Goal: Task Accomplishment & Management: Manage account settings

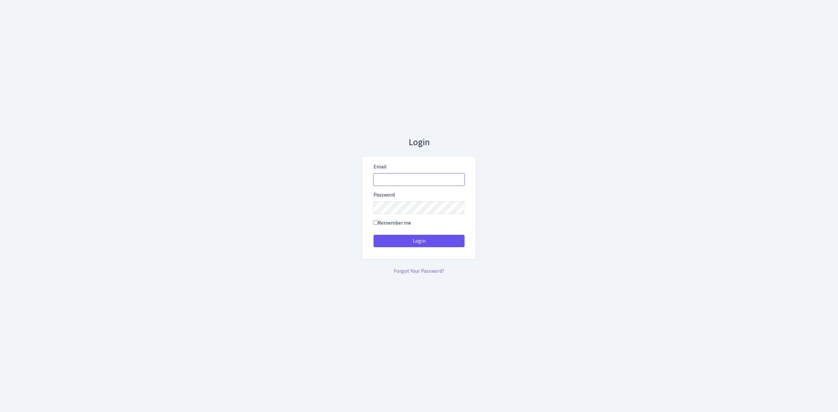
type input "vivio@bank.com"
click at [424, 243] on button "Login" at bounding box center [418, 241] width 91 height 12
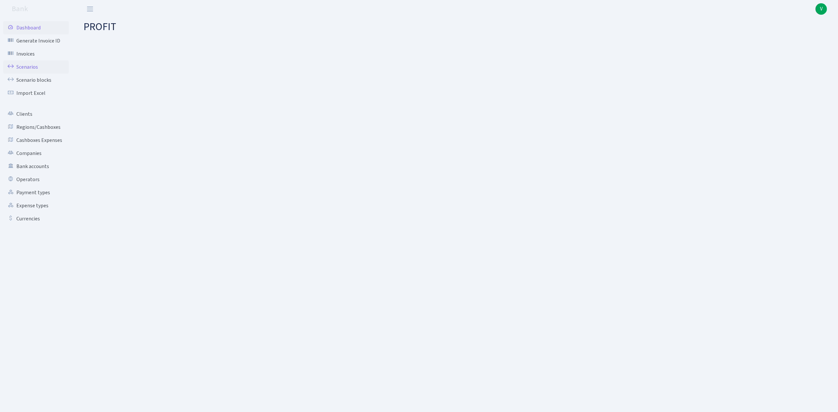
click at [31, 62] on link "Scenarios" at bounding box center [35, 67] width 65 height 13
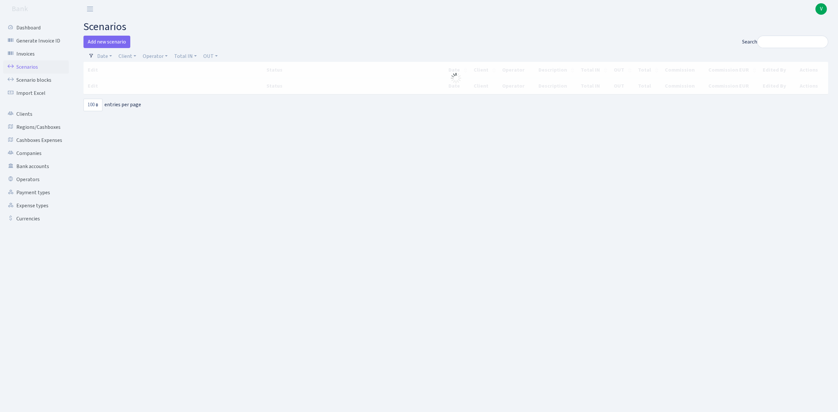
select select "100"
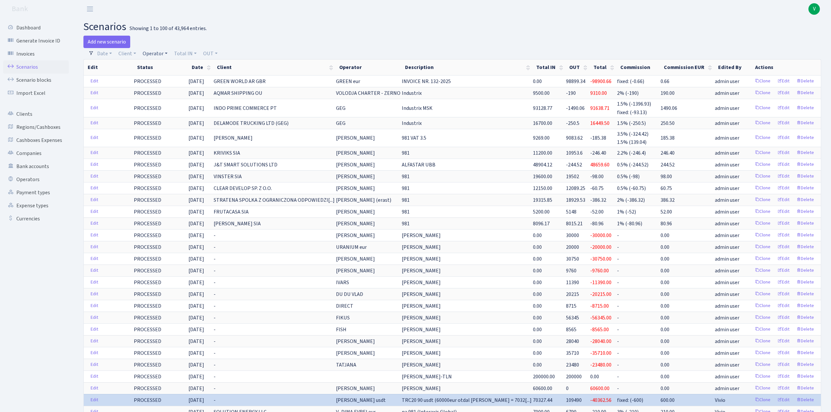
click at [153, 54] on link "Operator" at bounding box center [155, 53] width 30 height 11
click at [167, 77] on input "search" at bounding box center [166, 77] width 48 height 10
type input "martins"
click at [172, 92] on li "[PERSON_NAME] usdt" at bounding box center [165, 92] width 49 height 19
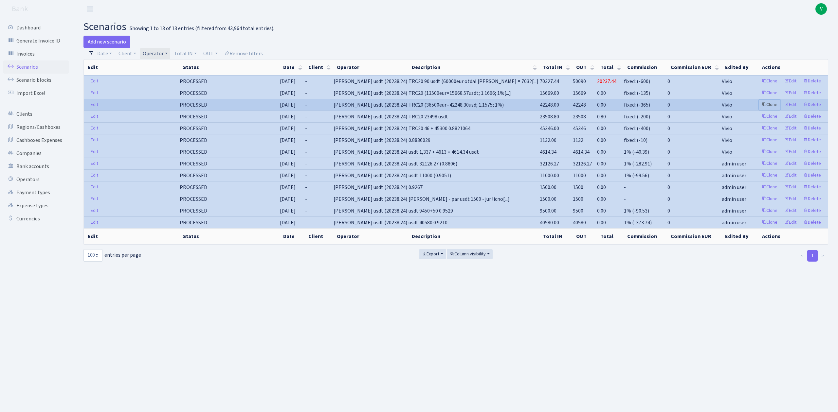
click at [767, 106] on link "Clone" at bounding box center [769, 105] width 22 height 10
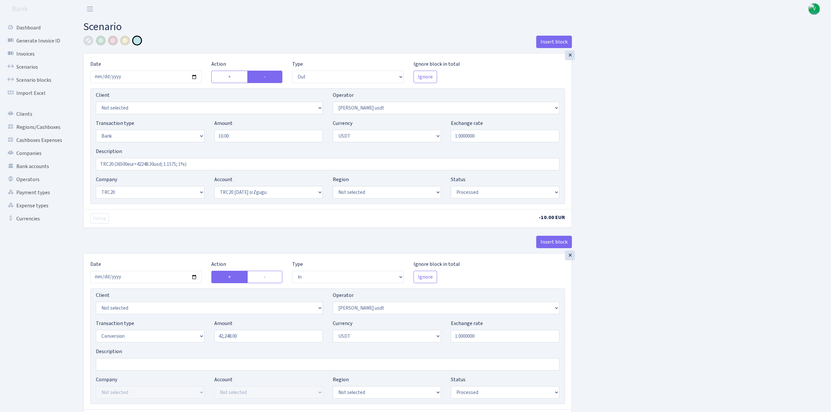
select select "out"
select select "443"
select select "2"
select select "6"
select select "20"
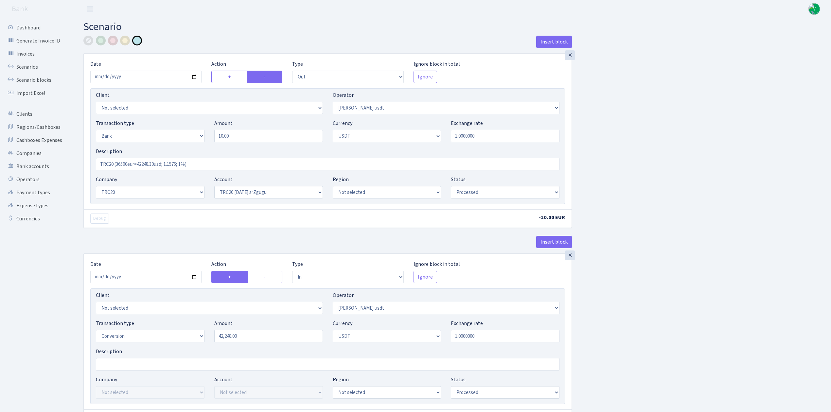
select select "61"
select select "processed"
select select "in"
select select "443"
select select "15"
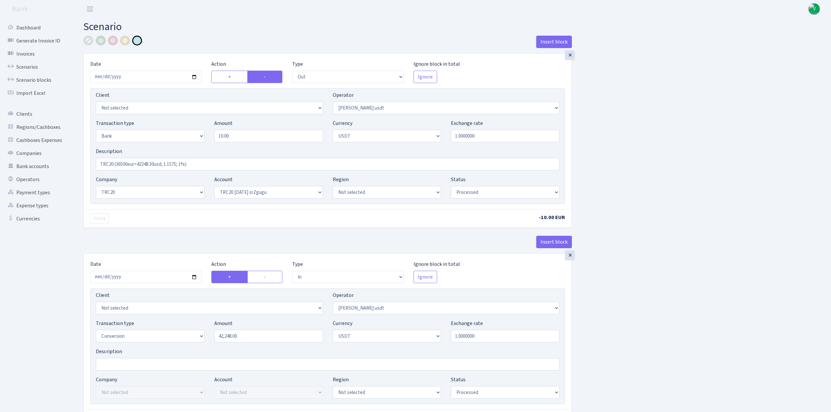
select select "6"
select select "processed"
select select "out"
select select "260"
select select "3"
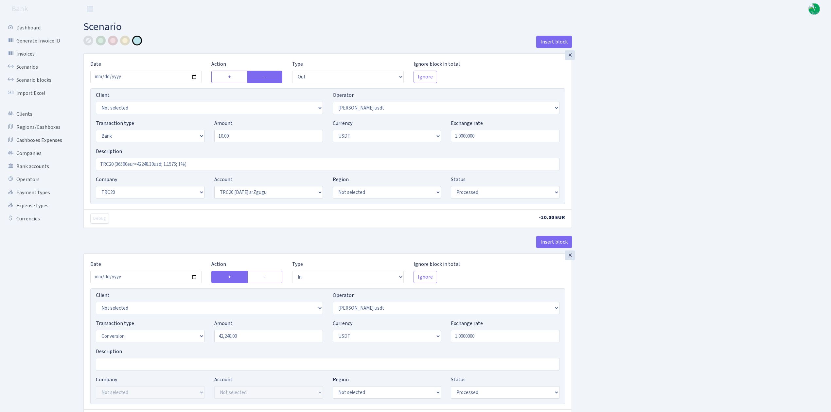
select select "6"
select select "processed"
select select "commission"
select select "fixed"
select select "260"
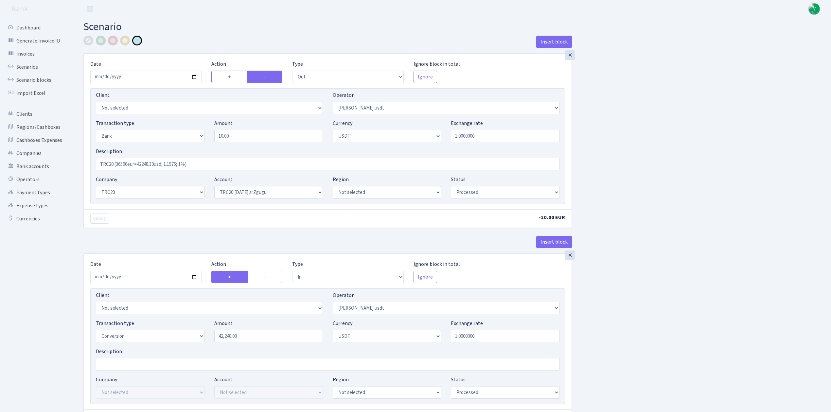
select select "processed"
select select "out"
select select "443"
select select "2"
select select "6"
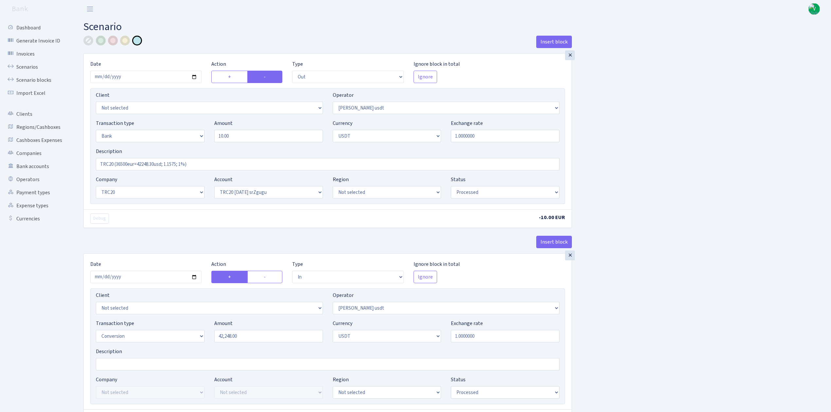
select select "20"
select select "61"
select select "processed"
click at [571, 257] on div "×" at bounding box center [570, 256] width 10 height 10
click at [572, 258] on div "×" at bounding box center [570, 256] width 10 height 10
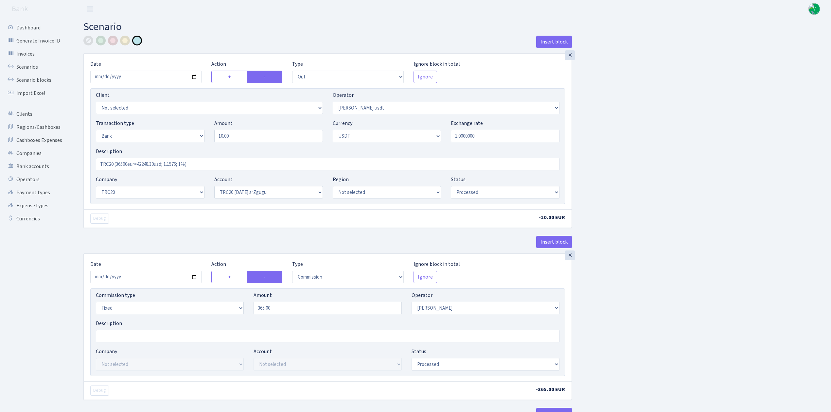
click at [572, 258] on div "×" at bounding box center [570, 256] width 10 height 10
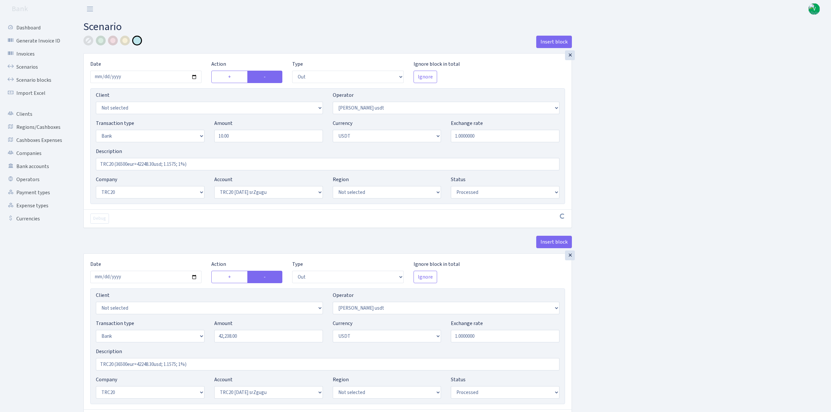
click at [572, 258] on div "×" at bounding box center [570, 256] width 10 height 10
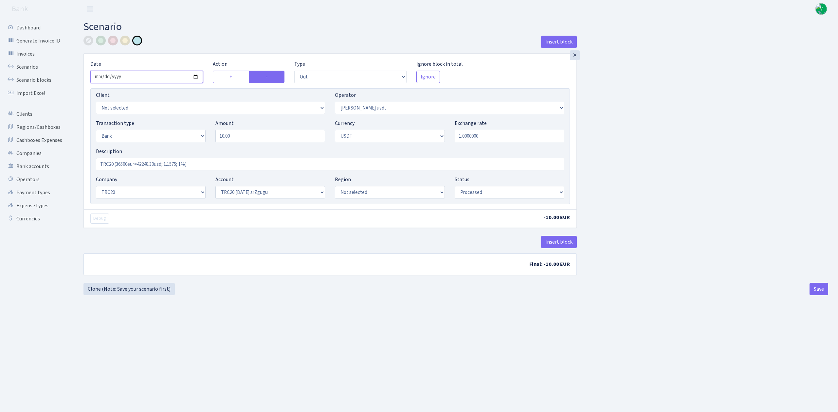
click at [194, 75] on input "2025-08-06" at bounding box center [146, 77] width 113 height 12
type input "[DATE]"
drag, startPoint x: 248, startPoint y: 136, endPoint x: 197, endPoint y: 132, distance: 50.9
click at [197, 132] on div "Transaction type Not selected 981 ELF FISH crypto GIRT IVO dekl MM-BALTIC eur U…" at bounding box center [330, 133] width 478 height 28
drag, startPoint x: 250, startPoint y: 137, endPoint x: 185, endPoint y: 123, distance: 66.9
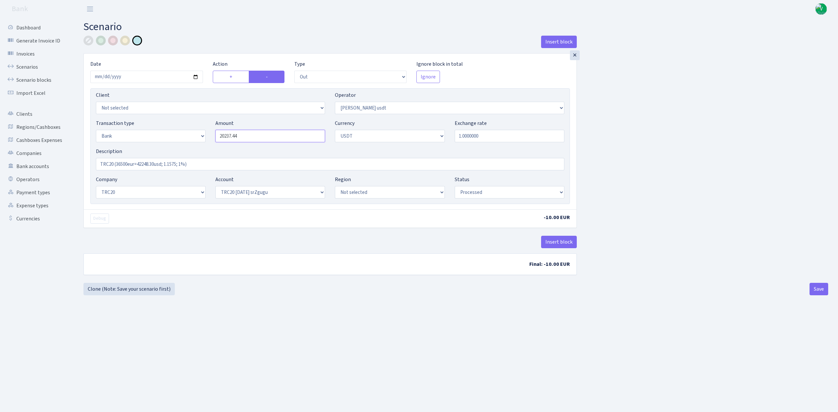
click at [185, 123] on div "Transaction type Not selected 981 ELF FISH crypto GIRT IVO dekl MM-BALTIC eur U…" at bounding box center [330, 133] width 478 height 28
type input "20,237.44"
click at [697, 161] on div "Insert block × Date [DATE] Action + - Type --- In Out Commission Field required…" at bounding box center [456, 158] width 754 height 245
drag, startPoint x: 114, startPoint y: 164, endPoint x: 217, endPoint y: 165, distance: 102.7
click at [217, 165] on input "TRC20 (36500eur=42248.30usd; 1.1575; 1%)" at bounding box center [330, 164] width 468 height 12
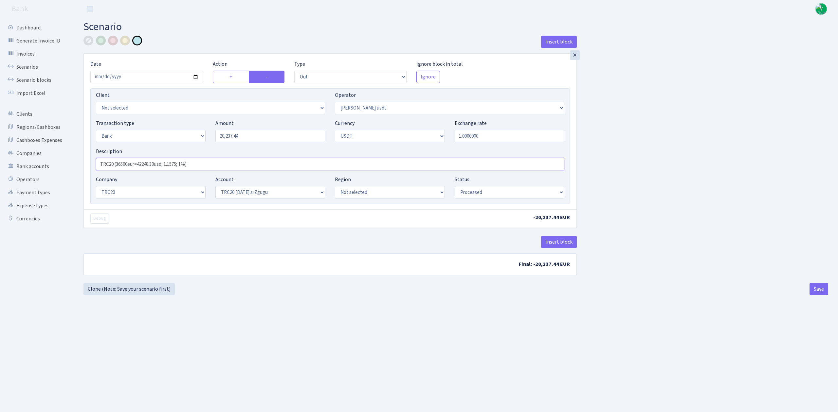
paste input "20237.44"
click at [113, 164] on input "TRC2020237.44" at bounding box center [330, 164] width 468 height 12
click at [147, 164] on input "TRC20 20237.44" at bounding box center [330, 164] width 468 height 12
type input "TRC20 20237.44 usdt"
click at [296, 285] on div "Insert block × Date [DATE] Action + - Type --- In Out Commission Field required…" at bounding box center [455, 166] width 744 height 260
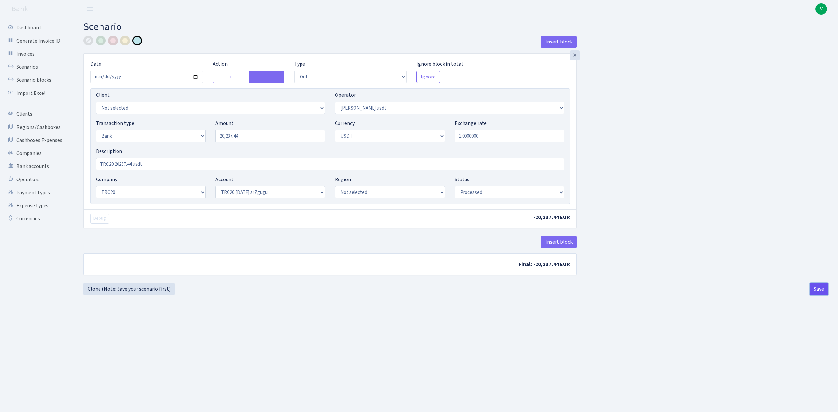
click at [818, 287] on button "Save" at bounding box center [818, 289] width 19 height 12
select select "out"
select select "443"
select select "2"
select select "6"
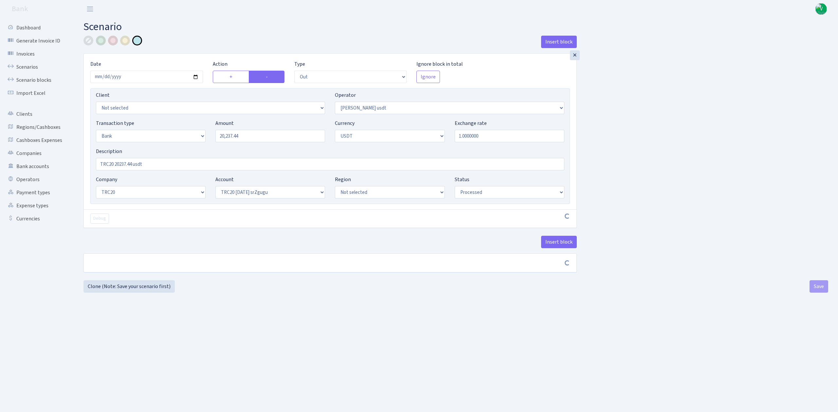
select select "20"
select select "61"
select select "processed"
click at [29, 65] on link "Scenarios" at bounding box center [35, 67] width 65 height 13
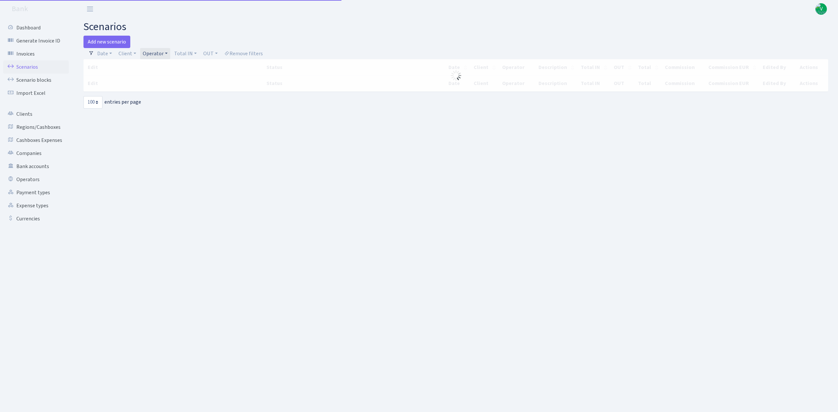
select select "100"
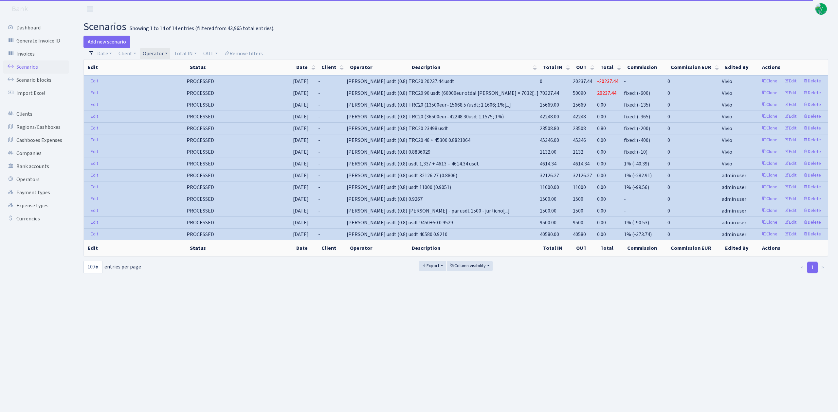
click at [154, 56] on link "Operator" at bounding box center [155, 53] width 30 height 11
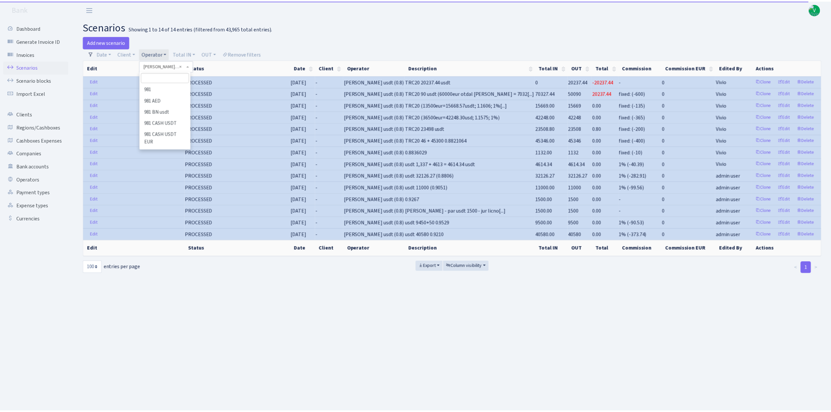
scroll to position [2175, 0]
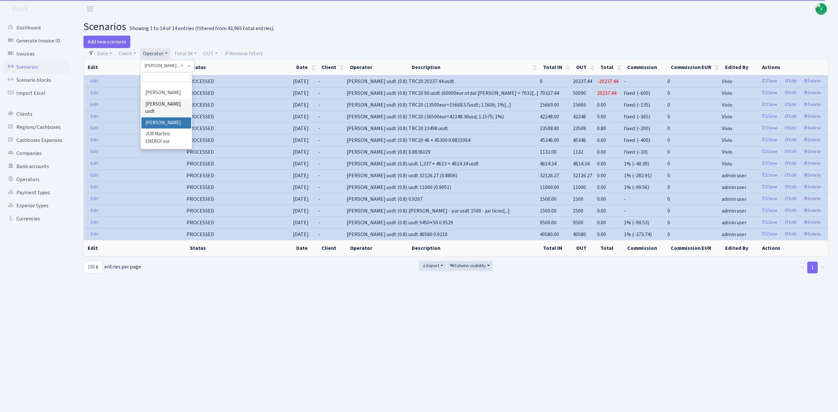
click at [171, 129] on li "[PERSON_NAME]" at bounding box center [165, 122] width 49 height 11
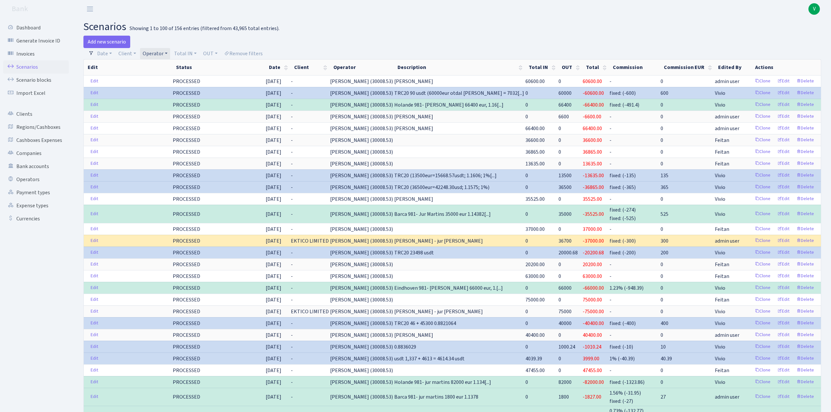
click at [162, 53] on link "Operator" at bounding box center [155, 53] width 30 height 11
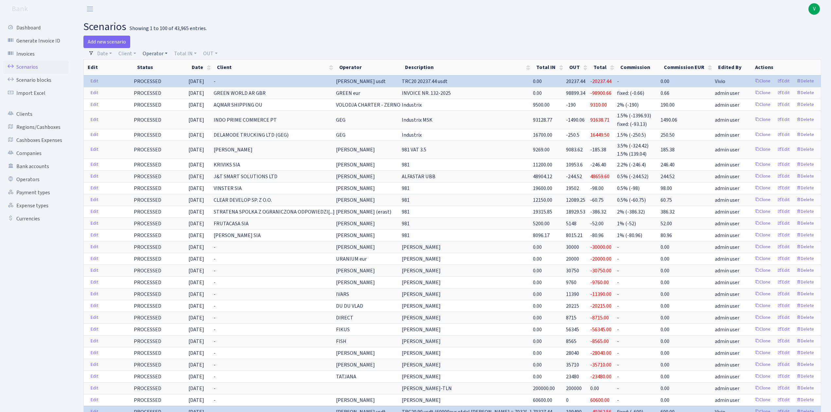
click at [150, 52] on link "Operator" at bounding box center [155, 53] width 30 height 11
click at [167, 84] on li "981" at bounding box center [165, 88] width 49 height 11
select select "61"
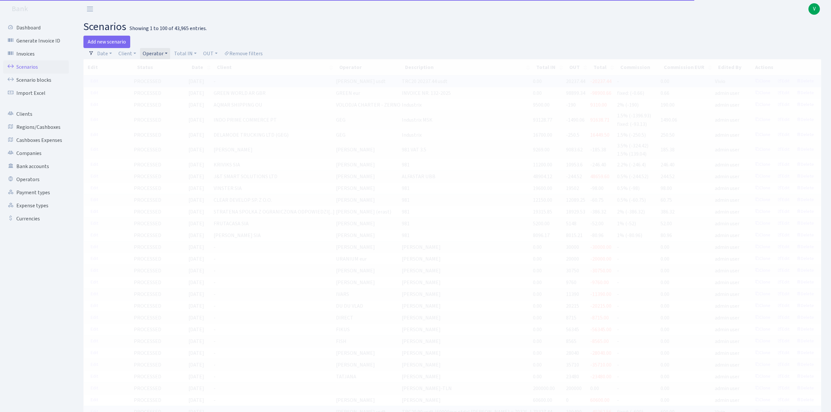
click at [158, 58] on link "Operator" at bounding box center [155, 53] width 30 height 11
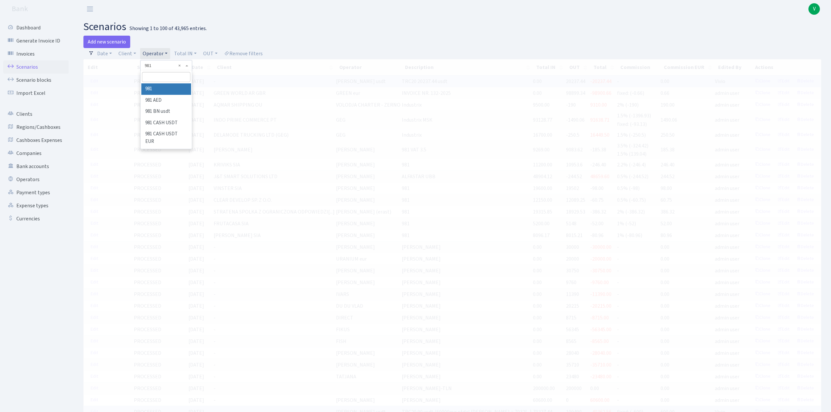
click at [167, 78] on input "search" at bounding box center [166, 77] width 48 height 10
select select
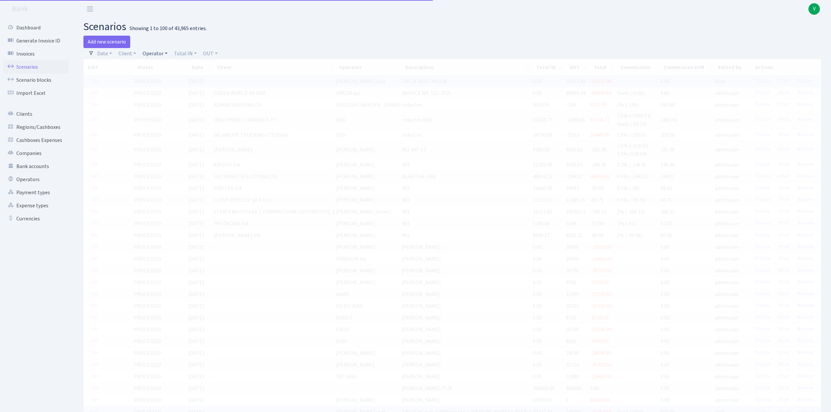
click at [152, 49] on link "Operator" at bounding box center [155, 53] width 30 height 11
click at [159, 75] on input "search" at bounding box center [166, 77] width 48 height 10
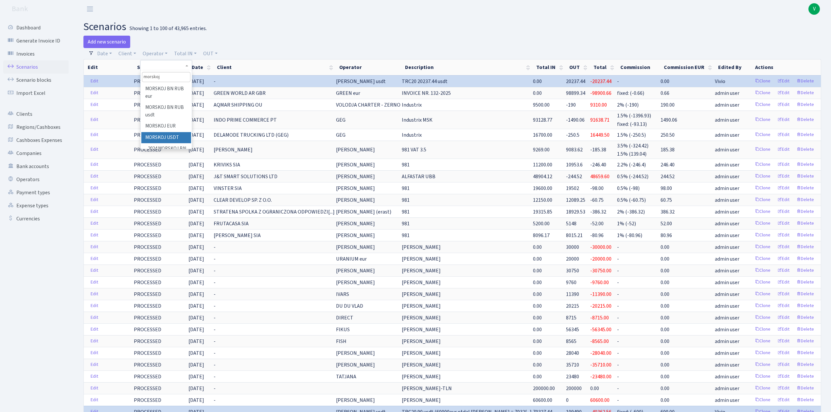
type input "morskoj"
click at [171, 137] on li "MORSKOJ USDT" at bounding box center [165, 137] width 49 height 11
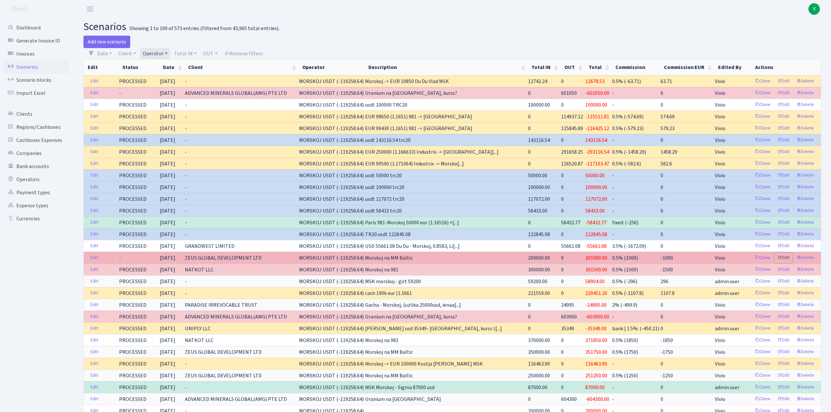
click at [786, 262] on link "Edit" at bounding box center [783, 258] width 18 height 10
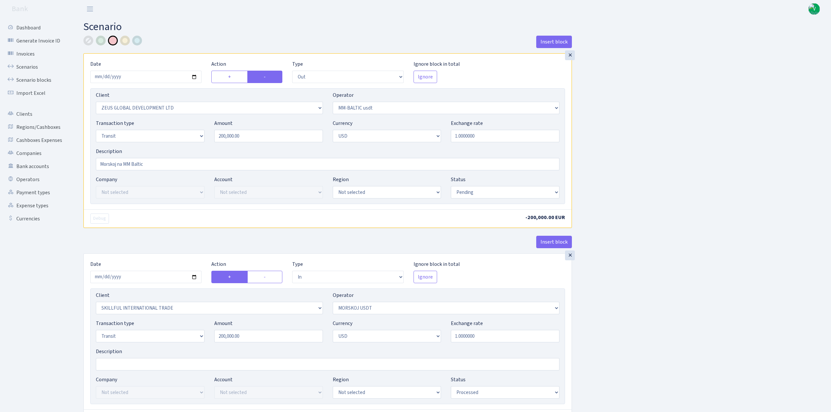
select select "out"
select select "1276"
select select "459"
select select "5"
select select "2"
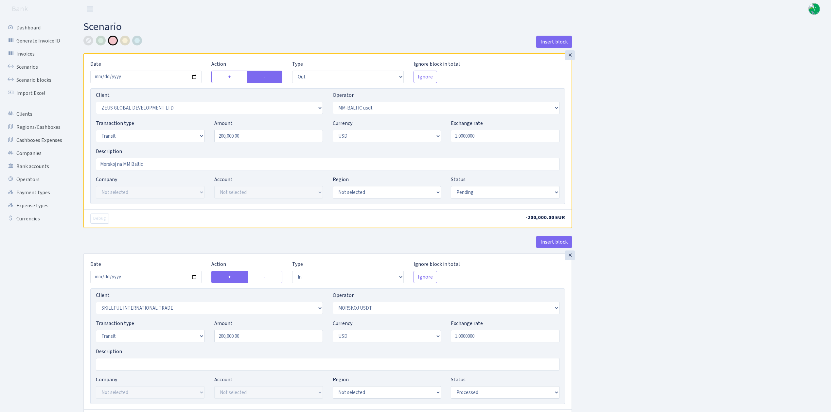
select select "pending"
select select "in"
select select "2655"
select select "324"
select select "5"
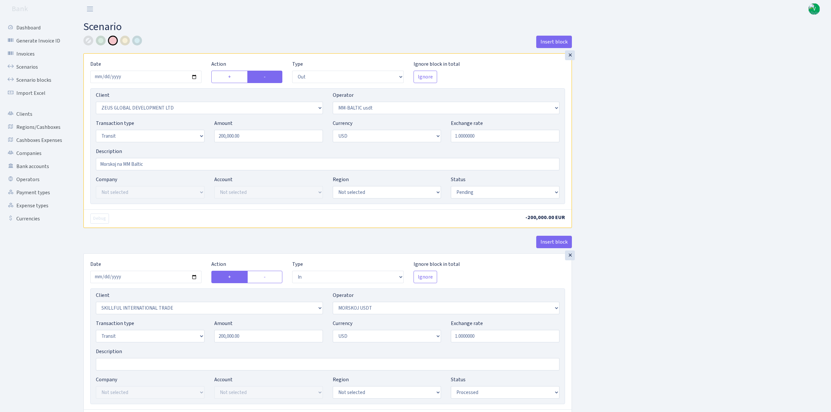
select select "2"
select select "processed"
select select "commission"
select select "324"
select select "processed"
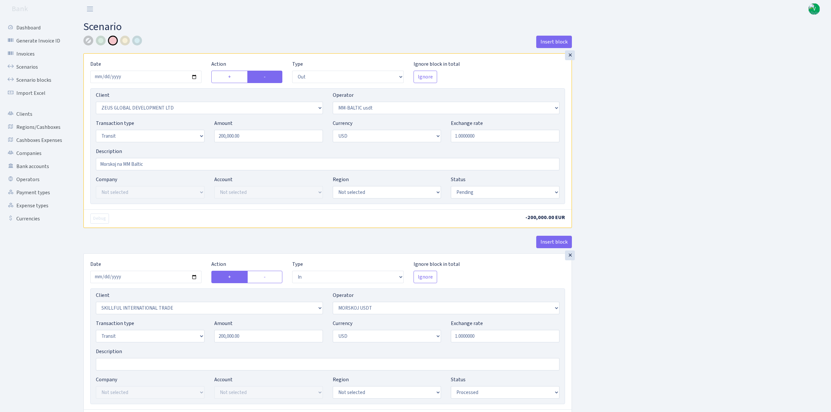
click at [91, 37] on div at bounding box center [88, 41] width 10 height 10
click at [457, 192] on select "Draft Pending Later Never Processed" at bounding box center [505, 192] width 109 height 12
select select "processed"
click at [451, 187] on select "Draft Pending Later Never Processed" at bounding box center [505, 192] width 109 height 12
click at [194, 78] on input "2025-09-01" at bounding box center [145, 77] width 111 height 12
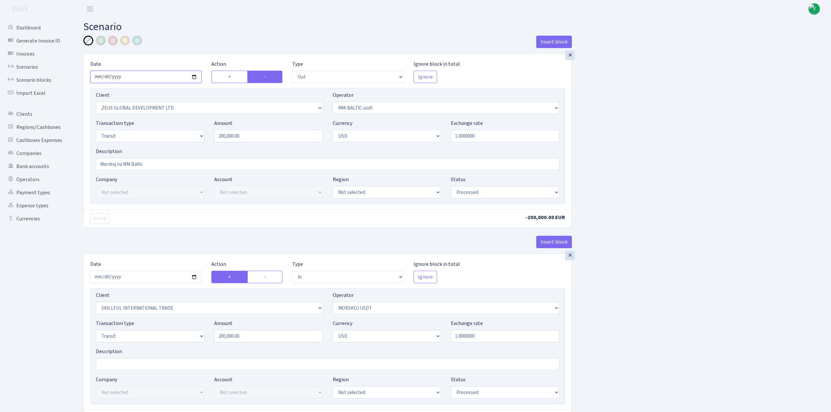
type input "[DATE]"
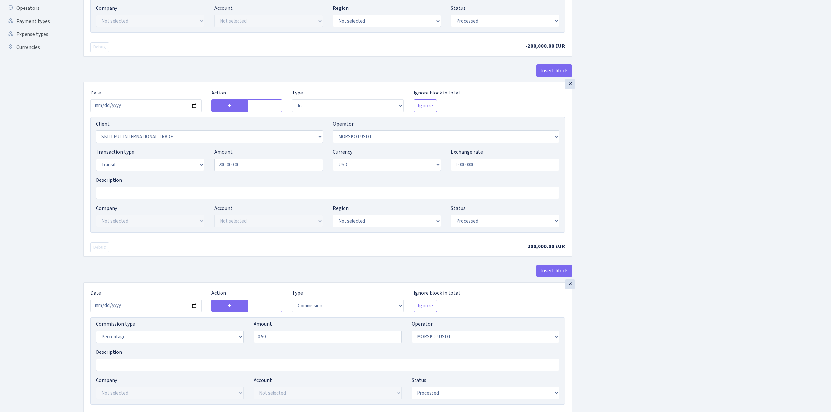
scroll to position [174, 0]
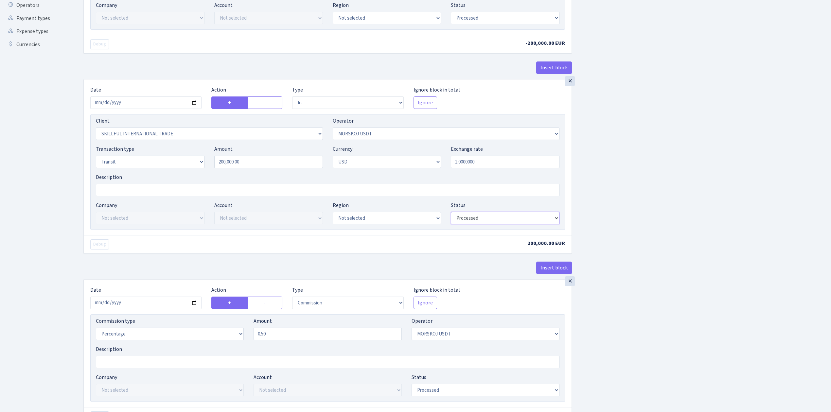
click at [477, 221] on select "Draft Pending Later Never Processed" at bounding box center [505, 218] width 109 height 12
click at [451, 214] on select "Draft Pending Later Never Processed" at bounding box center [505, 218] width 109 height 12
click at [622, 292] on div "Insert block × Date 2025-09-10 Action + - Type --- In Out Commission Field requ…" at bounding box center [453, 171] width 748 height 620
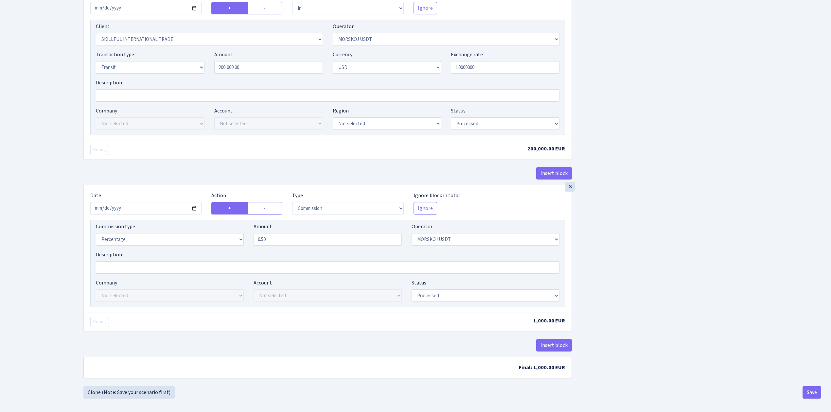
scroll to position [276, 0]
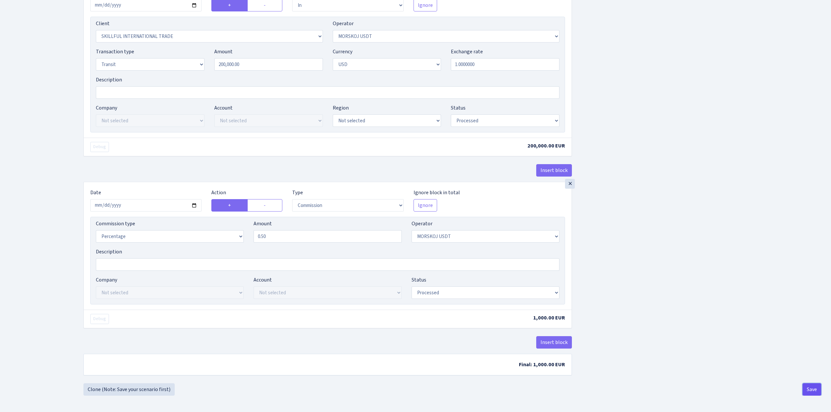
click at [809, 388] on button "Save" at bounding box center [812, 389] width 19 height 12
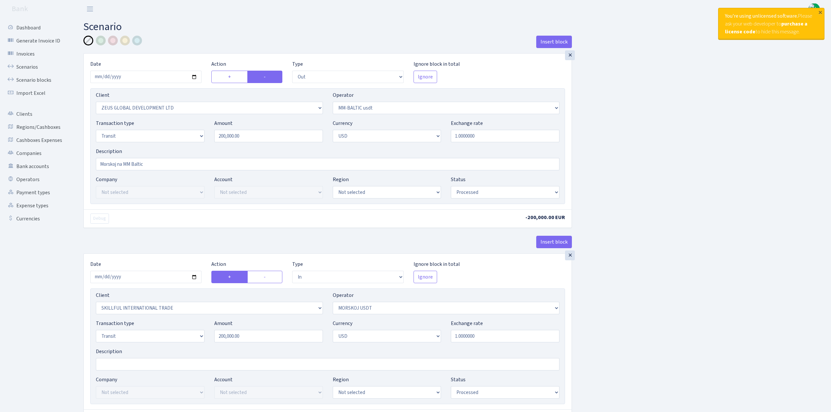
select select "out"
select select "1276"
select select "459"
select select "5"
select select "2"
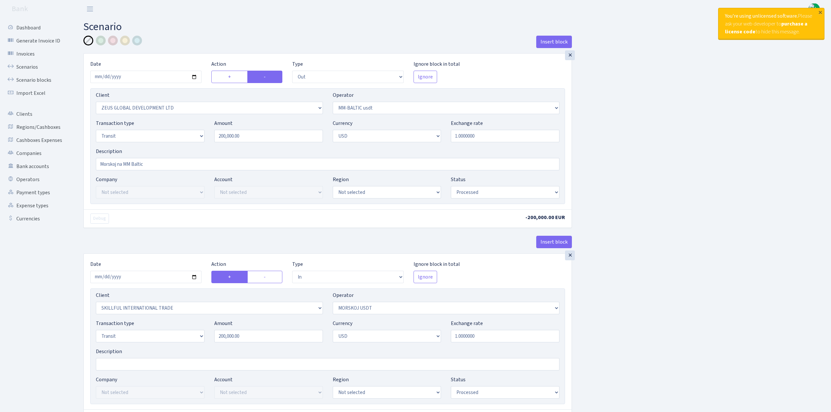
select select "processed"
select select "in"
select select "2655"
select select "324"
select select "5"
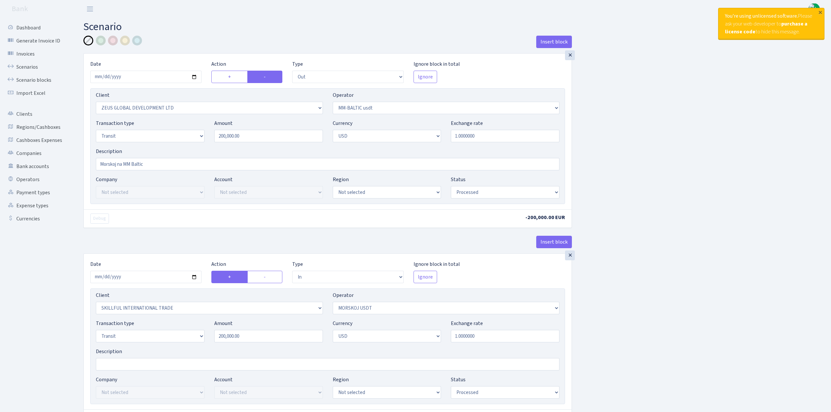
select select "2"
select select "processed"
select select "commission"
select select "324"
select select "processed"
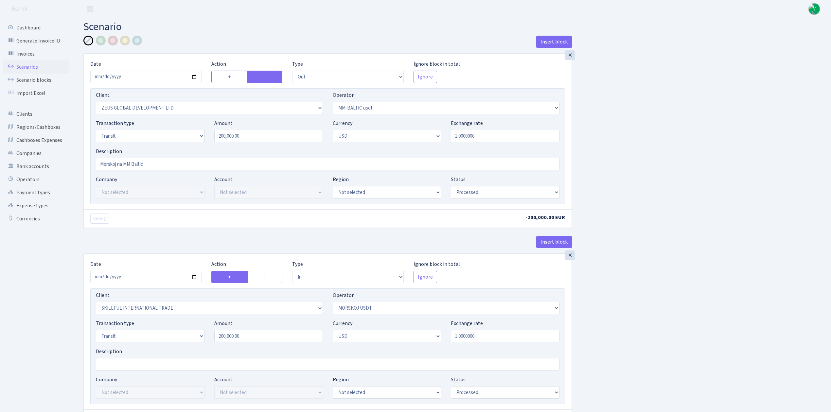
click at [25, 65] on link "Scenarios" at bounding box center [35, 67] width 65 height 13
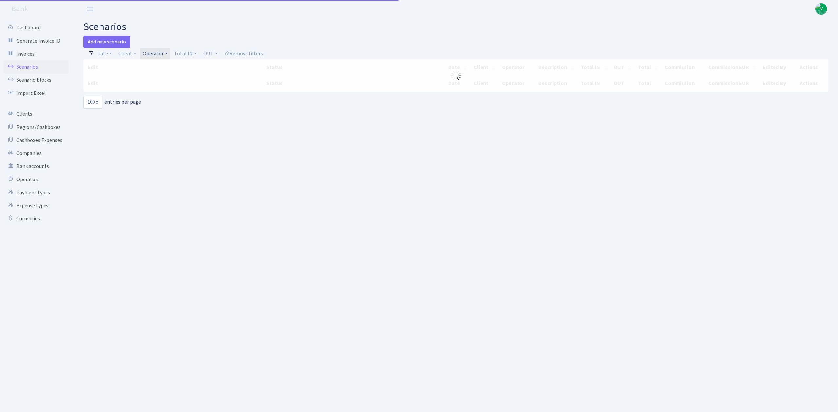
select select "100"
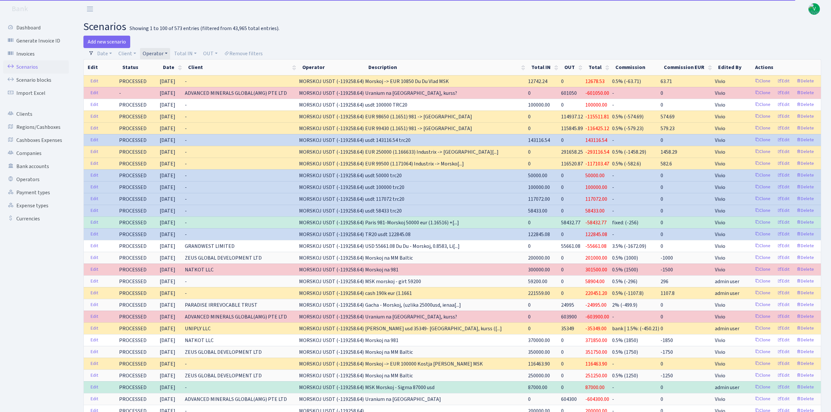
click at [159, 50] on link "Operator" at bounding box center [155, 53] width 30 height 11
select select
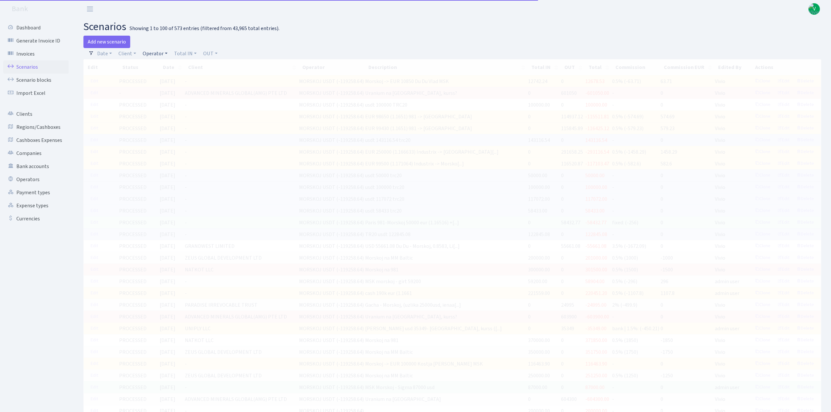
click at [155, 49] on link "Operator" at bounding box center [155, 53] width 30 height 11
click at [163, 74] on input "search" at bounding box center [166, 77] width 48 height 10
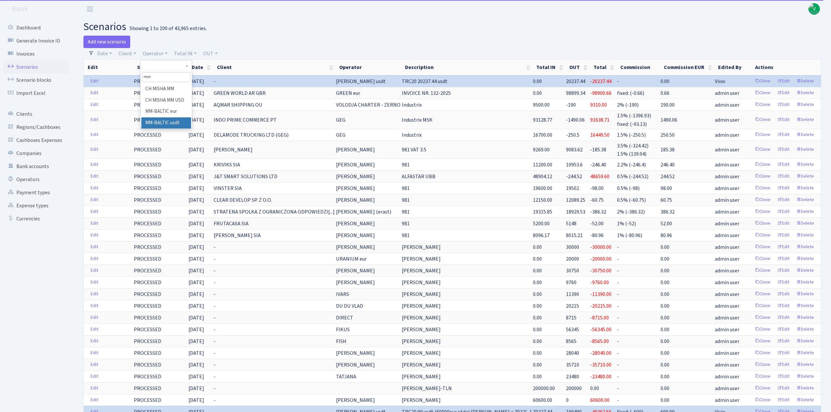
type input "mm"
click at [168, 125] on li "MM-BALTIC usdt" at bounding box center [165, 122] width 49 height 11
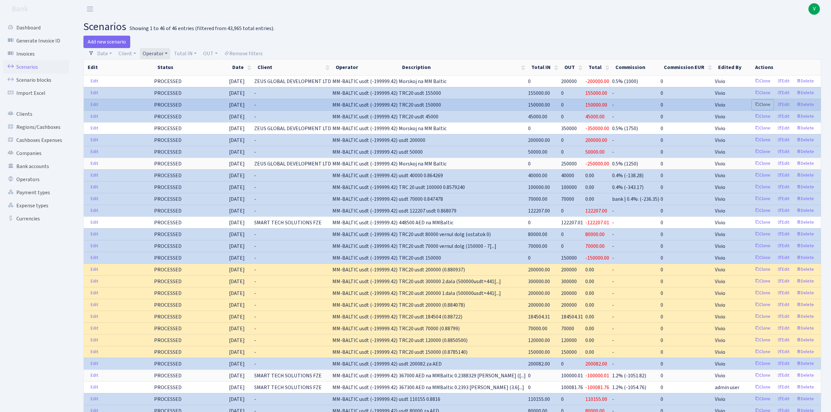
click at [765, 104] on link "Clone" at bounding box center [763, 105] width 22 height 10
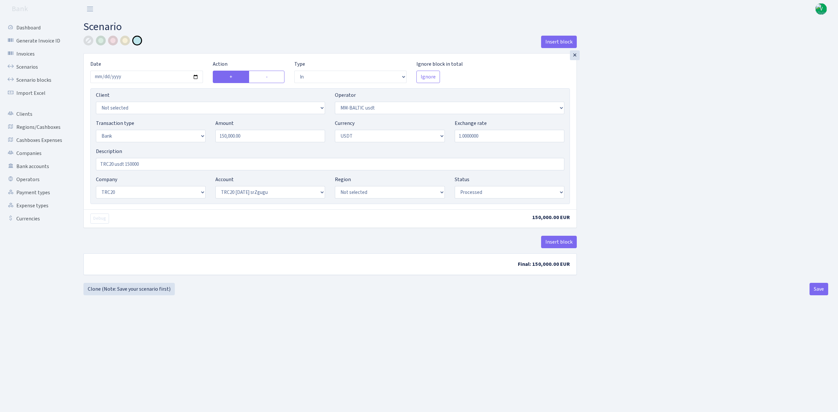
select select "in"
select select "459"
select select "2"
select select "6"
select select "20"
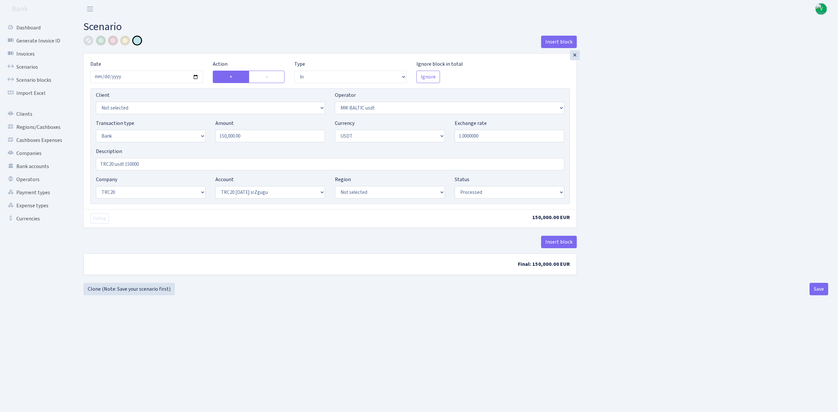
select select "61"
select select "processed"
click at [194, 78] on input "2025-08-27" at bounding box center [146, 77] width 113 height 12
type input "[DATE]"
drag, startPoint x: 266, startPoint y: 138, endPoint x: 169, endPoint y: 130, distance: 96.5
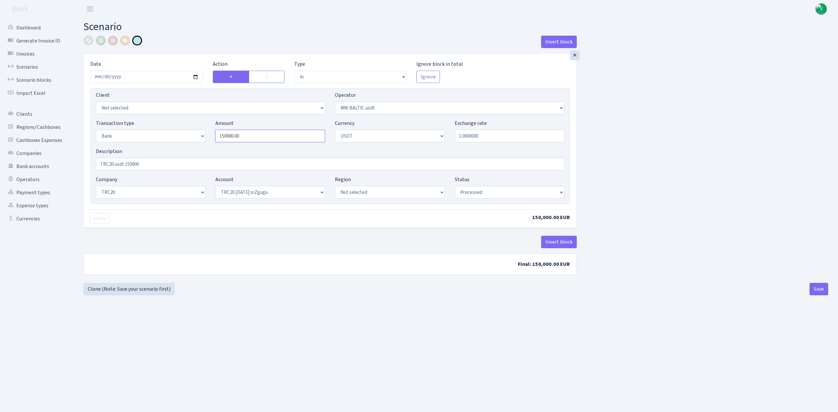
click at [176, 130] on div "Transaction type Not selected 981 ELF FISH crypto GIRT IVO dekl MM-BALTIC eur U…" at bounding box center [330, 133] width 478 height 28
type input "200,000.00"
drag, startPoint x: 327, startPoint y: 288, endPoint x: 324, endPoint y: 287, distance: 3.8
click at [327, 288] on div "Insert block × Date 2025-09-10 Action + - Type --- In Out Commission Field requ…" at bounding box center [455, 166] width 744 height 260
drag, startPoint x: 124, startPoint y: 164, endPoint x: 183, endPoint y: 173, distance: 58.9
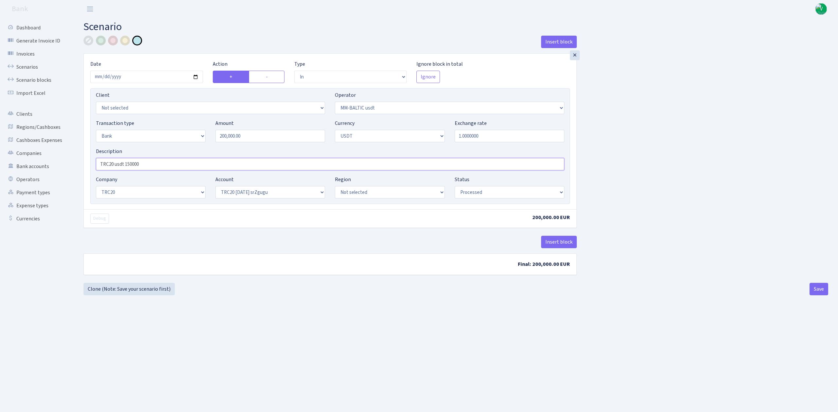
click at [183, 173] on div "Description TRC20 usdt 150000" at bounding box center [330, 162] width 478 height 28
type input "TRC20 usdt 200000"
click at [408, 325] on main "Scenario Insert block × Date 2025-09-10 Action + - Type --- In Out Commission F…" at bounding box center [456, 207] width 764 height 378
click at [816, 290] on button "Save" at bounding box center [818, 289] width 19 height 12
select select "in"
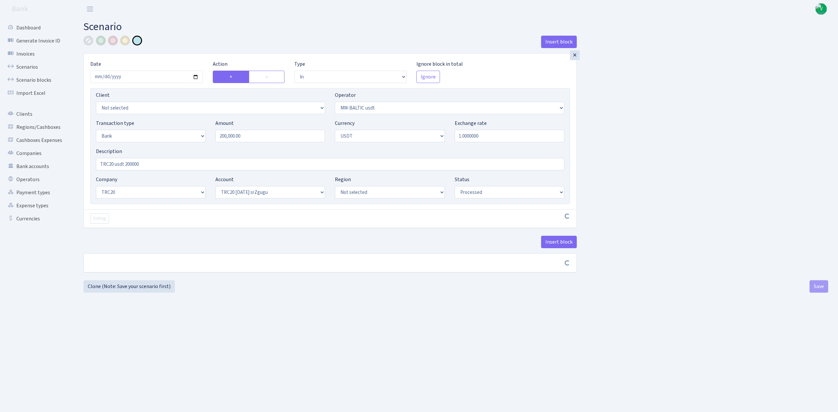
select select "459"
select select "2"
select select "6"
select select "20"
select select "61"
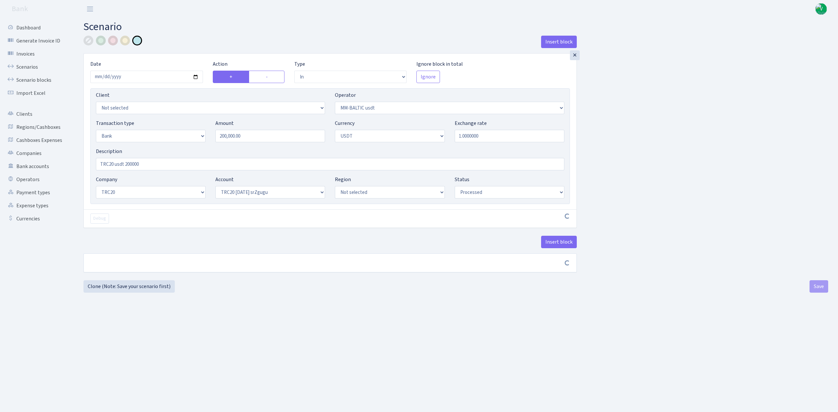
select select "processed"
click at [37, 62] on link "Scenarios" at bounding box center [35, 67] width 65 height 13
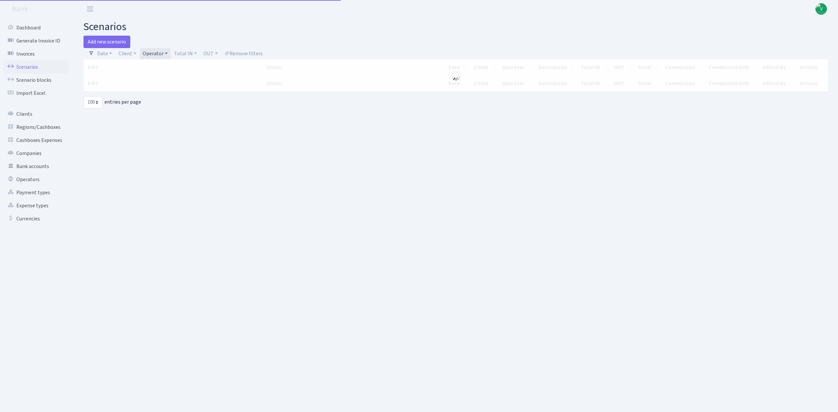
select select "100"
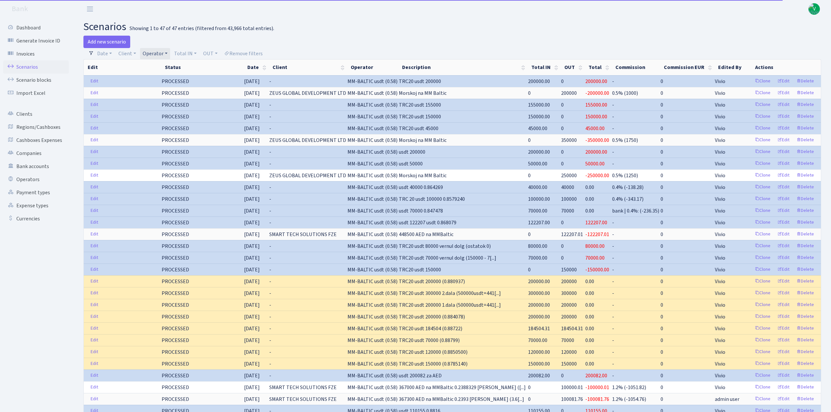
click at [160, 51] on link "Operator" at bounding box center [155, 53] width 30 height 11
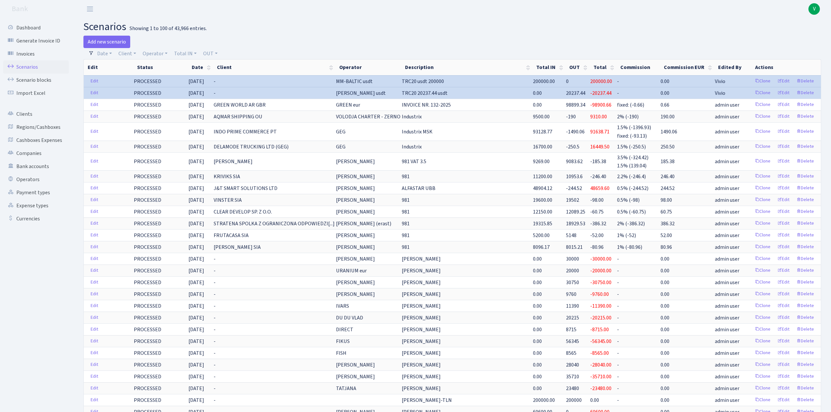
click at [160, 48] on div "Add new scenario" at bounding box center [265, 42] width 364 height 12
click at [159, 51] on link "Operator" at bounding box center [155, 53] width 30 height 11
click at [167, 75] on input "search" at bounding box center [166, 77] width 48 height 10
type input "981"
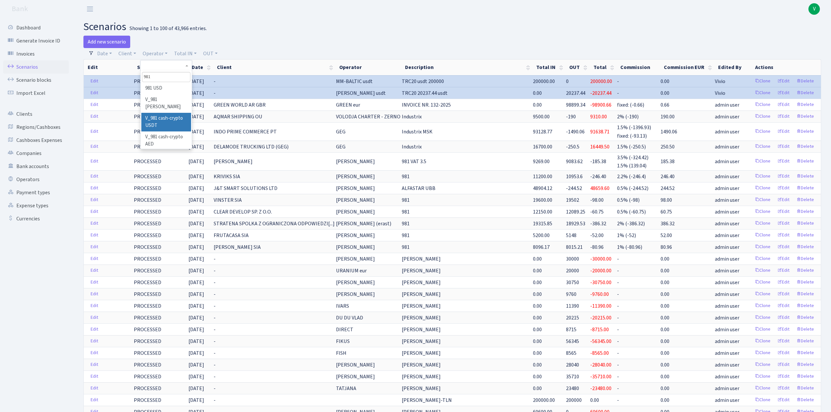
click at [163, 114] on li "V_981 cash-crypto USDT" at bounding box center [165, 122] width 49 height 19
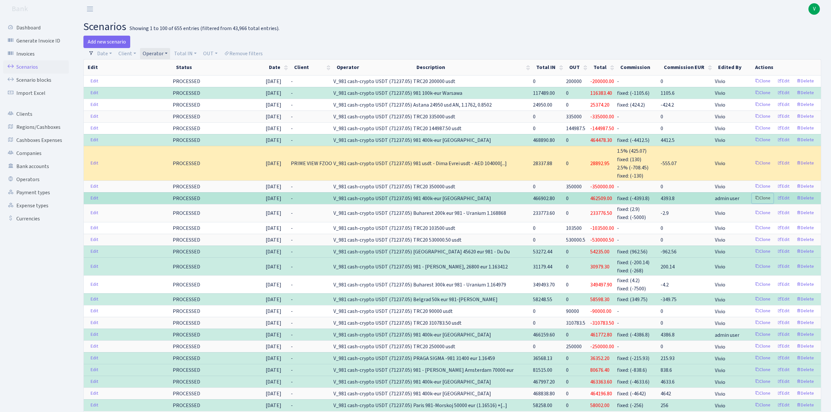
click at [764, 199] on link "Clone" at bounding box center [763, 198] width 22 height 10
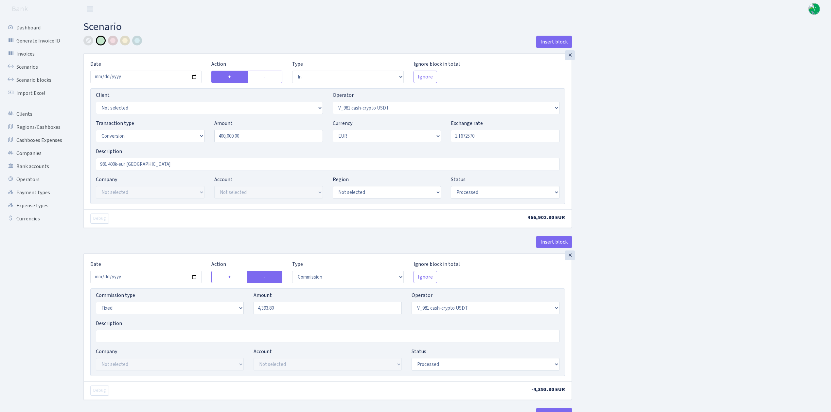
select select "in"
select select "435"
select select "15"
select select "1"
select select "processed"
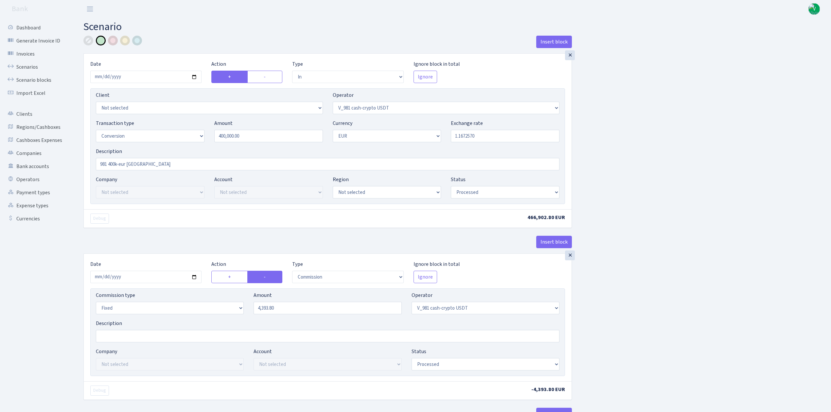
select select "commission"
select select "fixed"
select select "435"
select select "processed"
select select "out"
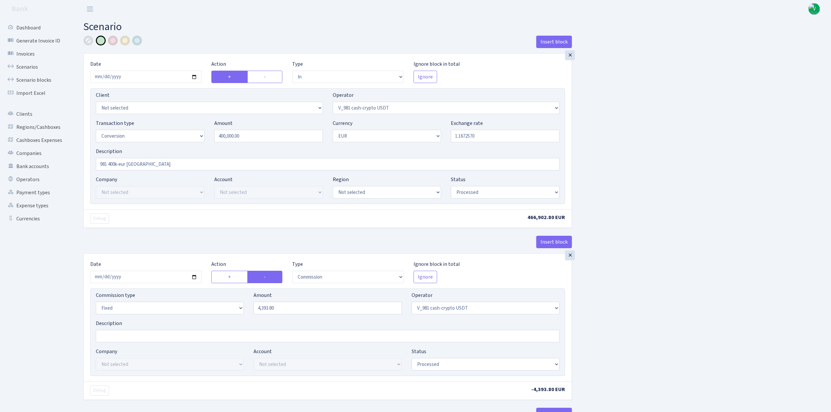
select select "434"
select select "15"
select select "1"
select select "processed"
select select "in"
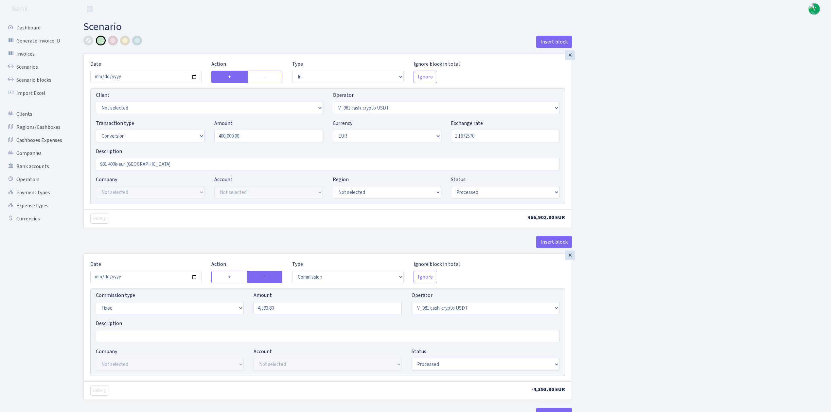
select select "434"
select select "1"
select select "processed"
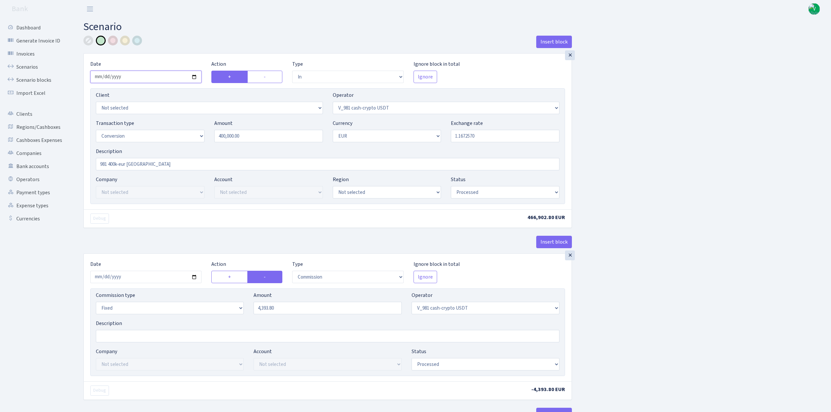
click at [194, 77] on input "2025-09-05" at bounding box center [145, 77] width 111 height 12
type input "2025-09-10"
click at [465, 126] on label "Exchange rate" at bounding box center [467, 123] width 32 height 8
click at [465, 130] on input "1.1672570" at bounding box center [505, 136] width 109 height 12
drag, startPoint x: 461, startPoint y: 136, endPoint x: 517, endPoint y: 136, distance: 55.6
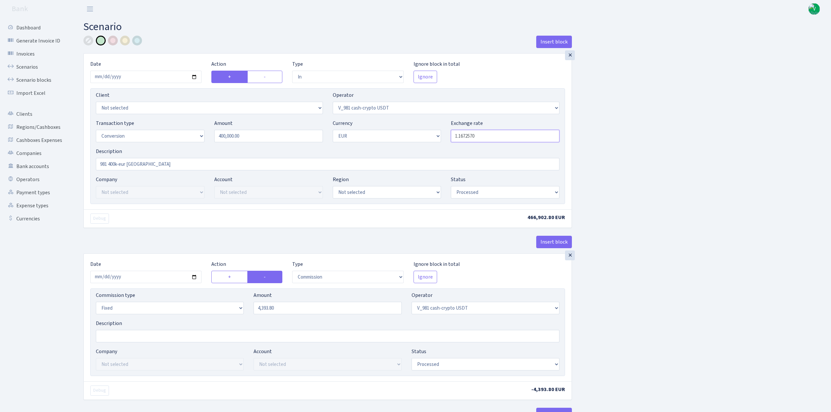
click at [517, 136] on input "1.1672570" at bounding box center [505, 136] width 109 height 12
type input "1.1752740"
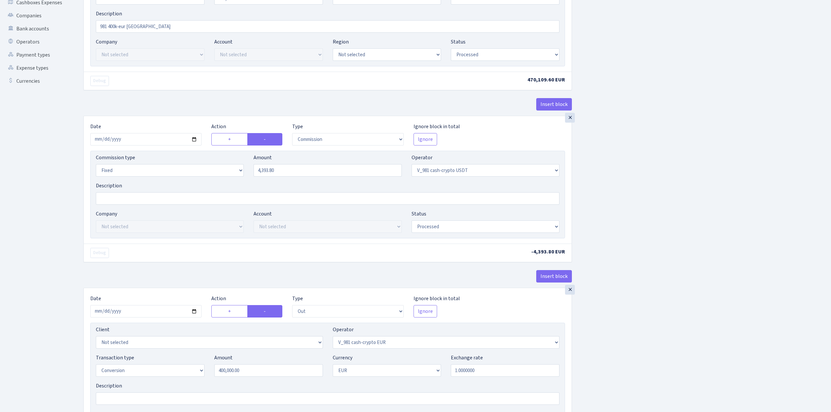
scroll to position [174, 0]
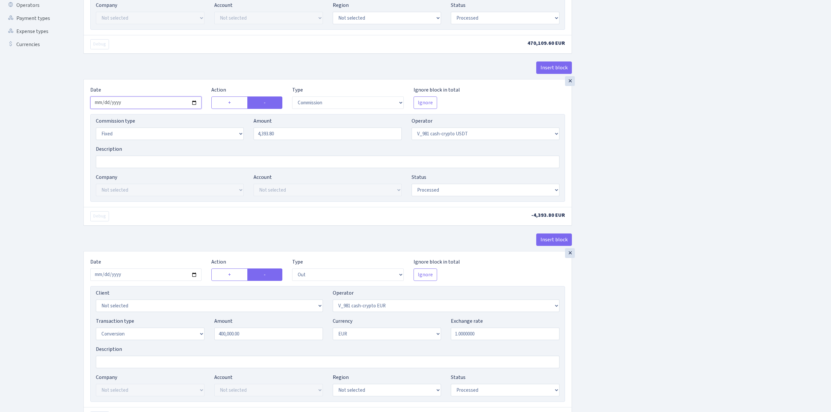
click at [195, 102] on input "[DATE]" at bounding box center [145, 103] width 111 height 12
type input "[DATE]"
click at [326, 137] on input "4393.80" at bounding box center [328, 134] width 148 height 12
drag, startPoint x: 278, startPoint y: 136, endPoint x: 249, endPoint y: 132, distance: 29.5
click at [249, 132] on div "Amount 4393.80" at bounding box center [328, 128] width 158 height 23
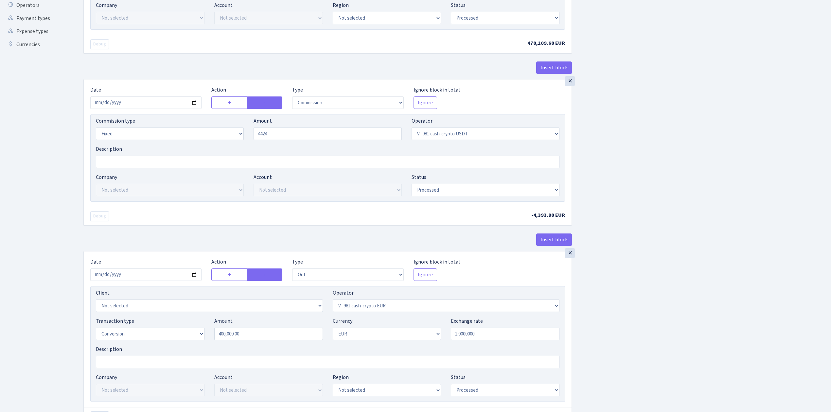
click at [626, 152] on div "Insert block × Date 2025-09-10 Action + - Type --- In Out Commission Field requ…" at bounding box center [453, 271] width 748 height 820
type input "4,424.00"
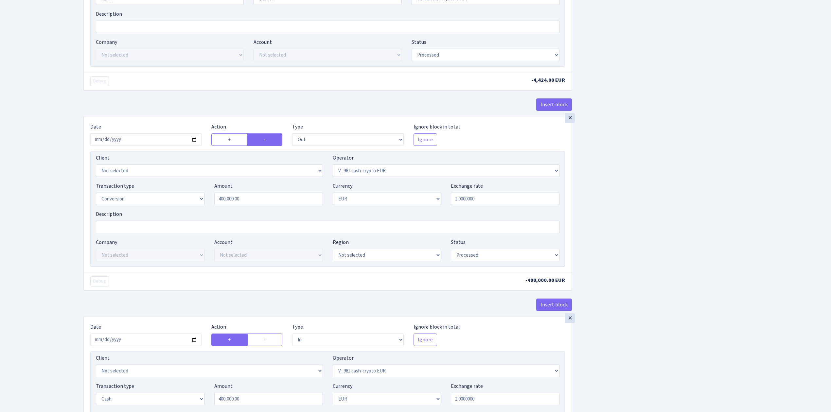
scroll to position [349, 0]
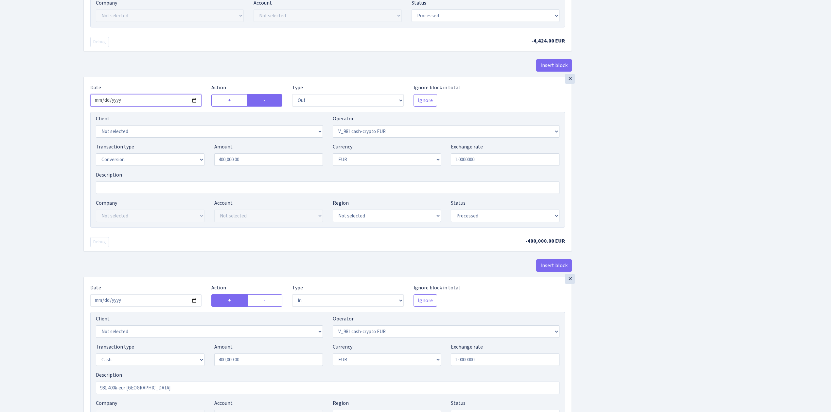
click at [194, 101] on input "2025-09-05" at bounding box center [145, 100] width 111 height 12
type input "[DATE]"
click at [640, 209] on div "Insert block × Date 2025-09-10 Action + - Type --- In Out Commission Field requ…" at bounding box center [453, 97] width 748 height 820
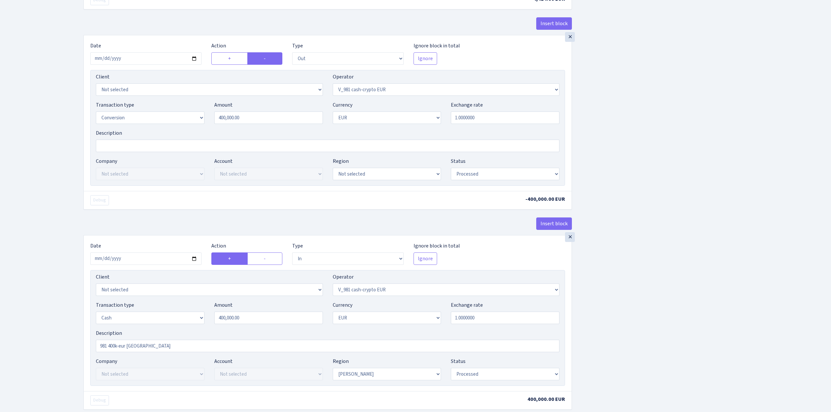
scroll to position [478, 0]
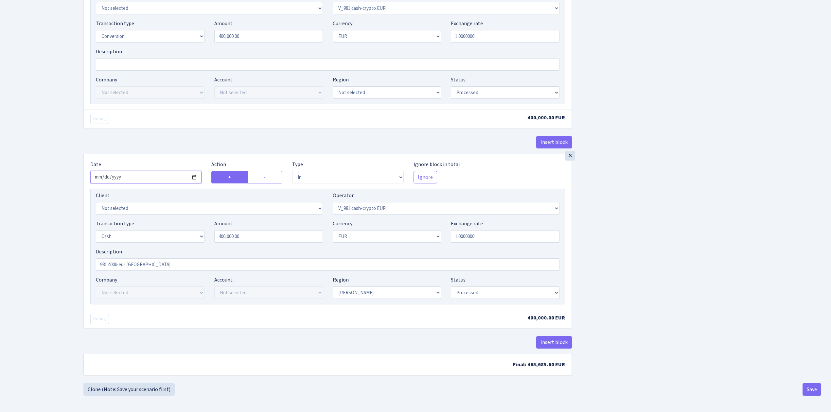
click at [194, 174] on input "2025-09-06" at bounding box center [145, 177] width 111 height 12
type input "[DATE]"
click at [810, 387] on button "Save" at bounding box center [812, 389] width 19 height 12
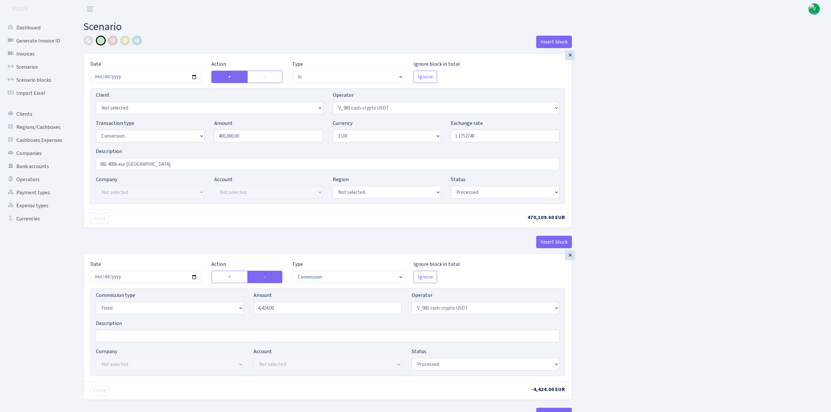
select select "in"
select select "435"
select select "15"
select select "1"
select select "processed"
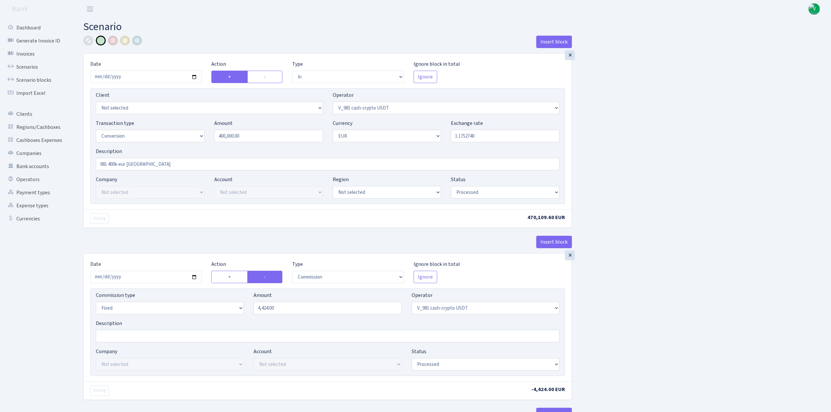
select select "commission"
select select "fixed"
select select "435"
select select "processed"
select select "out"
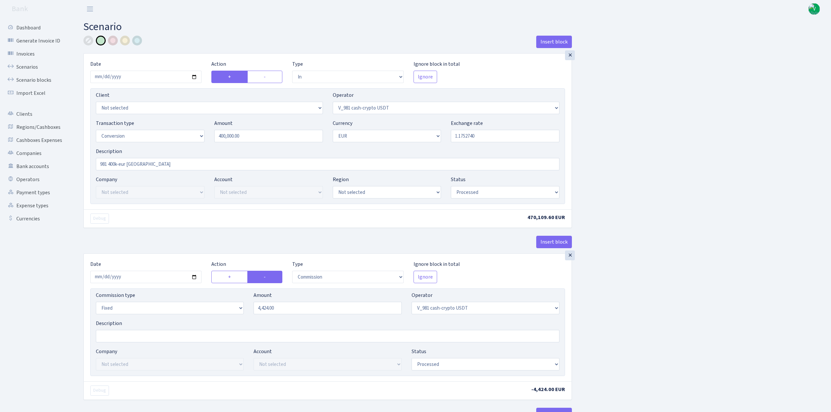
select select "434"
select select "15"
select select "1"
select select "processed"
select select "in"
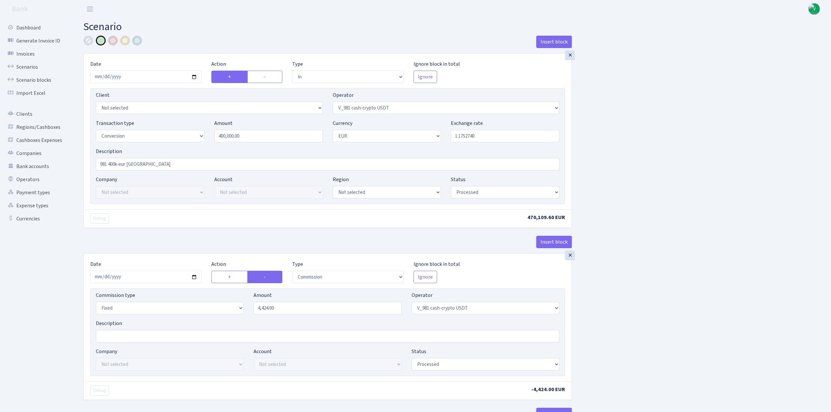
select select "434"
select select "1"
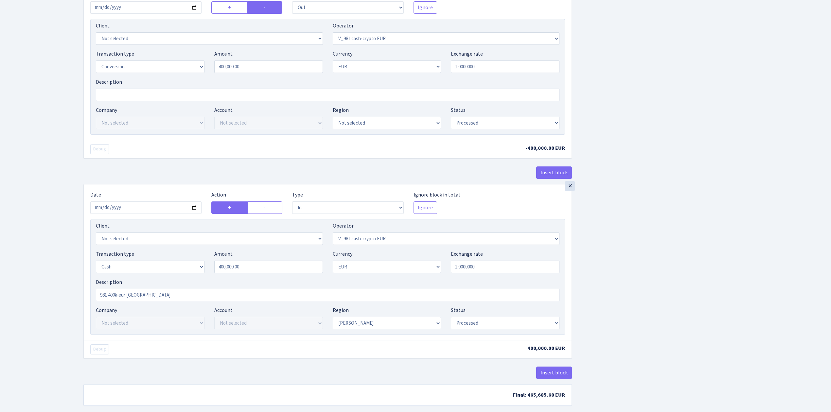
scroll to position [478, 0]
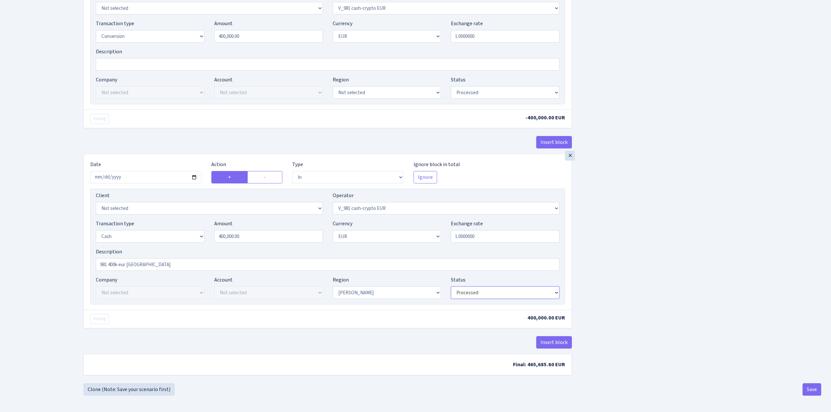
click at [484, 292] on select "Draft Pending Later Never Processed" at bounding box center [505, 293] width 109 height 12
select select "pending"
click at [451, 287] on select "Draft Pending Later Never Processed" at bounding box center [505, 293] width 109 height 12
click at [809, 387] on button "Save" at bounding box center [812, 389] width 19 height 12
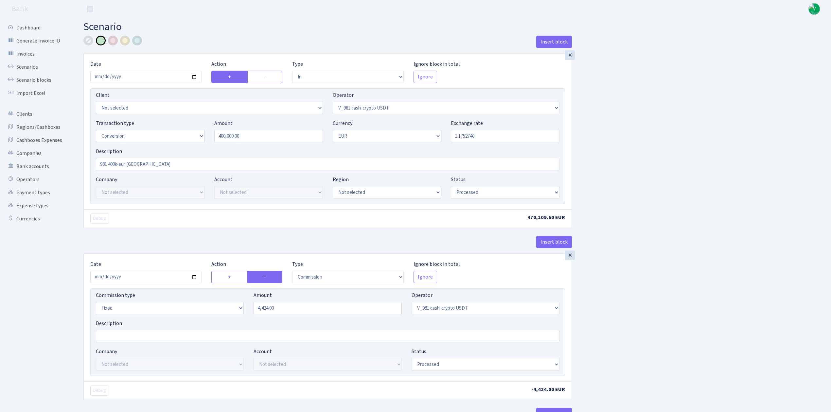
select select "in"
select select "435"
select select "15"
select select "1"
select select "processed"
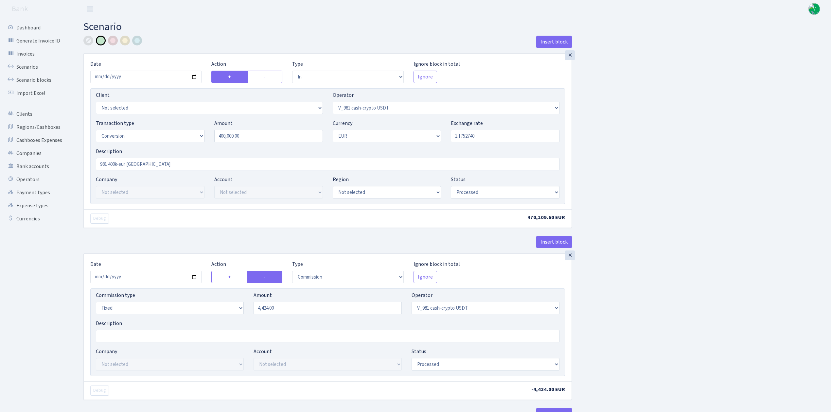
select select "commission"
select select "fixed"
select select "435"
select select "processed"
select select "out"
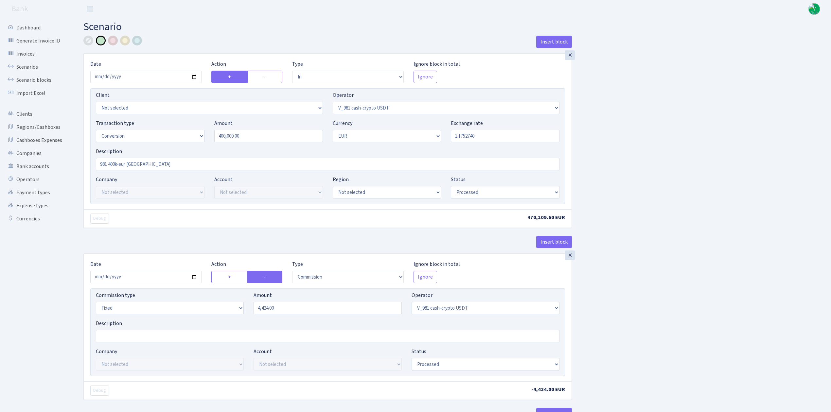
select select "434"
select select "15"
select select "1"
select select "processed"
select select "in"
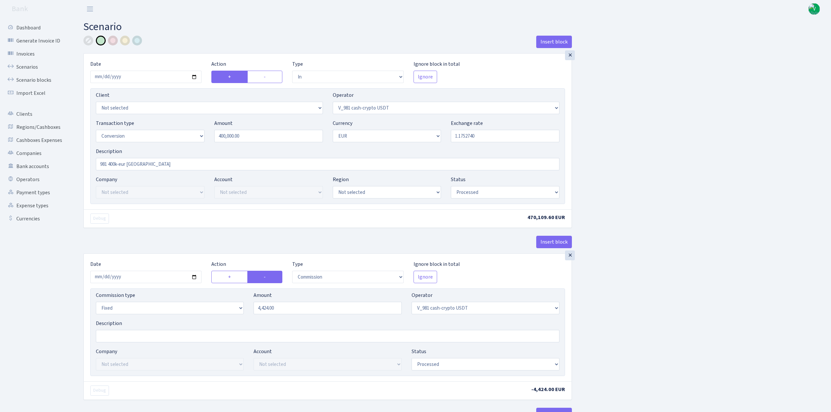
select select "434"
select select "1"
select select "pending"
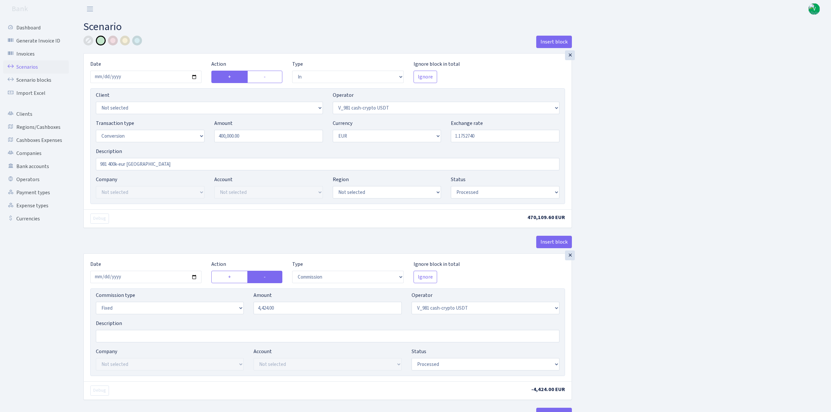
click at [30, 64] on link "Scenarios" at bounding box center [35, 67] width 65 height 13
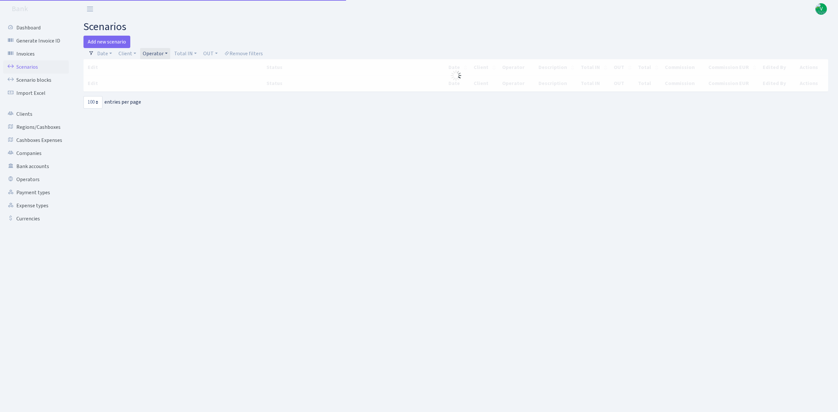
select select "100"
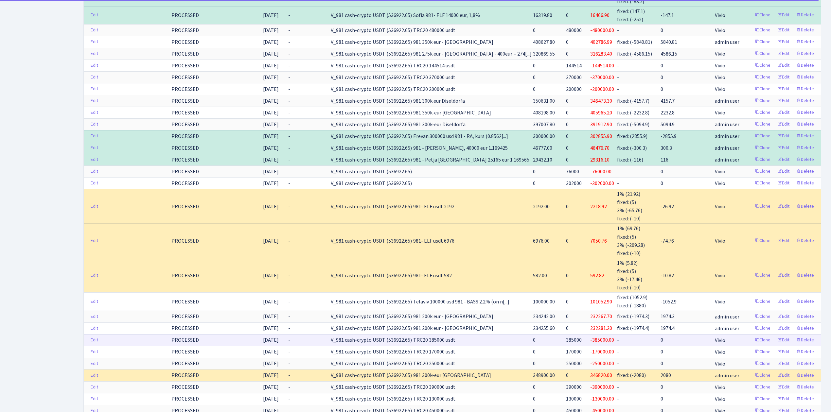
scroll to position [960, 0]
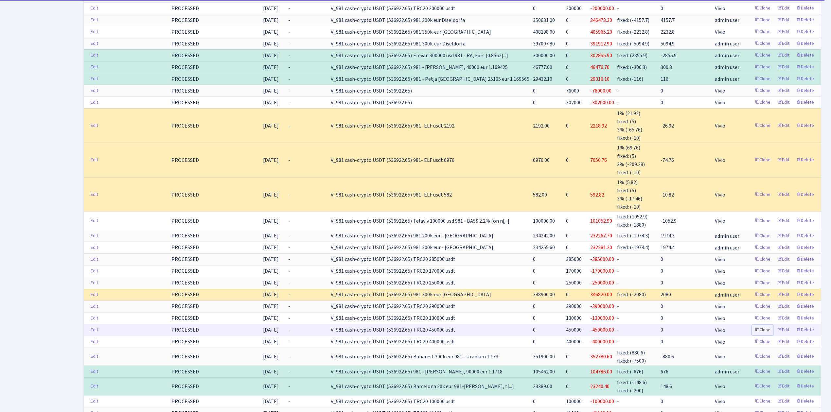
click at [762, 335] on link "Clone" at bounding box center [763, 330] width 22 height 10
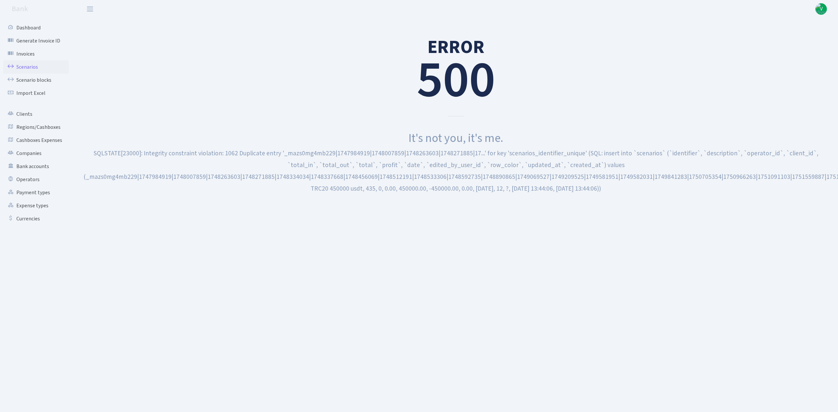
click at [29, 65] on link "Scenarios" at bounding box center [35, 67] width 65 height 13
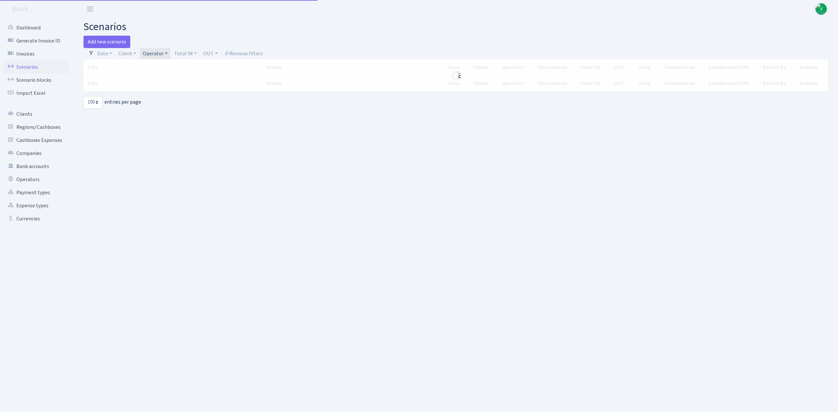
select select "100"
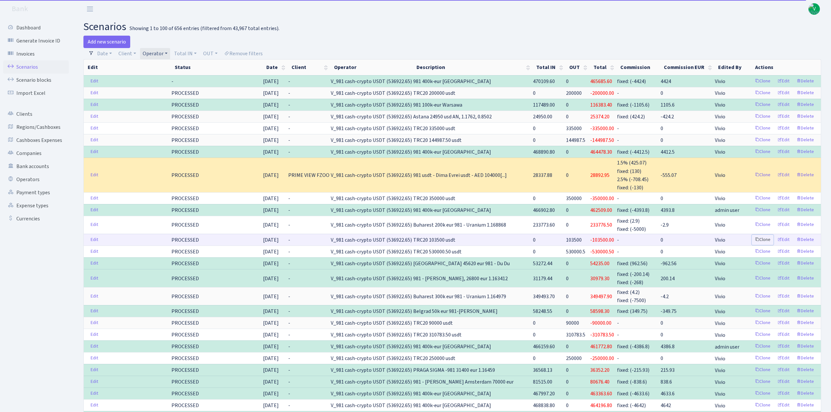
click at [764, 238] on link "Clone" at bounding box center [763, 240] width 22 height 10
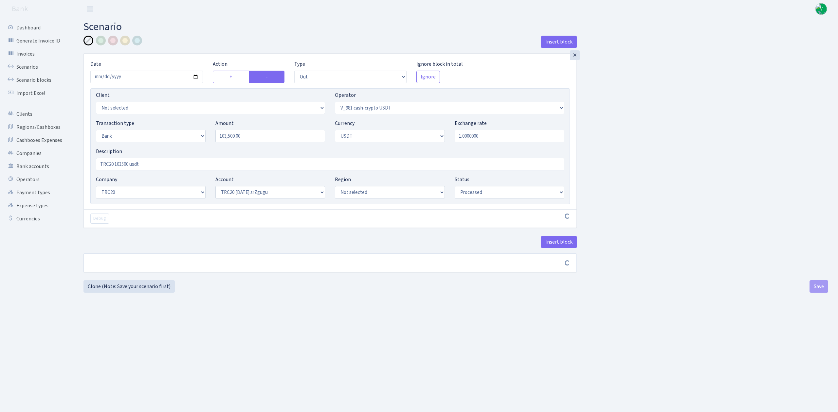
select select "out"
select select "435"
select select "2"
select select "6"
select select "20"
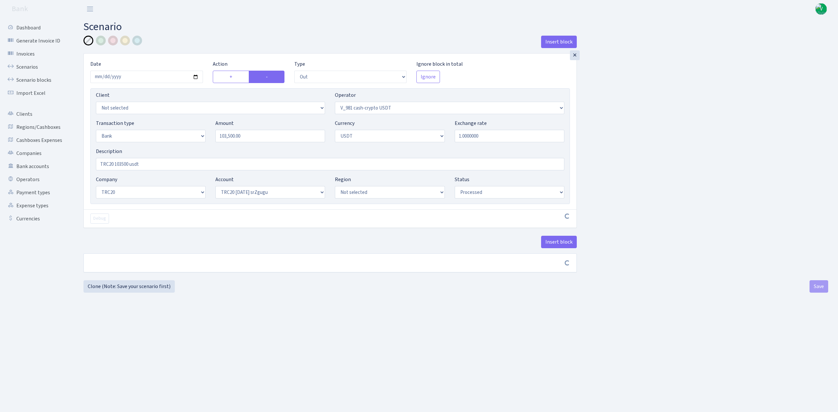
select select "61"
select select "processed"
click at [194, 74] on input "[DATE]" at bounding box center [146, 77] width 113 height 12
type input "[DATE]"
drag, startPoint x: 267, startPoint y: 139, endPoint x: 126, endPoint y: 114, distance: 143.1
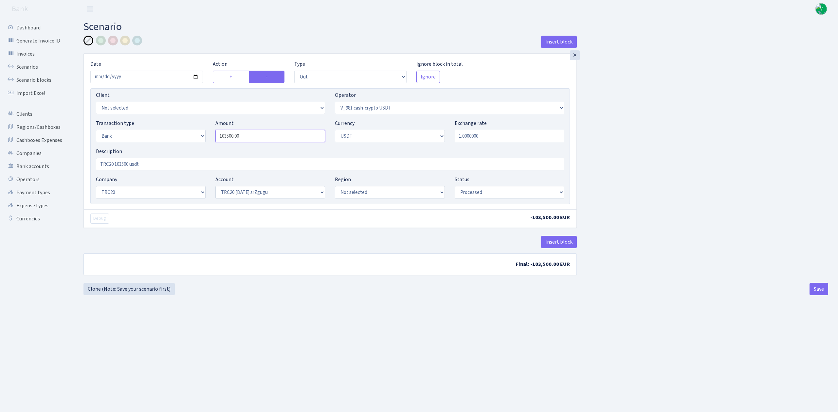
click at [145, 124] on div "Transaction type Not selected 981 ELF FISH crypto GIRT IVO dekl MM-BALTIC eur U…" at bounding box center [330, 133] width 478 height 28
type input "300,000.00"
click at [233, 322] on main "Scenario Insert block × Date 2025-09-10 Action + - Type --- In Out Commission F…" at bounding box center [456, 207] width 764 height 378
drag, startPoint x: 115, startPoint y: 161, endPoint x: 128, endPoint y: 166, distance: 13.4
click at [128, 165] on input "TRC20 103500 usdt" at bounding box center [330, 164] width 468 height 12
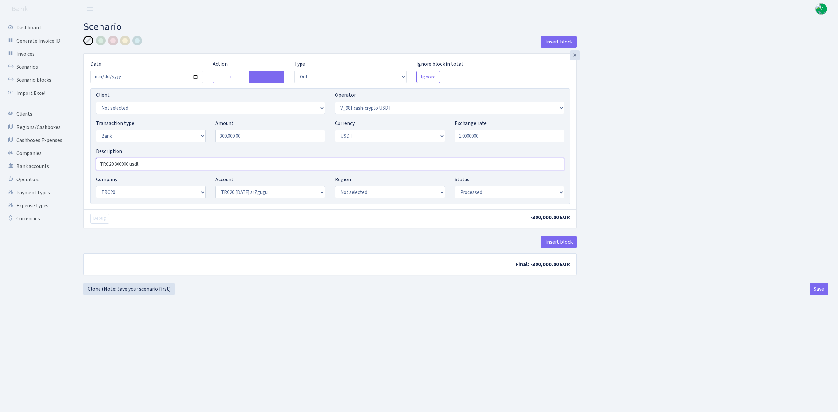
type input "TRC20 300000 usdt"
click at [406, 349] on main "Scenario Insert block × Date 2025-09-10 Action + - Type --- In Out Commission F…" at bounding box center [456, 207] width 764 height 378
click at [817, 290] on button "Save" at bounding box center [818, 289] width 19 height 12
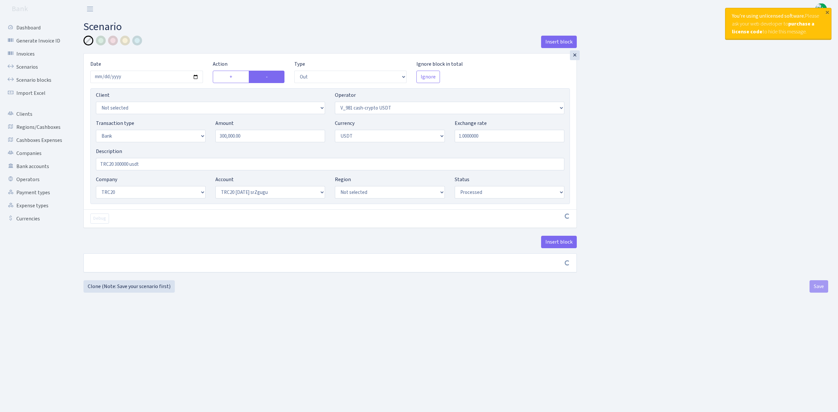
select select "out"
select select "435"
select select "2"
select select "6"
select select "20"
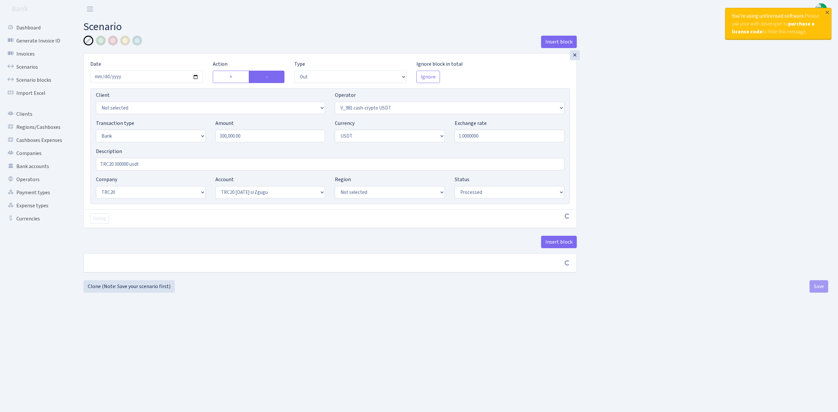
select select "61"
select select "processed"
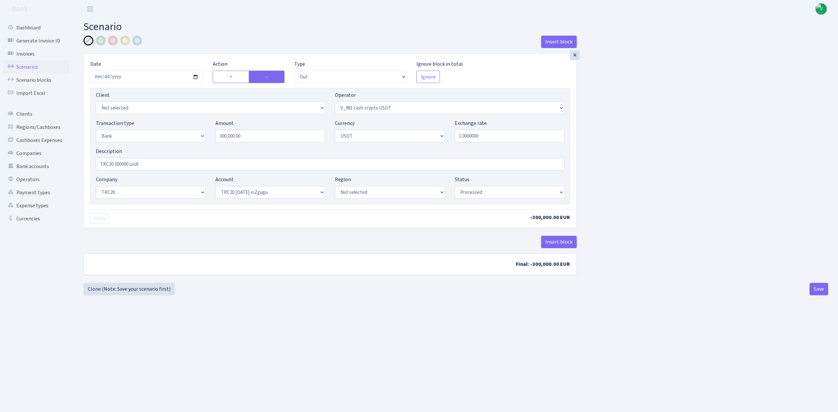
click at [31, 62] on link "Scenarios" at bounding box center [35, 67] width 65 height 13
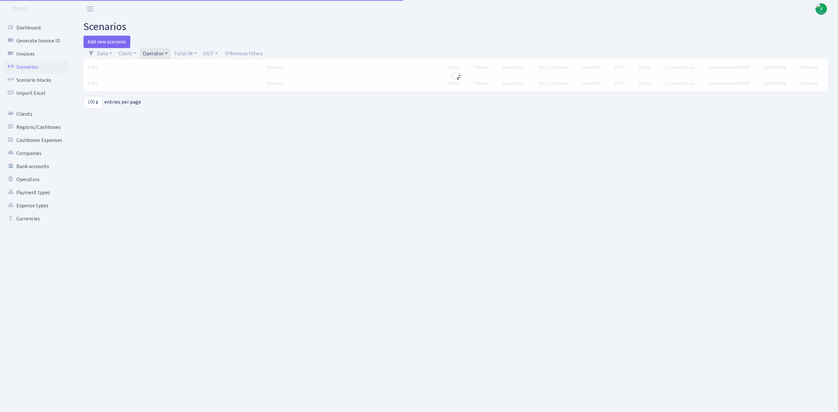
select select "100"
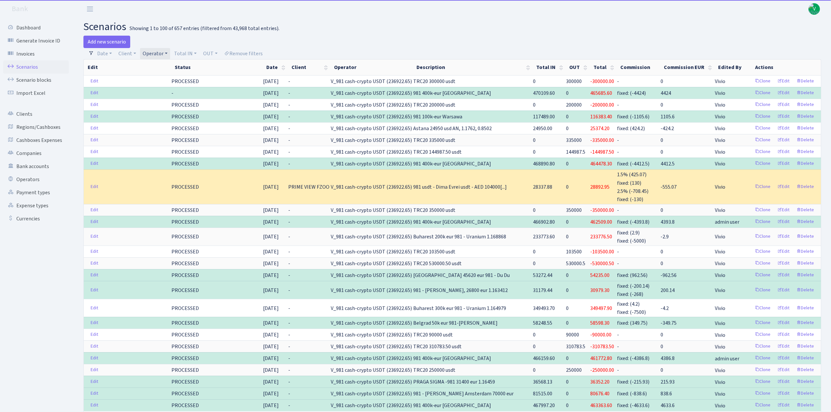
click at [155, 51] on link "Operator" at bounding box center [155, 53] width 30 height 11
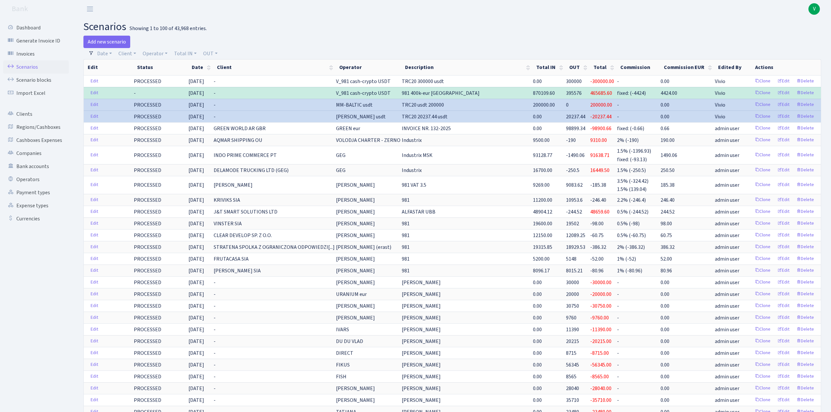
click at [150, 47] on div "Add new scenario" at bounding box center [265, 42] width 364 height 12
click at [151, 50] on link "Operator" at bounding box center [155, 53] width 30 height 11
click at [156, 77] on input "search" at bounding box center [166, 77] width 48 height 10
type input "oleg"
click at [167, 125] on li "[PERSON_NAME]" at bounding box center [165, 126] width 49 height 11
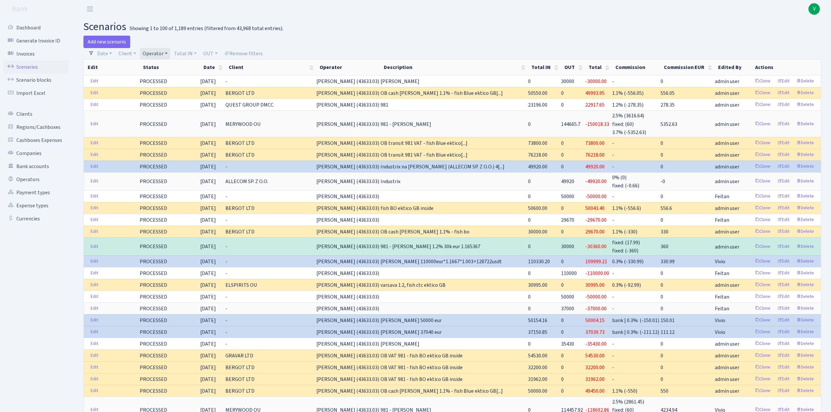
click at [156, 50] on link "Operator" at bounding box center [155, 53] width 30 height 11
click at [165, 109] on li "[PERSON_NAME] crypto USDT" at bounding box center [165, 100] width 49 height 19
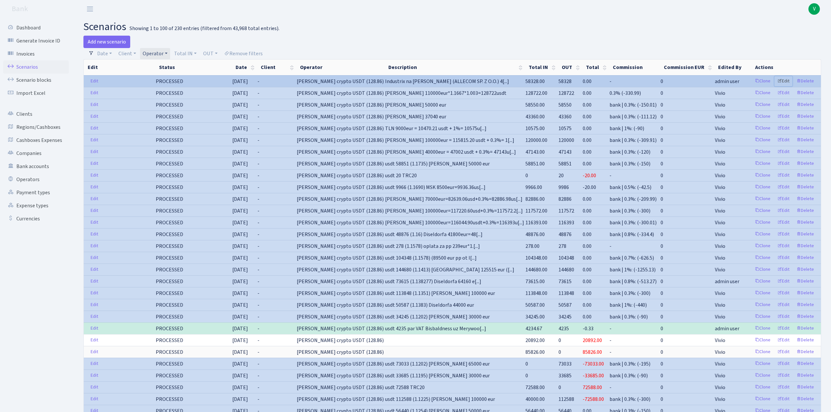
click at [786, 80] on link "Edit" at bounding box center [783, 81] width 18 height 10
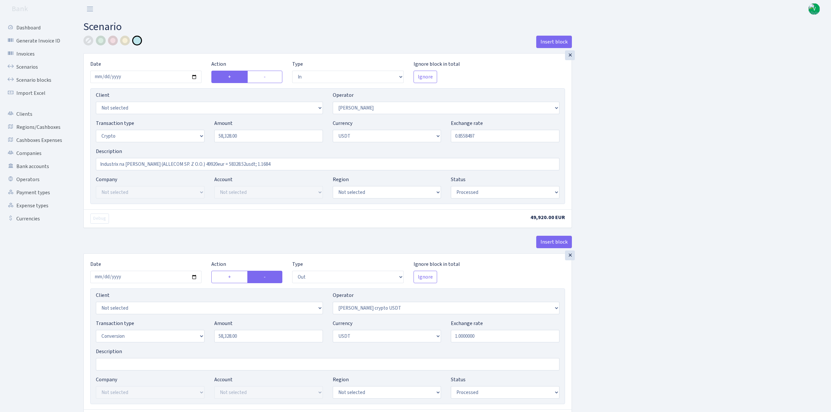
select select "in"
select select "15"
select select "3"
select select "6"
select select "processed"
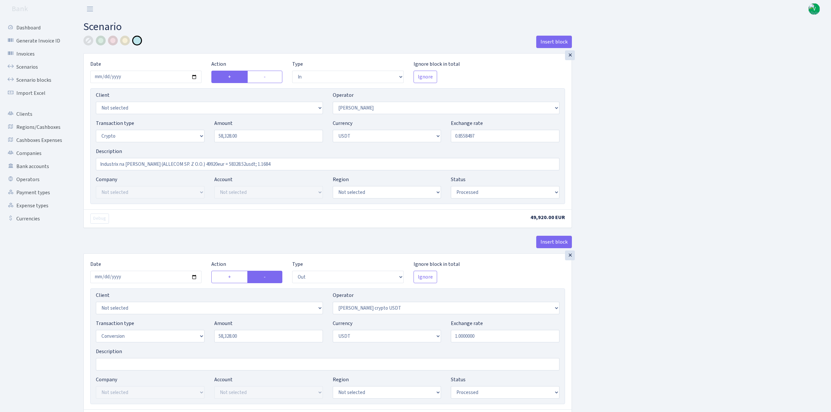
select select "out"
select select "297"
select select "15"
select select "6"
select select "processed"
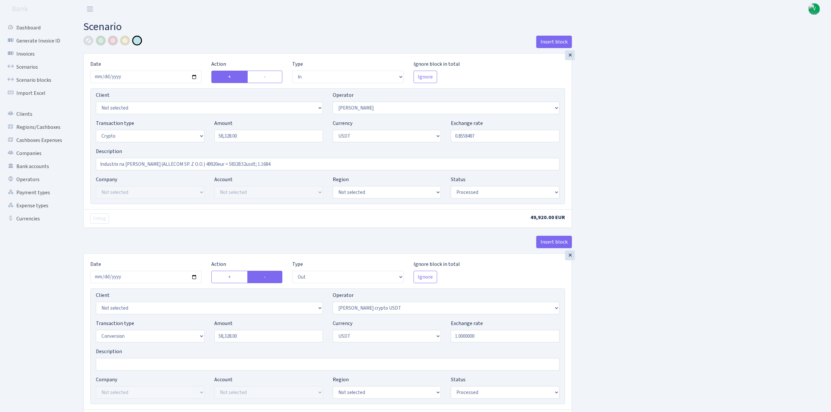
select select "in"
select select "297"
select select "2"
select select "6"
select select "20"
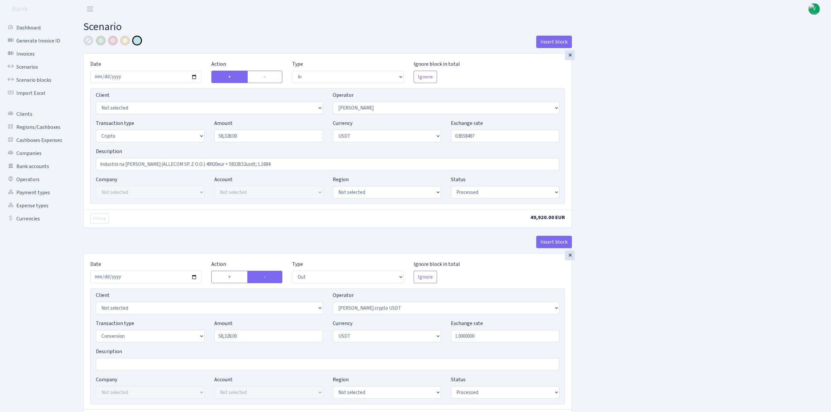
select select "61"
select select "processed"
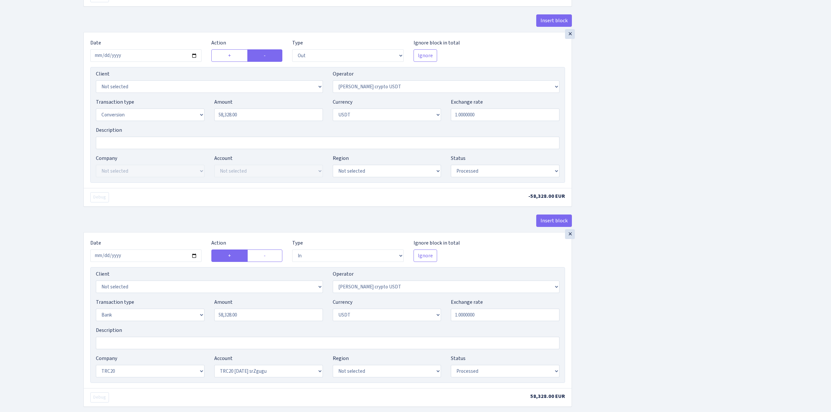
scroll to position [304, 0]
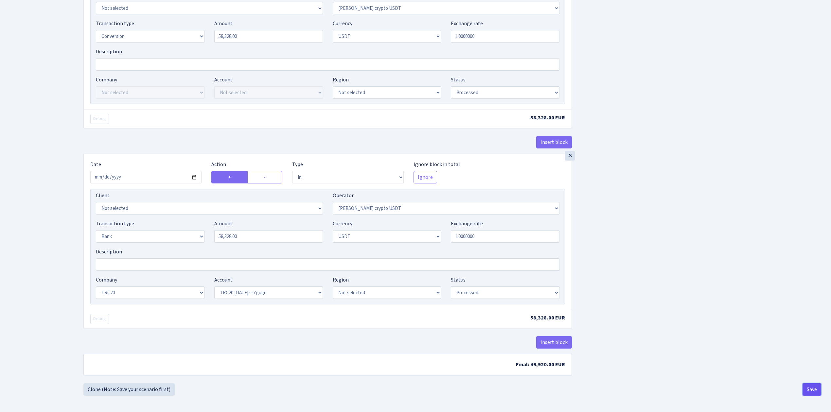
click at [815, 387] on button "Save" at bounding box center [812, 389] width 19 height 12
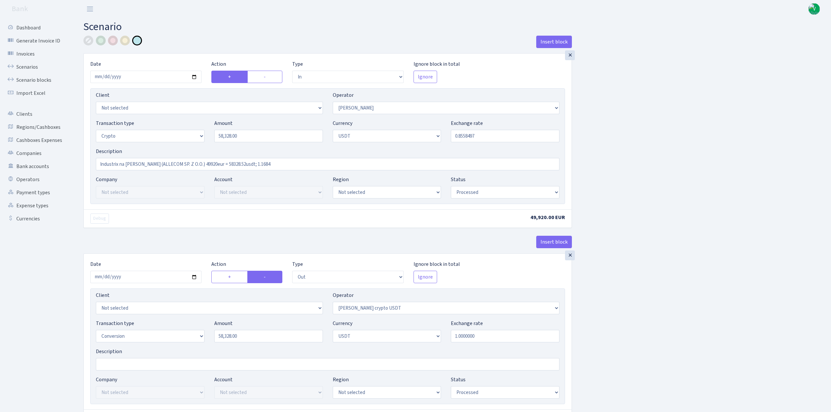
select select "in"
select select "15"
select select "3"
select select "6"
select select "processed"
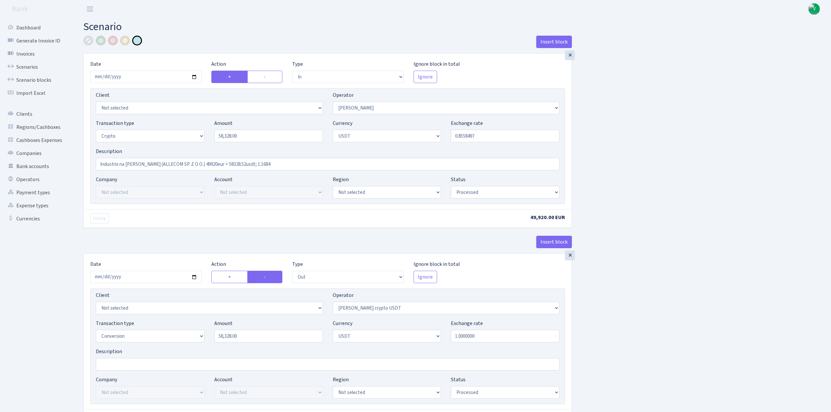
select select "out"
select select "297"
select select "15"
select select "6"
select select "processed"
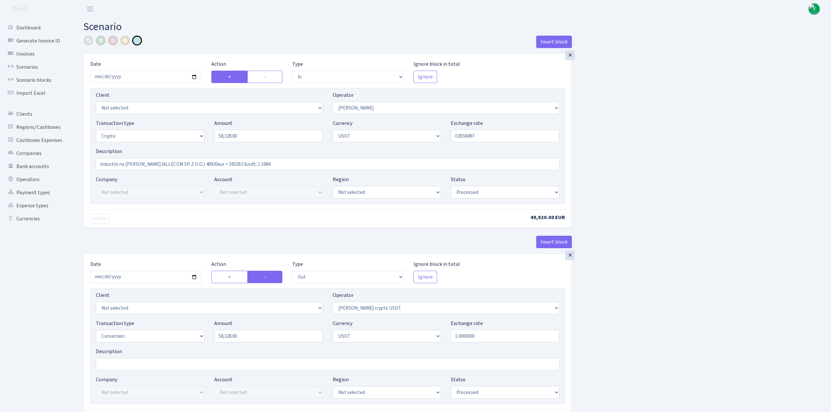
select select "in"
select select "297"
select select "2"
select select "6"
select select "20"
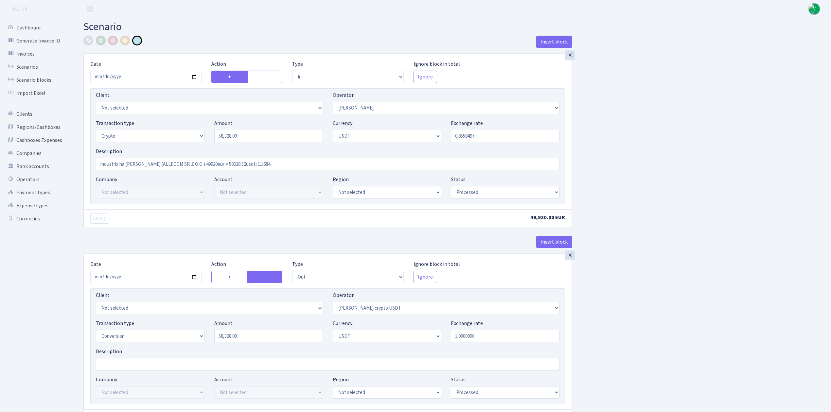
select select "61"
select select "processed"
click at [20, 65] on link "Scenarios" at bounding box center [35, 67] width 65 height 13
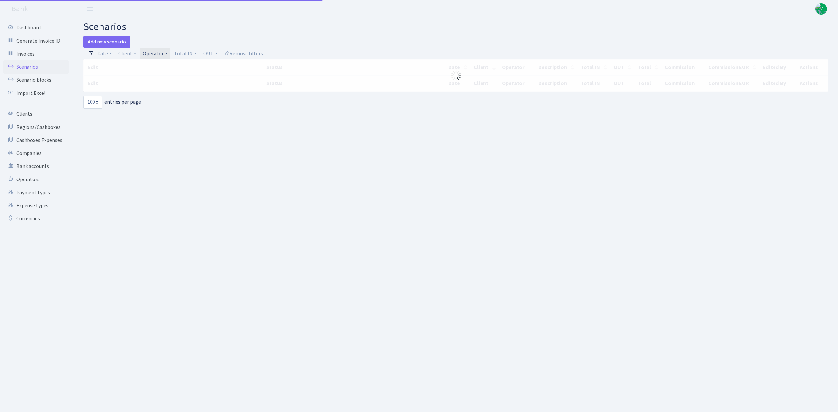
select select "100"
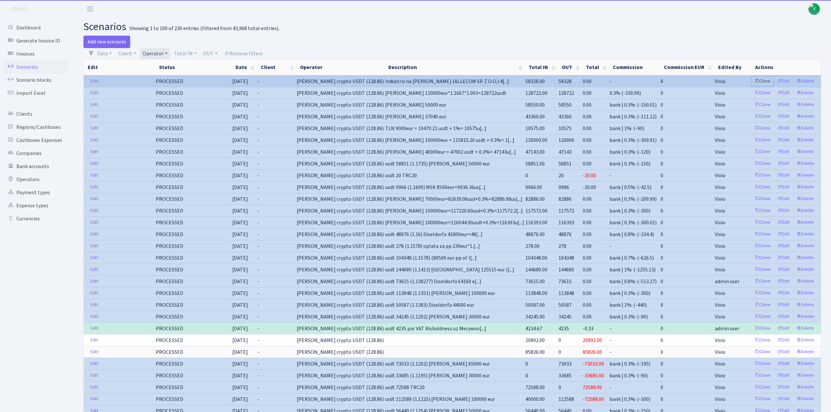
click at [763, 81] on link "Clone" at bounding box center [763, 81] width 22 height 10
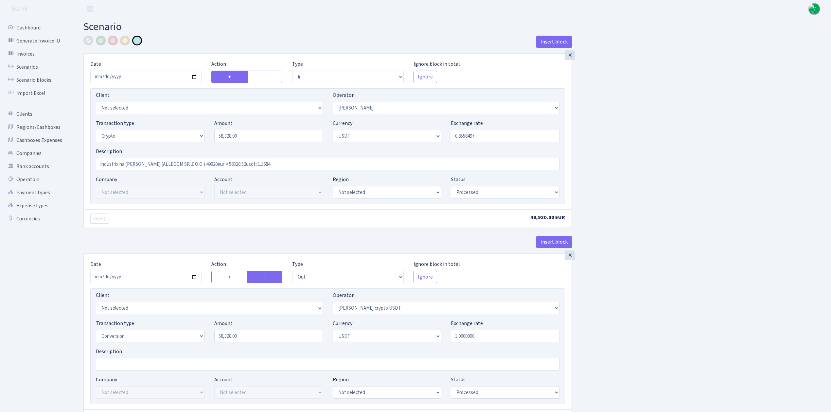
select select "in"
select select "15"
select select "3"
select select "6"
select select "processed"
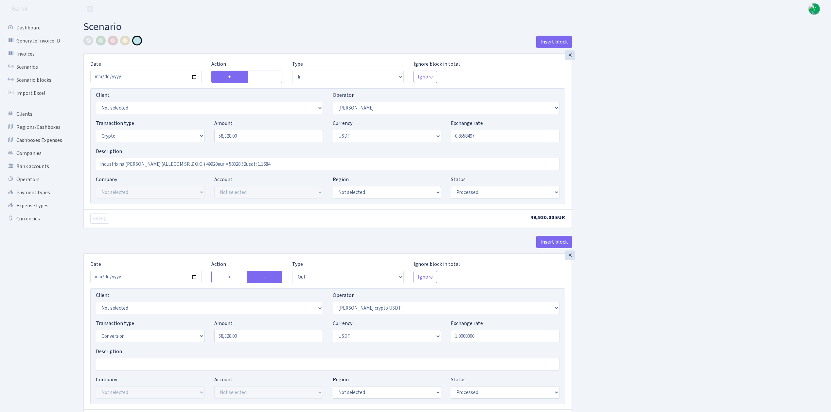
select select "out"
select select "297"
select select "15"
select select "6"
select select "processed"
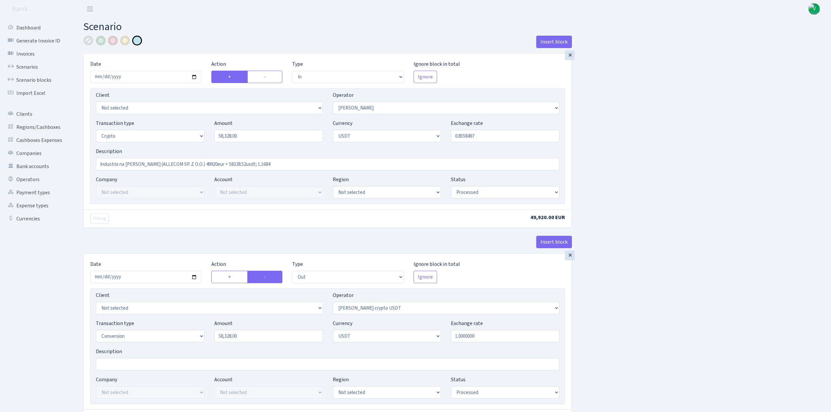
select select "in"
select select "297"
select select "2"
select select "6"
select select "20"
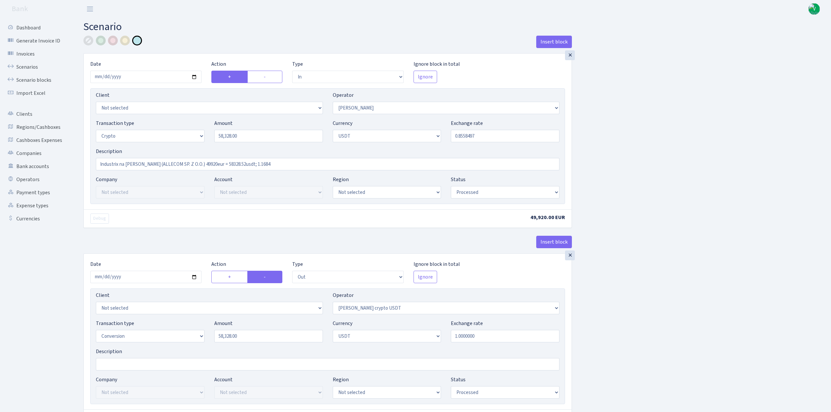
select select "61"
select select "processed"
click at [195, 77] on input "[DATE]" at bounding box center [145, 77] width 111 height 12
type input "[DATE]"
click at [229, 135] on input "58328.00" at bounding box center [268, 136] width 109 height 12
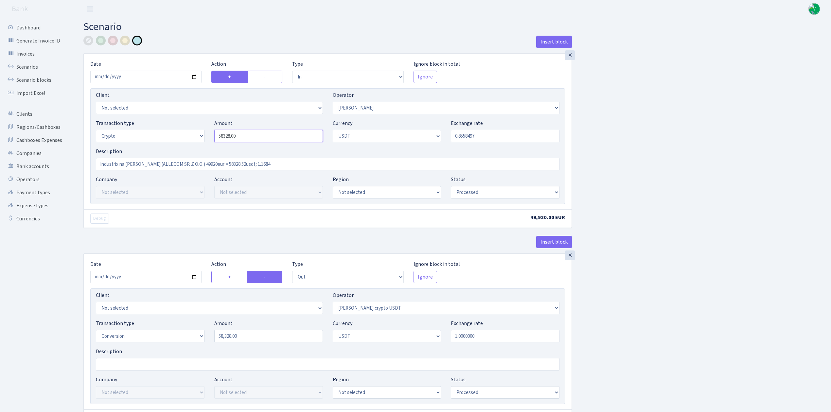
drag, startPoint x: 251, startPoint y: 138, endPoint x: 185, endPoint y: 126, distance: 66.5
click at [185, 126] on div "Transaction type Not selected 981 ELF FISH crypto [PERSON_NAME] MM-BALTIC eur U…" at bounding box center [327, 133] width 473 height 28
click at [477, 136] on input "0.8558497" at bounding box center [505, 136] width 109 height 12
type input "183,743.00"
drag, startPoint x: 464, startPoint y: 136, endPoint x: 522, endPoint y: 136, distance: 58.6
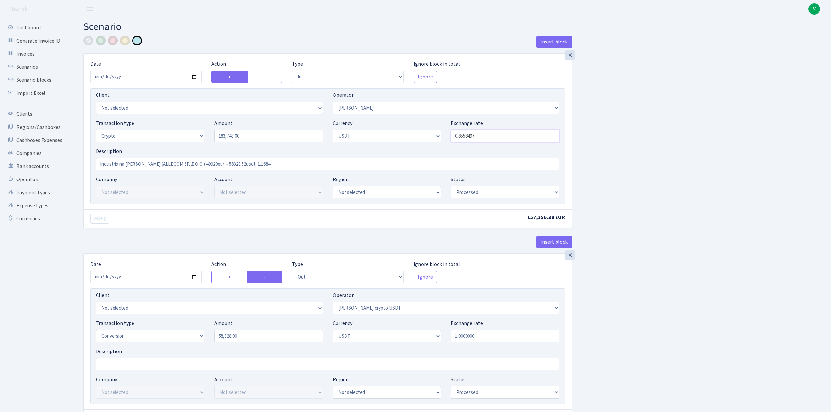
click at [522, 136] on input "0.8558497" at bounding box center [505, 136] width 109 height 12
click at [589, 141] on div "Insert block × Date [DATE] Action + - Type --- In Out Commission Field required…" at bounding box center [453, 360] width 748 height 648
click at [486, 140] on input "0.8544525" at bounding box center [505, 136] width 109 height 12
click at [616, 145] on div "Insert block × Date [DATE] Action + - Type --- In Out Commission Field required…" at bounding box center [453, 360] width 748 height 648
drag, startPoint x: 474, startPoint y: 137, endPoint x: 486, endPoint y: 137, distance: 12.4
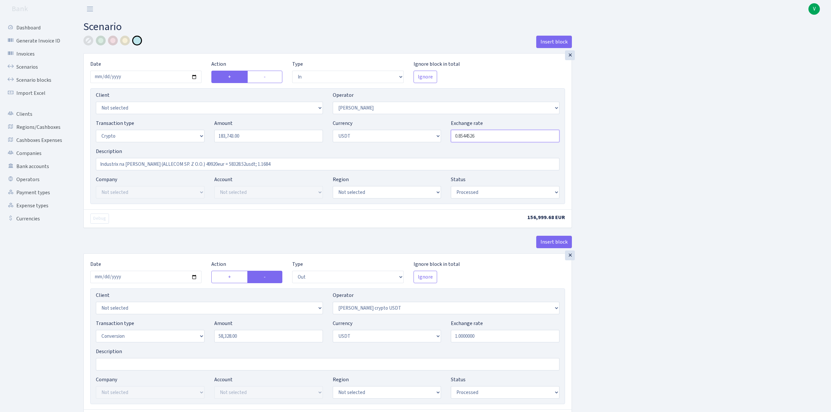
click at [486, 137] on input "0.8544526" at bounding box center [505, 136] width 109 height 12
click at [635, 152] on div "Insert block × Date [DATE] Action + - Type --- In Out Commission Field required…" at bounding box center [453, 360] width 748 height 648
drag, startPoint x: 470, startPoint y: 135, endPoint x: 492, endPoint y: 136, distance: 22.0
click at [492, 136] on input "0.8544527" at bounding box center [505, 136] width 109 height 12
click at [630, 164] on div "Insert block × Date [DATE] Action + - Type --- In Out Commission Field required…" at bounding box center [453, 360] width 748 height 648
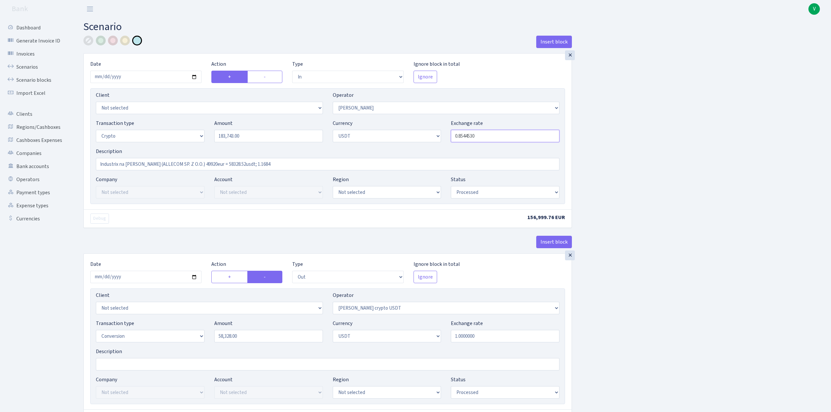
drag, startPoint x: 470, startPoint y: 134, endPoint x: 497, endPoint y: 136, distance: 27.0
click at [497, 136] on input "0.8544530" at bounding box center [505, 136] width 109 height 12
click at [600, 149] on div "Insert block × Date [DATE] Action + - Type --- In Out Commission Field required…" at bounding box center [453, 360] width 748 height 648
drag, startPoint x: 471, startPoint y: 136, endPoint x: 490, endPoint y: 137, distance: 18.7
click at [490, 137] on input "0.8544540" at bounding box center [505, 136] width 109 height 12
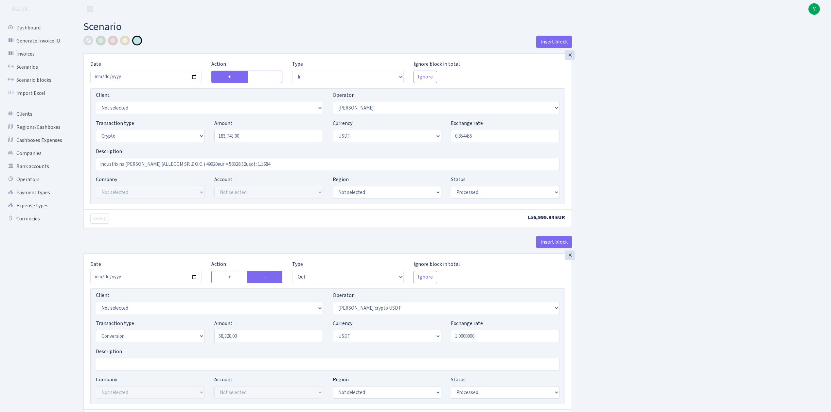
click at [607, 155] on div "Insert block × Date [DATE] Action + - Type --- In Out Commission Field required…" at bounding box center [453, 360] width 748 height 648
drag, startPoint x: 470, startPoint y: 135, endPoint x: 500, endPoint y: 138, distance: 29.9
click at [500, 138] on input "0.8544550" at bounding box center [505, 136] width 109 height 12
click at [693, 183] on div "Insert block × Date 2025-09-10 Action + - Type --- In Out Commission Field requ…" at bounding box center [453, 360] width 748 height 648
drag, startPoint x: 472, startPoint y: 135, endPoint x: 482, endPoint y: 135, distance: 9.2
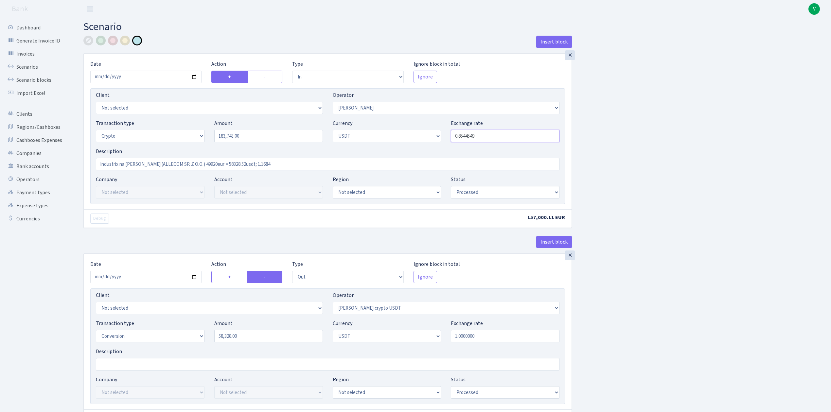
click at [482, 135] on input "0.8544549" at bounding box center [505, 136] width 109 height 12
click at [582, 148] on div "Insert block × Date 2025-09-10 Action + - Type --- In Out Commission Field requ…" at bounding box center [453, 360] width 748 height 648
drag, startPoint x: 473, startPoint y: 134, endPoint x: 485, endPoint y: 134, distance: 12.4
click at [485, 134] on input "0.8544548" at bounding box center [505, 136] width 109 height 12
click at [598, 157] on div "Insert block × Date 2025-09-10 Action + - Type --- In Out Commission Field requ…" at bounding box center [453, 360] width 748 height 648
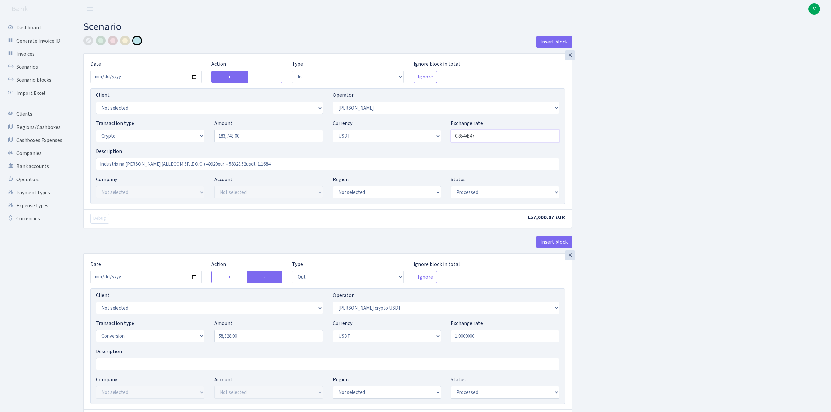
drag, startPoint x: 473, startPoint y: 135, endPoint x: 482, endPoint y: 135, distance: 8.5
click at [482, 135] on input "0.8544547" at bounding box center [505, 136] width 109 height 12
click at [640, 159] on div "Insert block × Date 2025-09-10 Action + - Type --- In Out Commission Field requ…" at bounding box center [453, 360] width 748 height 648
drag, startPoint x: 473, startPoint y: 137, endPoint x: 499, endPoint y: 137, distance: 26.2
click at [499, 137] on input "0.8544546" at bounding box center [505, 136] width 109 height 12
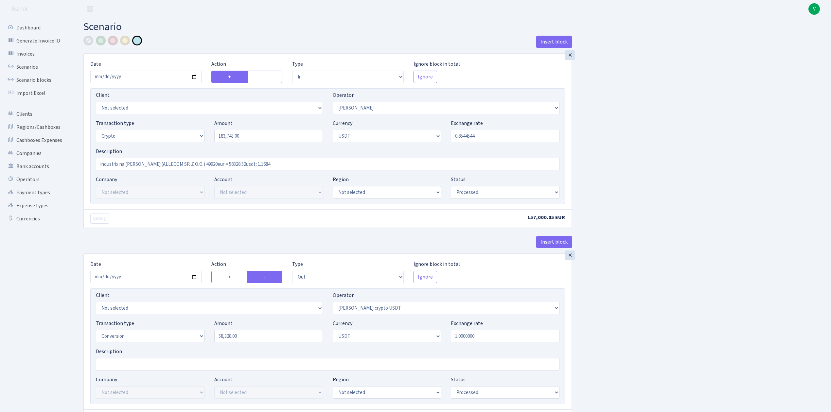
click at [612, 166] on div "Insert block × Date [DATE] Action + - Type --- In Out Commission Field required…" at bounding box center [453, 360] width 748 height 648
drag, startPoint x: 473, startPoint y: 138, endPoint x: 485, endPoint y: 138, distance: 12.4
click at [485, 138] on input "0.8544544" at bounding box center [505, 136] width 109 height 12
type input "0.8544543"
click at [631, 149] on div "Insert block × Date [DATE] Action + - Type --- In Out Commission Field required…" at bounding box center [453, 360] width 748 height 648
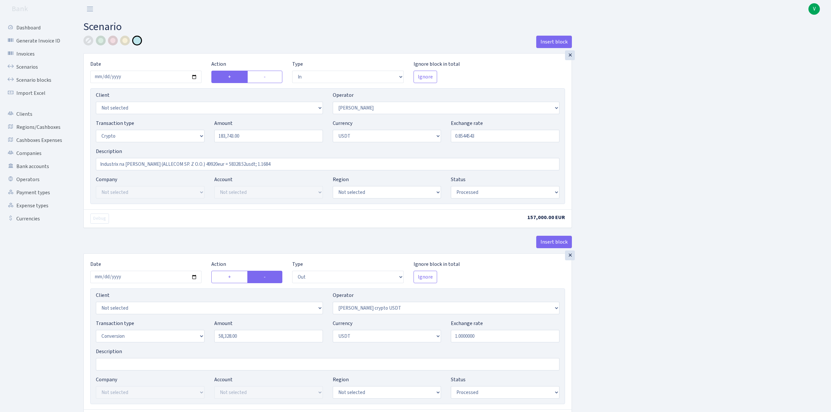
click at [631, 149] on div "Insert block × Date [DATE] Action + - Type --- In Out Commission Field required…" at bounding box center [453, 360] width 748 height 648
click at [172, 164] on input "Industrix na Oleg (ALLECOM SP. Z O.O.) 49920eur = 58328.52usdt; 1.1684" at bounding box center [328, 164] width 464 height 12
drag, startPoint x: 265, startPoint y: 164, endPoint x: 66, endPoint y: 156, distance: 199.4
click at [66, 154] on div "Dashboard Generate Invoice ID Invoices Scenarios Scenario blocks Import Excel C…" at bounding box center [415, 357] width 831 height 678
paste input "981 (Treading Experts Malaga) na Oleg Bab (UAB Liuto Svara) 157000 eur = 183743…"
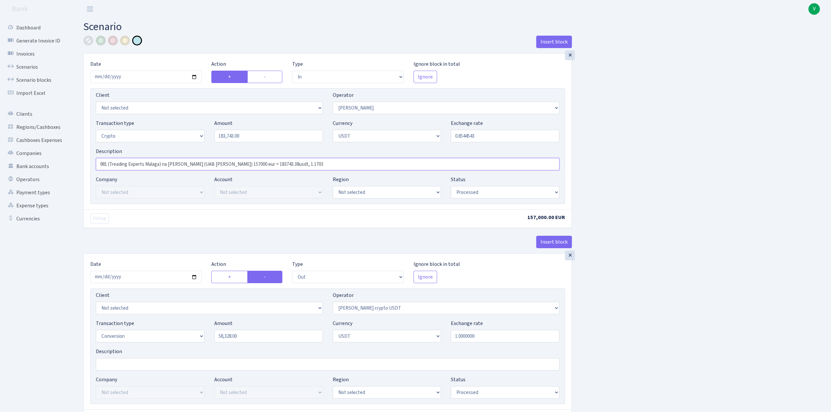
type input "981 (Treading Experts Malaga) na [PERSON_NAME] (UAB [PERSON_NAME]) 157000 eur =…"
click at [694, 212] on div "Insert block × Date 2025-09-10 Action + - Type --- In Out Commission Field requ…" at bounding box center [453, 360] width 748 height 648
click at [196, 279] on input "2025-09-05" at bounding box center [145, 277] width 111 height 12
type input "[DATE]"
drag, startPoint x: 209, startPoint y: 135, endPoint x: 172, endPoint y: 135, distance: 37.3
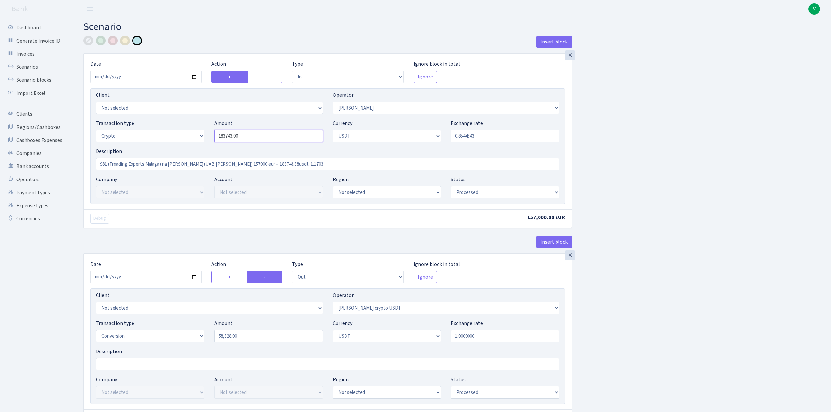
click at [172, 135] on div "Transaction type Not selected 981 ELF FISH crypto GIRT IVO dekl MM-BALTIC eur U…" at bounding box center [327, 133] width 473 height 28
click at [259, 338] on input "58,328.00" at bounding box center [268, 336] width 109 height 12
type input "183,743.00"
drag, startPoint x: 256, startPoint y: 341, endPoint x: 191, endPoint y: 343, distance: 64.5
click at [191, 343] on div "Transaction type Not selected 981 ELF FISH crypto GIRT IVO dekl MM-BALTIC eur U…" at bounding box center [327, 334] width 473 height 28
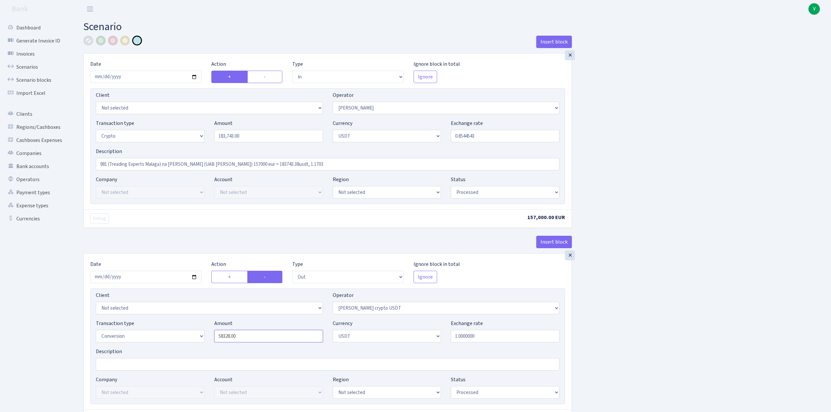
paste input "183743"
click at [639, 307] on div "Insert block × Date 2025-09-10 Action + - Type --- In Out Commission Field requ…" at bounding box center [453, 360] width 748 height 648
type input "183,743.00"
click at [633, 316] on div "Insert block × Date 2025-09-10 Action + - Type --- In Out Commission Field requ…" at bounding box center [453, 358] width 748 height 645
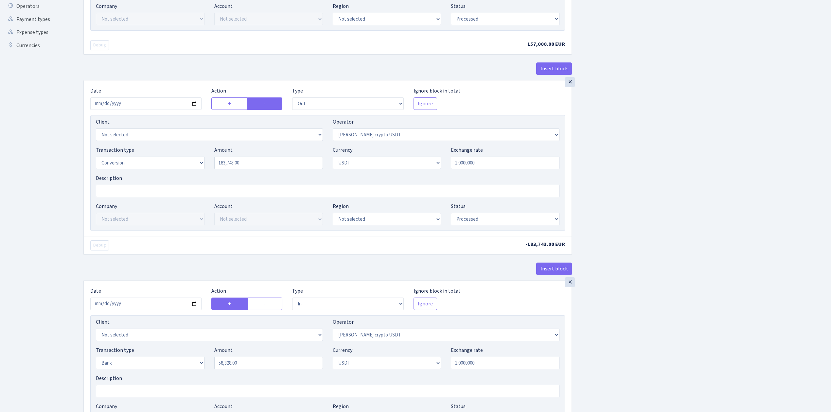
scroll to position [174, 0]
click at [629, 190] on div "Insert block × Date 2025-09-10 Action + - Type --- In Out Commission Field requ…" at bounding box center [453, 185] width 748 height 648
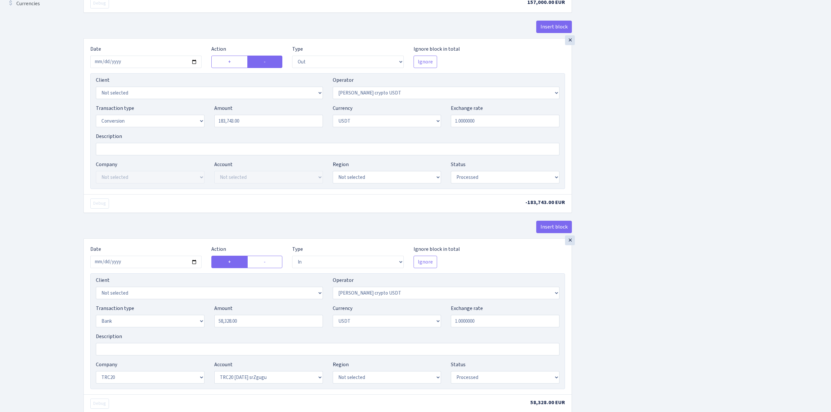
scroll to position [304, 0]
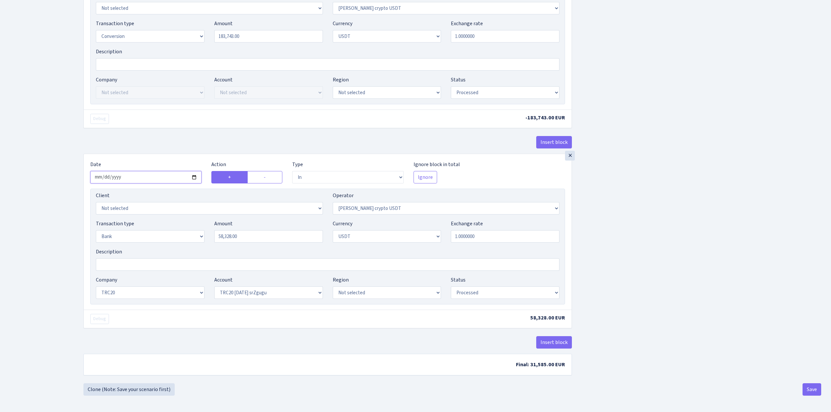
click at [195, 174] on input "2025-09-05" at bounding box center [145, 177] width 111 height 12
type input "2025-09-10"
drag, startPoint x: 245, startPoint y: 232, endPoint x: 185, endPoint y: 223, distance: 60.5
click at [185, 223] on div "Transaction type Not selected 981 ELF FISH crypto GIRT IVO dekl MM-BALTIC eur U…" at bounding box center [327, 234] width 473 height 28
paste input "183743"
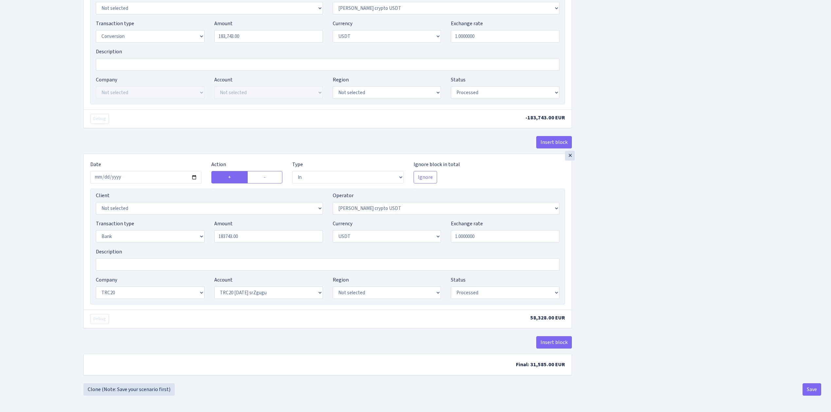
click at [659, 243] on div "Insert block × Date 2025-09-10 Action + - Type --- In Out Commission Field requ…" at bounding box center [453, 60] width 748 height 648
type input "183,743.00"
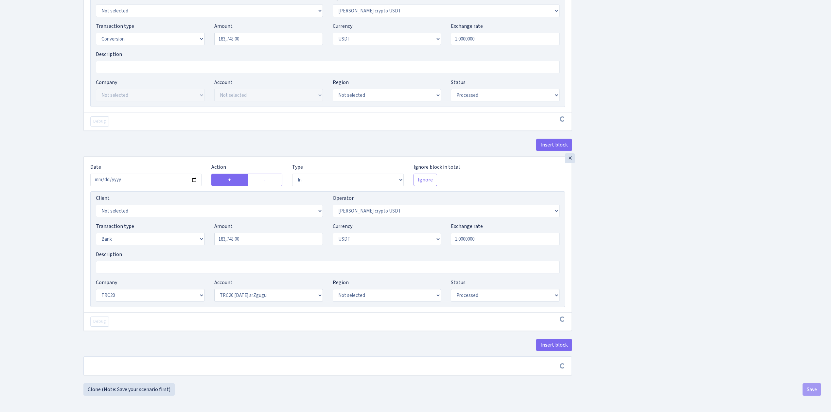
scroll to position [302, 0]
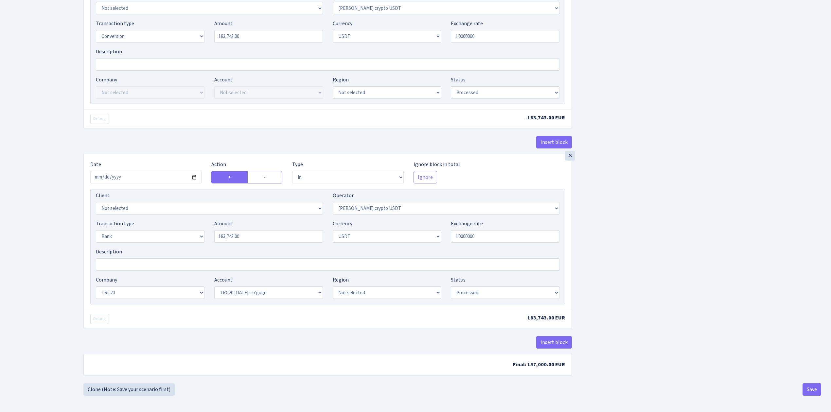
click at [647, 239] on div "Insert block × Date 2025-09-10 Action + - Type --- In Out Commission Field requ…" at bounding box center [453, 60] width 748 height 648
click at [814, 387] on button "Save" at bounding box center [812, 389] width 19 height 12
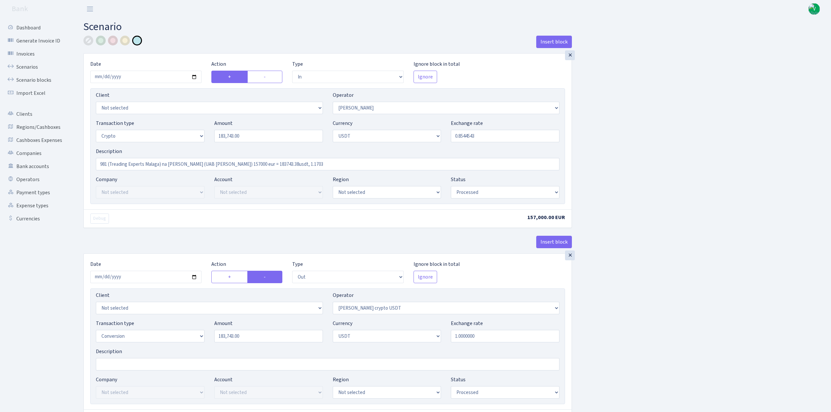
select select "in"
select select "15"
select select "3"
select select "6"
select select "processed"
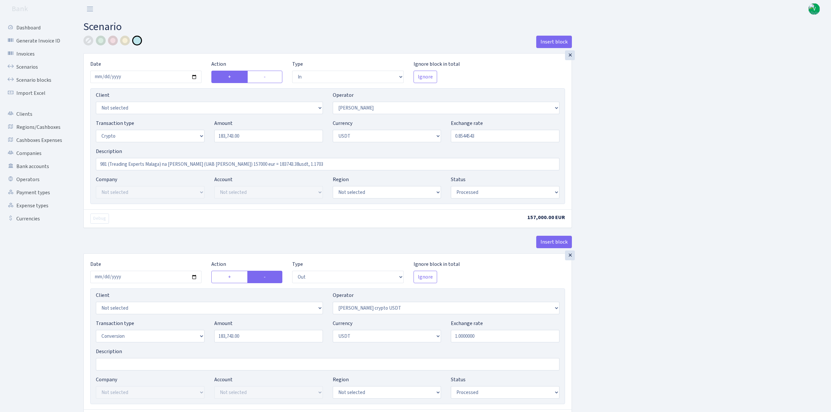
select select "out"
select select "297"
select select "15"
select select "6"
select select "processed"
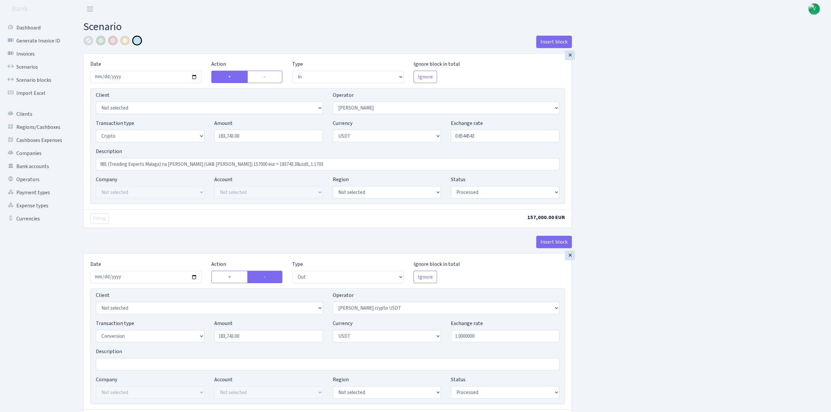
select select "in"
select select "297"
select select "2"
select select "6"
select select "20"
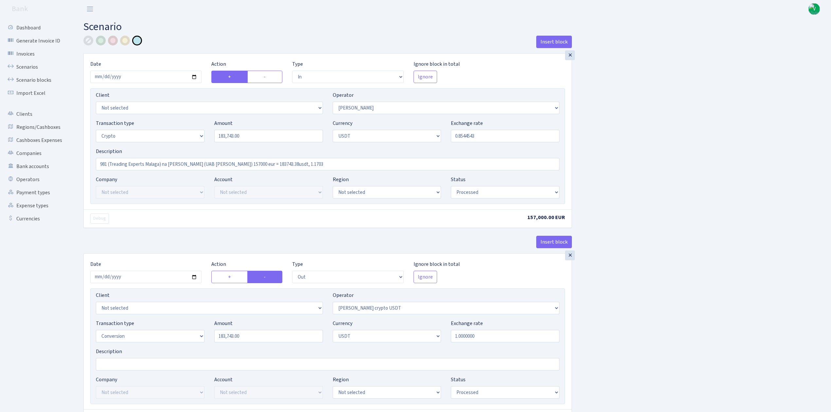
select select "61"
select select "processed"
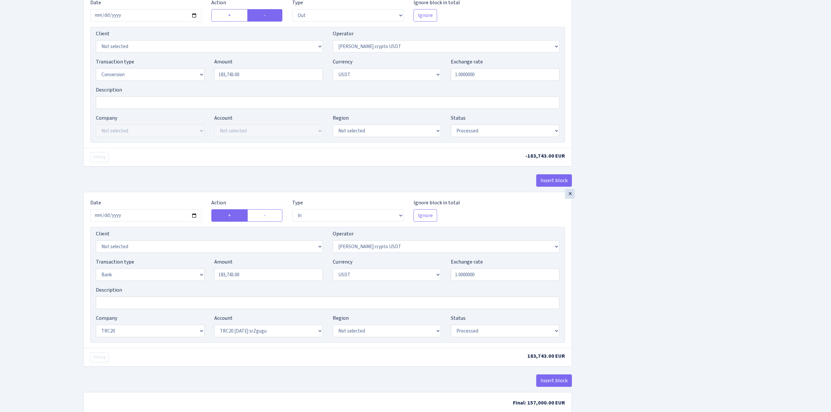
scroll to position [304, 0]
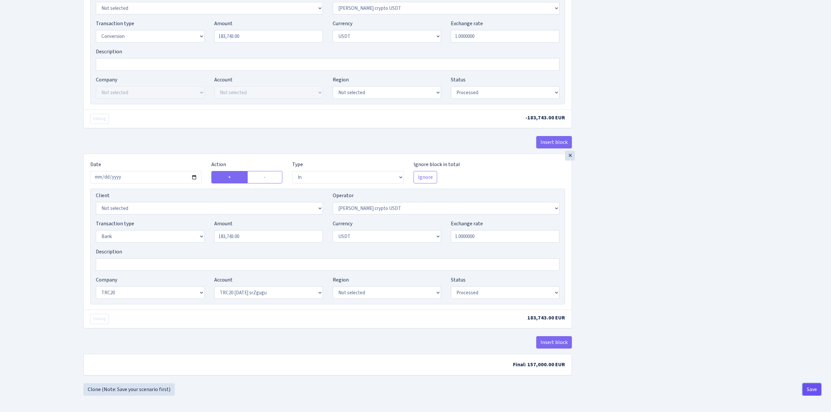
click at [810, 393] on button "Save" at bounding box center [812, 389] width 19 height 12
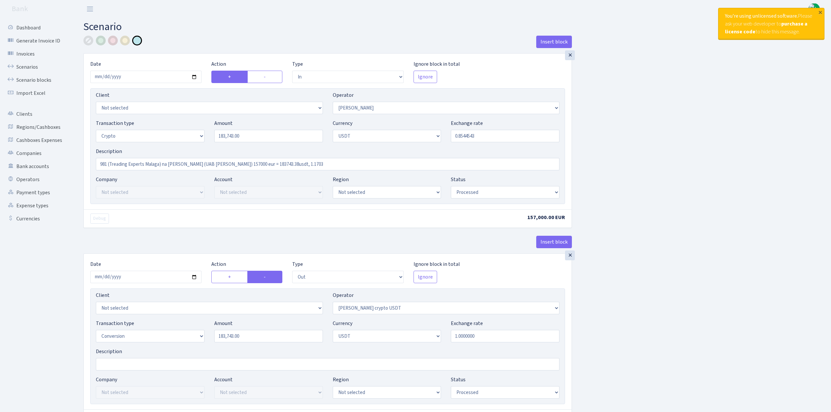
select select "in"
select select "15"
select select "3"
select select "6"
select select "processed"
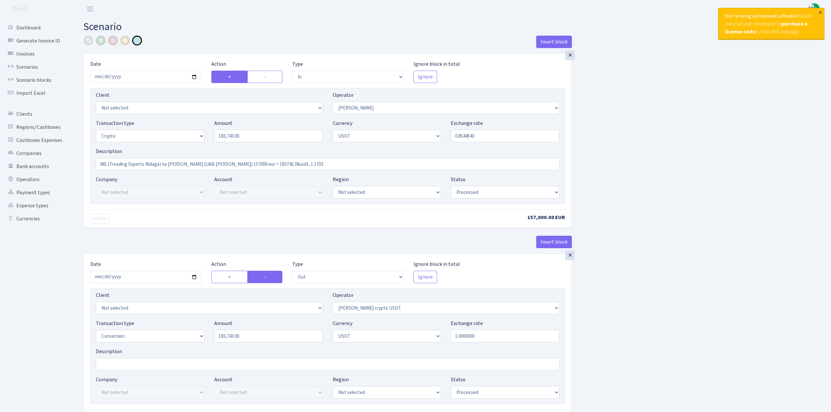
select select "out"
select select "297"
select select "15"
select select "6"
select select "processed"
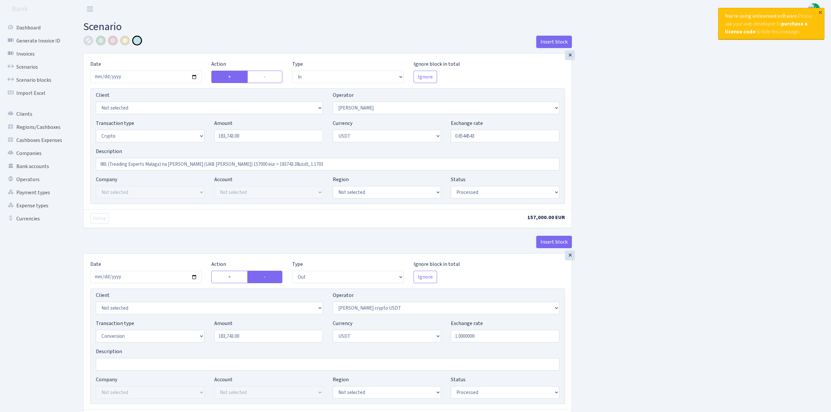
select select "in"
select select "297"
select select "2"
select select "6"
select select "20"
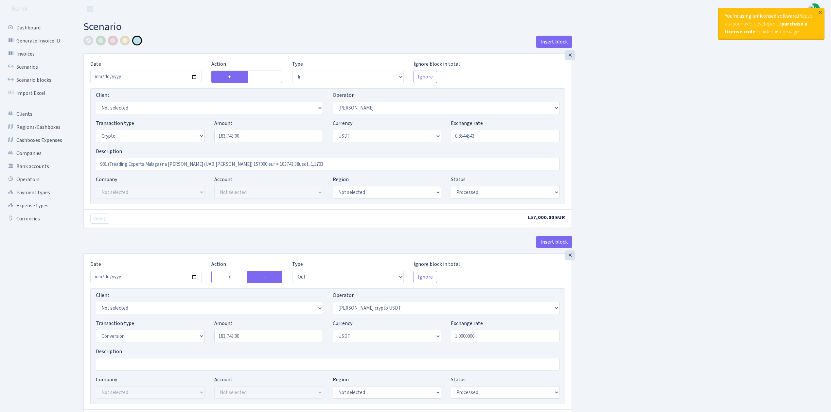
select select "61"
select select "processed"
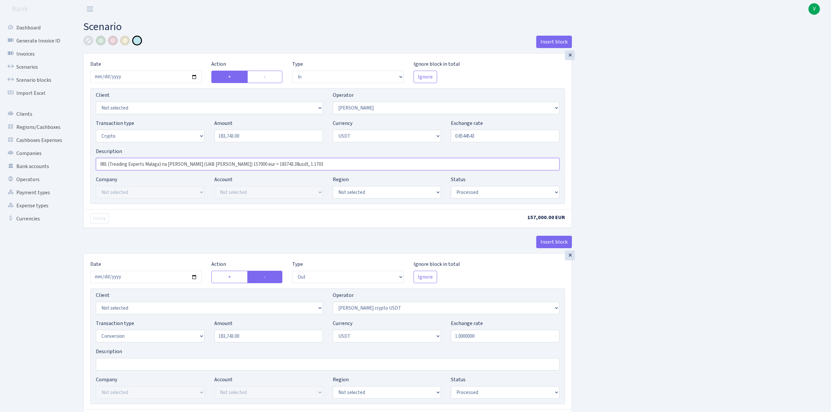
drag, startPoint x: 279, startPoint y: 164, endPoint x: 91, endPoint y: 164, distance: 187.8
click at [91, 164] on div "Description 981 (Treading Experts Malaga) na Oleg Bab (UAB Liuto Svara) 157000 …" at bounding box center [327, 159] width 473 height 23
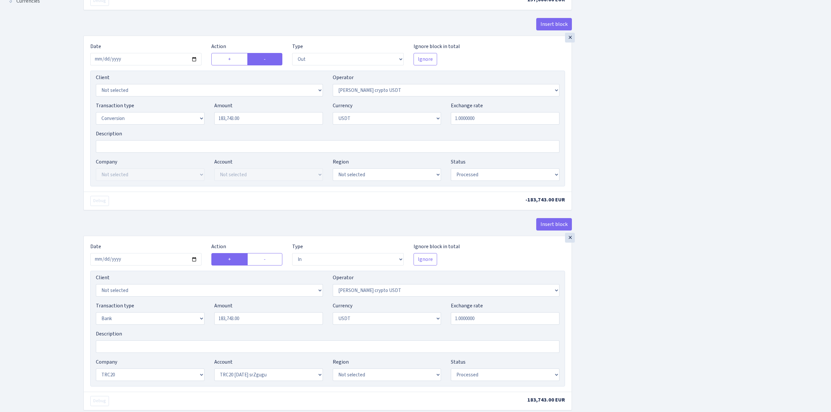
scroll to position [304, 0]
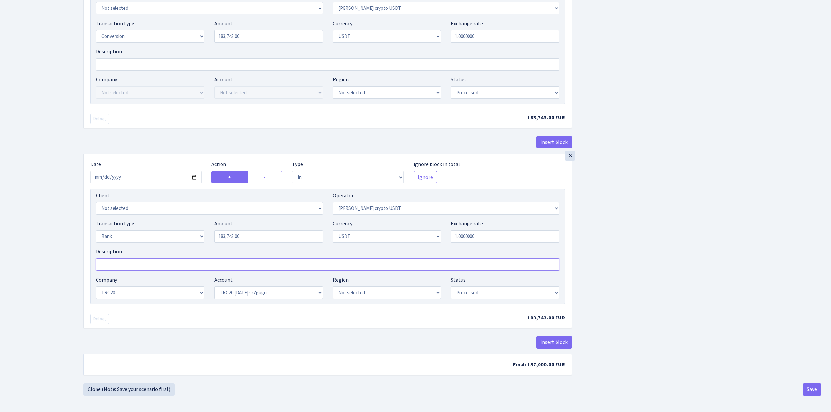
click at [195, 261] on input "Description" at bounding box center [328, 264] width 464 height 12
paste input "981 (Treading Experts Malaga) na Oleg Bab (UAB Liuto Svara) 157000 eur = 183743…"
type input "981 (Treading Experts Malaga) na Oleg Bab (UAB Liuto Svara) 157000 eur = 183743…"
click at [794, 356] on div "Insert block × Date [DATE] Action + - Type --- In Out Commission Field required…" at bounding box center [453, 60] width 748 height 648
click at [814, 385] on button "Save" at bounding box center [812, 389] width 19 height 12
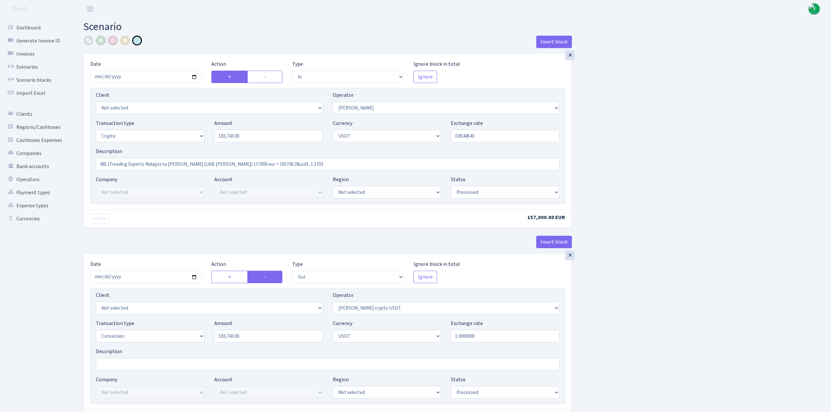
select select "in"
select select "15"
select select "3"
select select "6"
select select "processed"
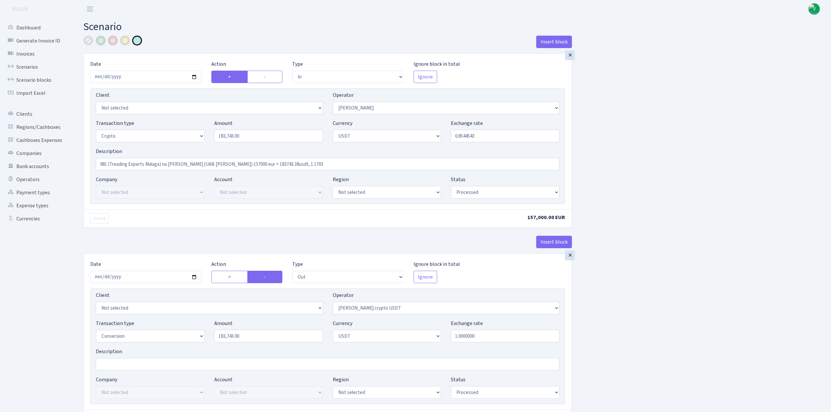
select select "out"
select select "297"
select select "15"
select select "6"
select select "processed"
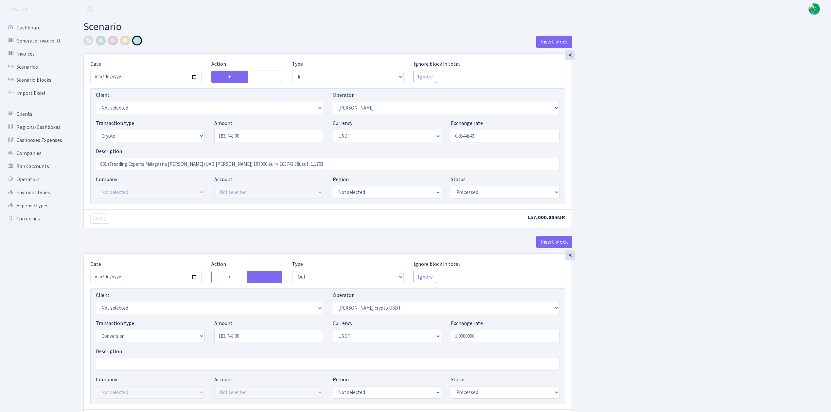
select select "in"
select select "297"
select select "2"
select select "6"
select select "20"
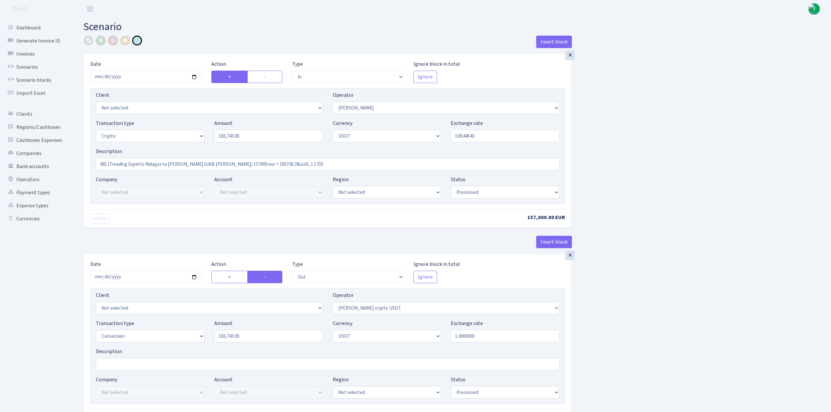
select select "61"
select select "processed"
click at [24, 66] on link "Scenarios" at bounding box center [35, 67] width 65 height 13
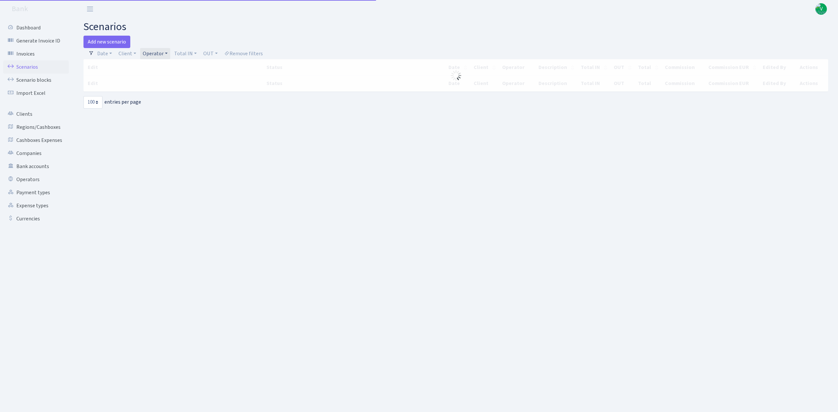
select select "100"
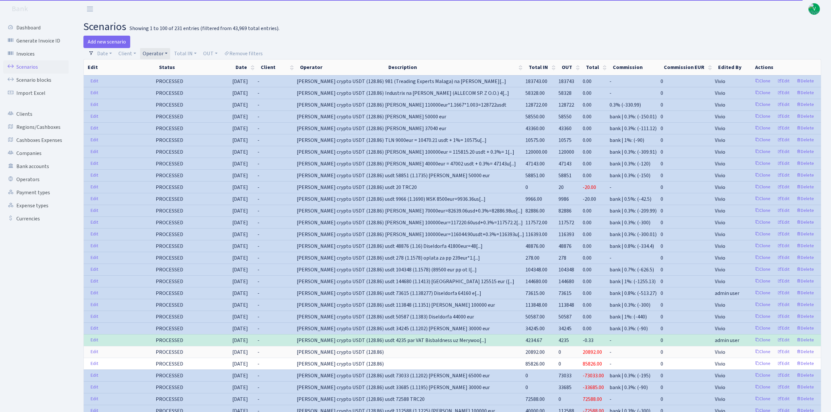
click at [156, 52] on link "Operator" at bounding box center [155, 53] width 30 height 11
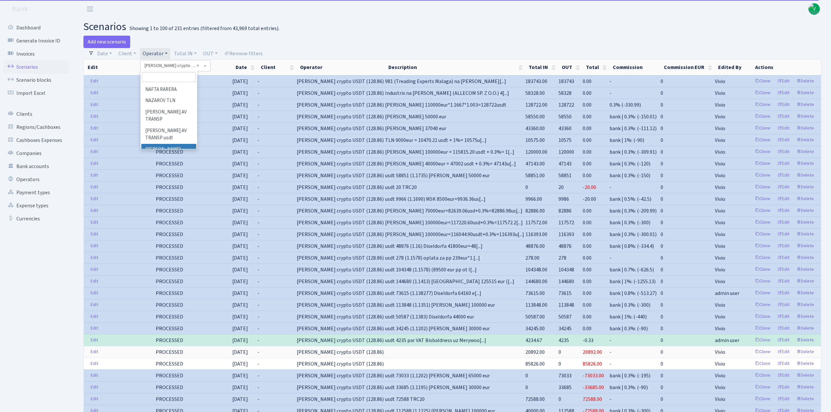
scroll to position [2647, 0]
click at [167, 134] on ul "981 981 AED 981 BN usdt 981 CASH USDT 981 CASH USDT EUR 981 GOLD 981 RUB 981 US…" at bounding box center [169, 115] width 56 height 65
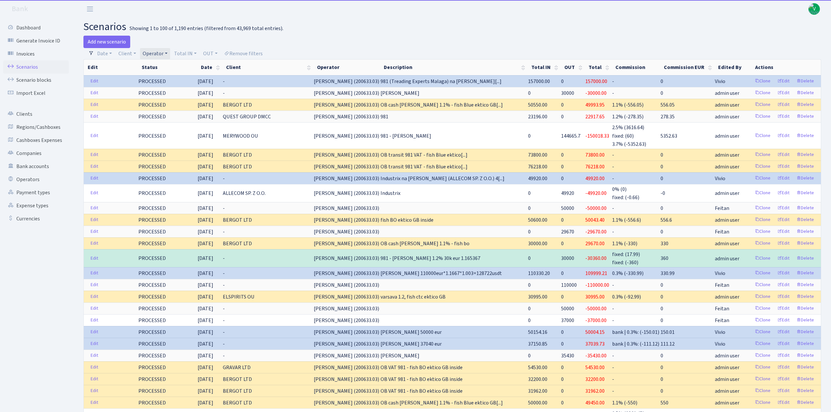
click at [162, 53] on link "Operator" at bounding box center [155, 53] width 30 height 11
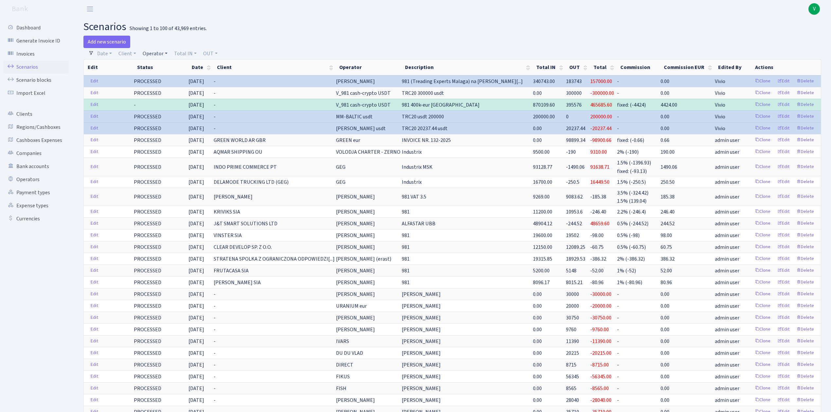
click at [153, 52] on link "Operator" at bounding box center [155, 53] width 30 height 11
click at [156, 77] on input "search" at bounding box center [166, 77] width 48 height 10
type input "girt"
click at [160, 87] on li "GIRT" at bounding box center [165, 88] width 49 height 11
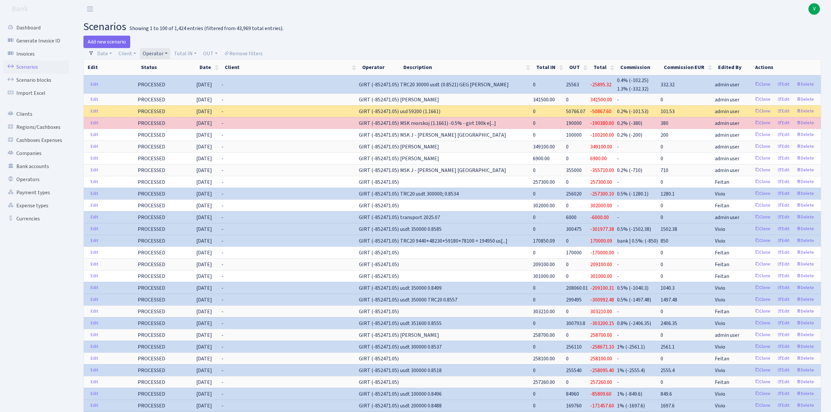
drag, startPoint x: 629, startPoint y: 110, endPoint x: 563, endPoint y: 109, distance: 66.1
click at [563, 109] on tr "Edit PROCESSED 29.08.2025 - GIRT (-852471.05) usd 59200 (1.1661) 0 50766.07 -50…" at bounding box center [452, 111] width 737 height 12
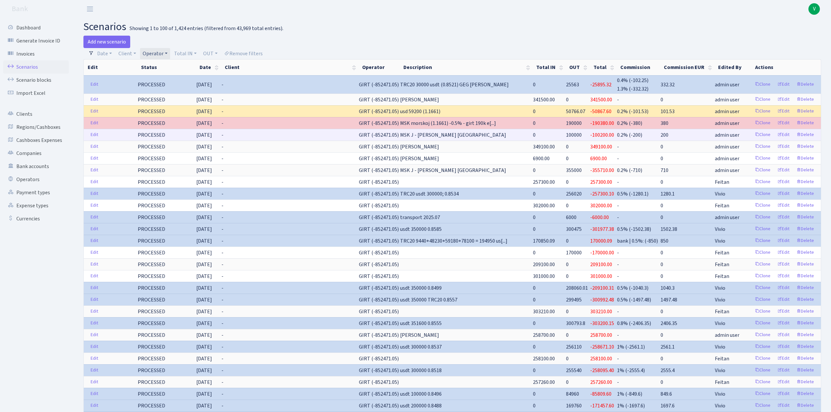
drag, startPoint x: 621, startPoint y: 127, endPoint x: 618, endPoint y: 132, distance: 6.0
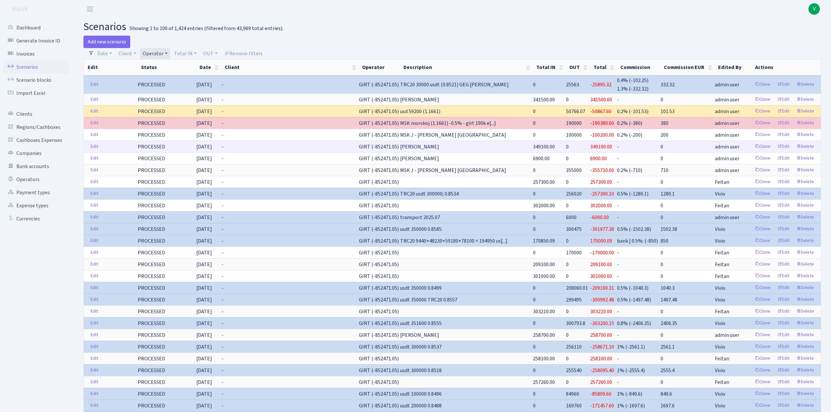
drag, startPoint x: 618, startPoint y: 132, endPoint x: 610, endPoint y: 147, distance: 16.4
click at [610, 147] on span "349100.00" at bounding box center [601, 146] width 22 height 7
drag, startPoint x: 610, startPoint y: 147, endPoint x: 563, endPoint y: 143, distance: 46.9
click at [563, 143] on tr "Edit PROCESSED 28.08.2025 - GIRT (-852471.05) RIX 349100.00 0 349100.00 - 0 adm…" at bounding box center [452, 147] width 737 height 12
drag, startPoint x: 409, startPoint y: 44, endPoint x: 377, endPoint y: 46, distance: 31.8
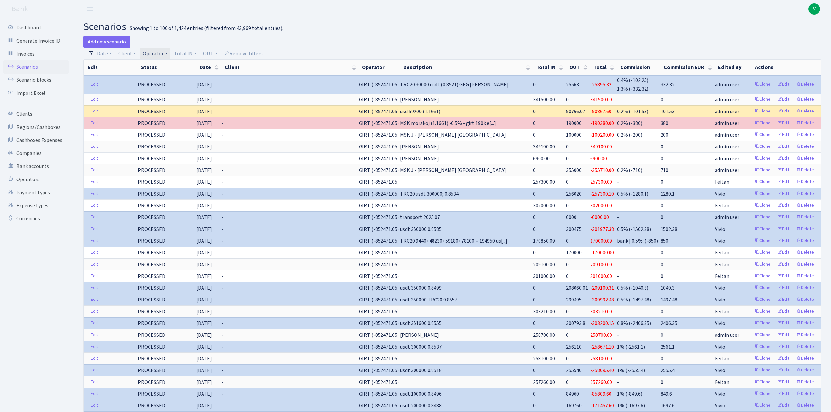
click at [407, 44] on div "Add new scenario" at bounding box center [265, 42] width 364 height 12
click at [159, 52] on link "Operator" at bounding box center [155, 53] width 30 height 11
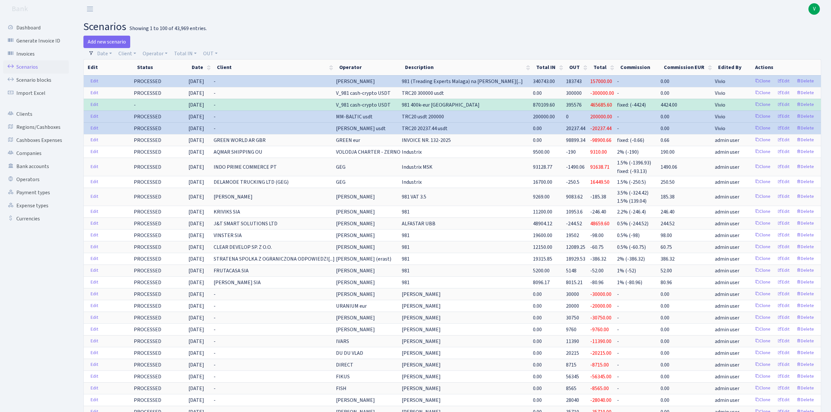
click at [539, 29] on h2 "scenarios Showing 1 to 100 of 43,969 entries." at bounding box center [452, 27] width 738 height 12
drag, startPoint x: 376, startPoint y: 67, endPoint x: 512, endPoint y: 39, distance: 139.4
click at [512, 36] on div at bounding box center [639, 42] width 374 height 12
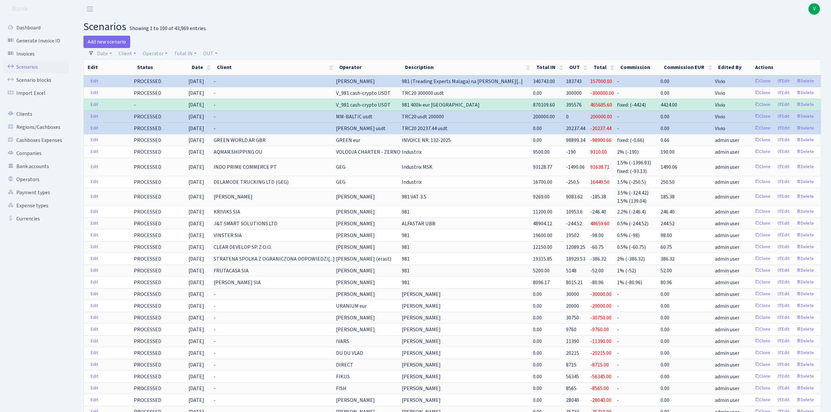
click at [443, 40] on div "Add new scenario" at bounding box center [265, 42] width 364 height 12
click at [499, 44] on div at bounding box center [639, 42] width 374 height 12
click at [407, 25] on h2 "scenarios Showing 1 to 100 of 43,969 entries." at bounding box center [452, 27] width 738 height 12
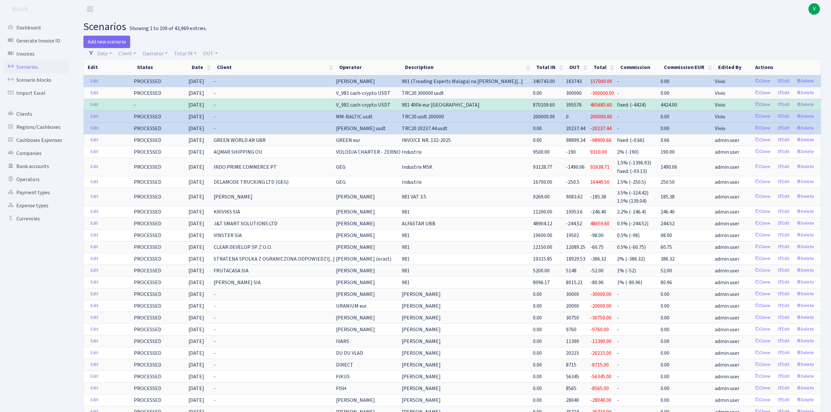
drag, startPoint x: 486, startPoint y: 143, endPoint x: 362, endPoint y: 32, distance: 166.4
click at [362, 32] on h2 "scenarios Showing 1 to 100 of 43,969 entries." at bounding box center [452, 27] width 738 height 12
click at [429, 33] on h2 "scenarios Showing 1 to 100 of 43,969 entries." at bounding box center [452, 27] width 738 height 12
click at [448, 36] on div "Add new scenario" at bounding box center [266, 42] width 374 height 12
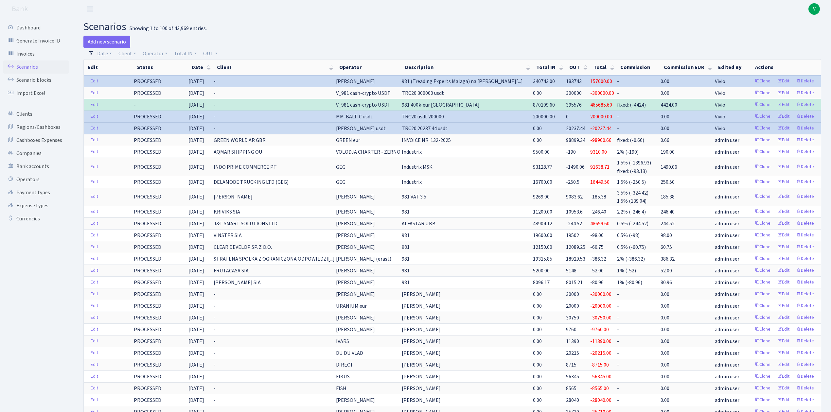
click at [448, 36] on div "Add new scenario" at bounding box center [266, 42] width 374 height 12
click at [449, 36] on div "Add new scenario" at bounding box center [266, 42] width 374 height 12
click at [465, 9] on header "Bank V My Account Logout" at bounding box center [415, 9] width 831 height 18
click at [391, 21] on h2 "scenarios Showing 1 to 100 of 43,969 entries." at bounding box center [452, 27] width 738 height 12
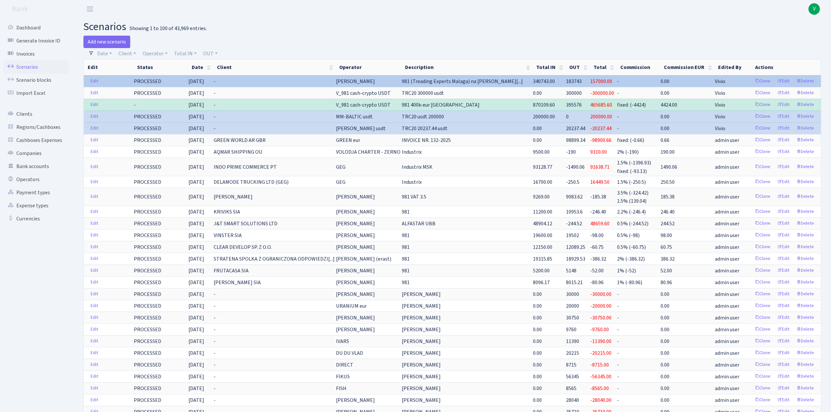
click at [454, 77] on td "981 (Treading Experts Malaga) na Oleg Ba[...]" at bounding box center [466, 81] width 131 height 12
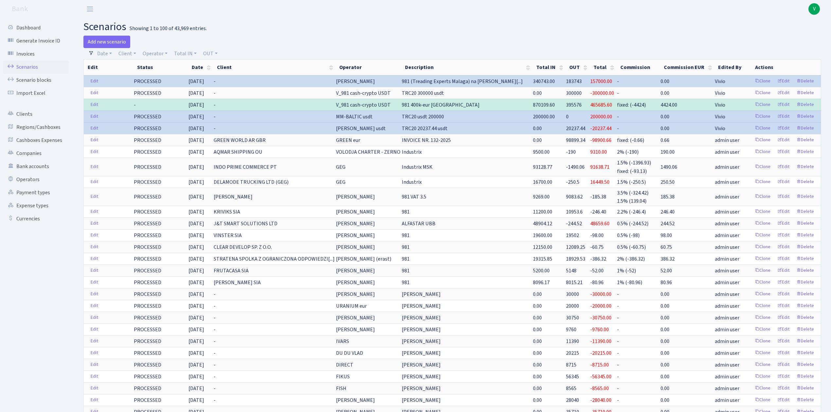
click at [437, 37] on div "Add new scenario" at bounding box center [265, 42] width 364 height 12
click at [32, 66] on link "Scenarios" at bounding box center [35, 67] width 65 height 13
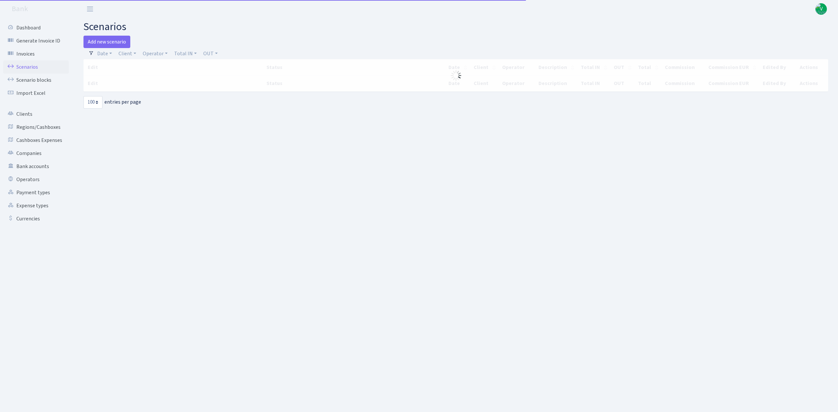
select select "100"
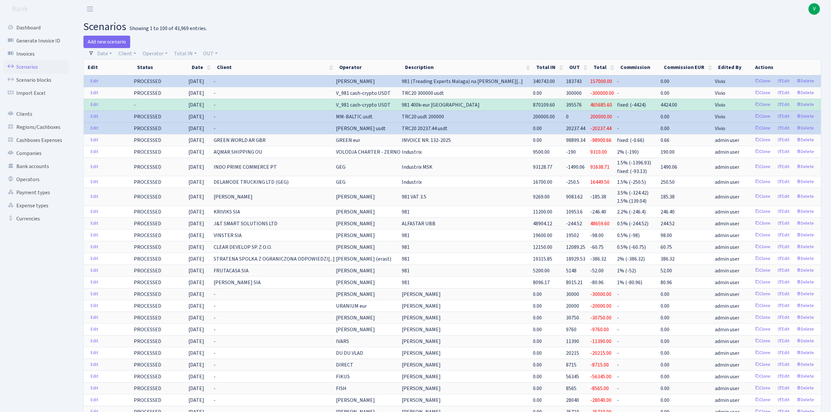
click at [474, 42] on div at bounding box center [639, 42] width 374 height 12
click at [451, 26] on h2 "scenarios Showing 1 to 100 of 43,969 entries." at bounding box center [452, 27] width 738 height 12
click at [472, 43] on div at bounding box center [639, 42] width 374 height 12
click at [25, 62] on link "Scenarios" at bounding box center [35, 67] width 65 height 13
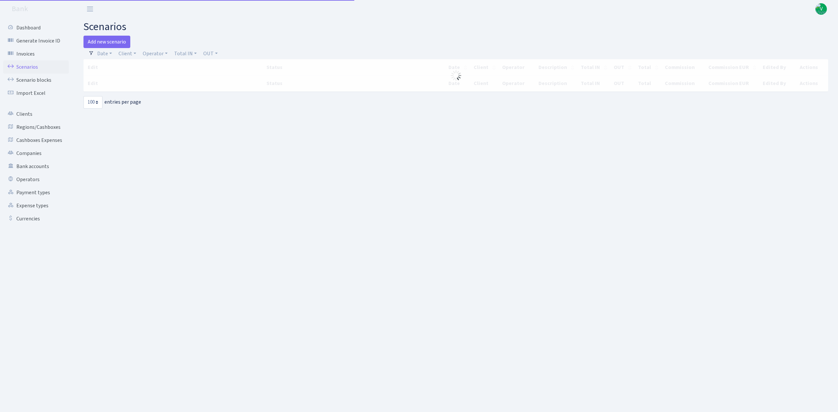
select select "100"
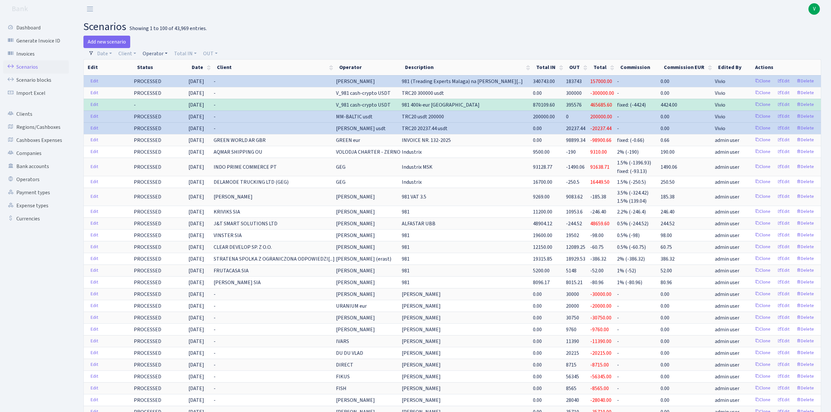
click at [158, 51] on link "Operator" at bounding box center [155, 53] width 30 height 11
click at [164, 76] on input "search" at bounding box center [166, 77] width 48 height 10
type input "dima"
click at [160, 107] on li "V_DIMA EVREI eur" at bounding box center [165, 109] width 49 height 11
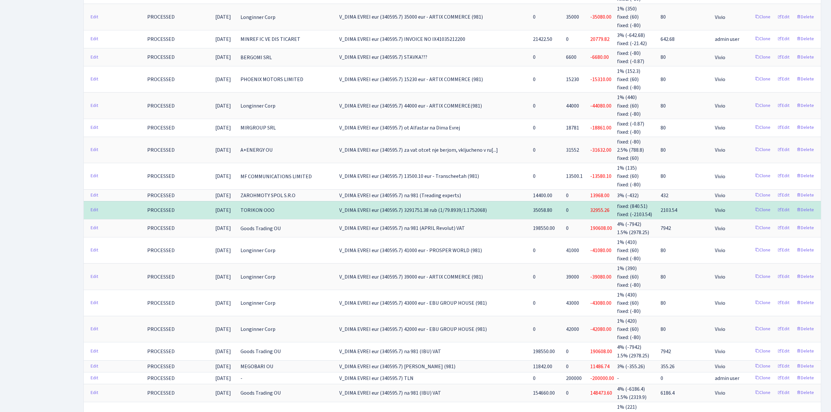
scroll to position [1003, 0]
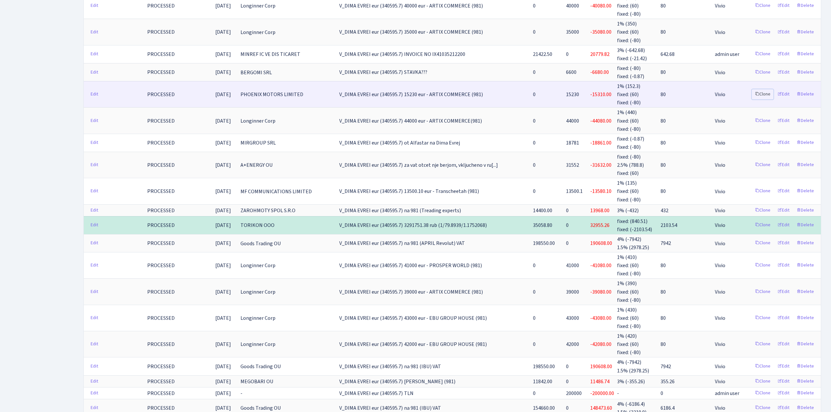
click at [761, 89] on link "Clone" at bounding box center [763, 94] width 22 height 10
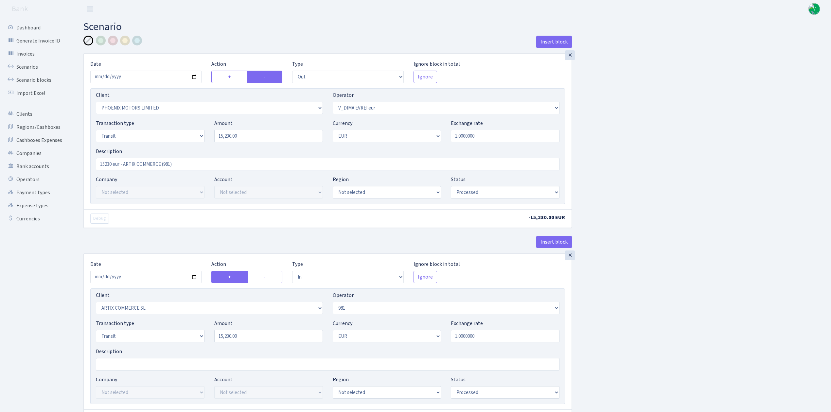
select select "out"
select select "3229"
select select "431"
select select "5"
select select "1"
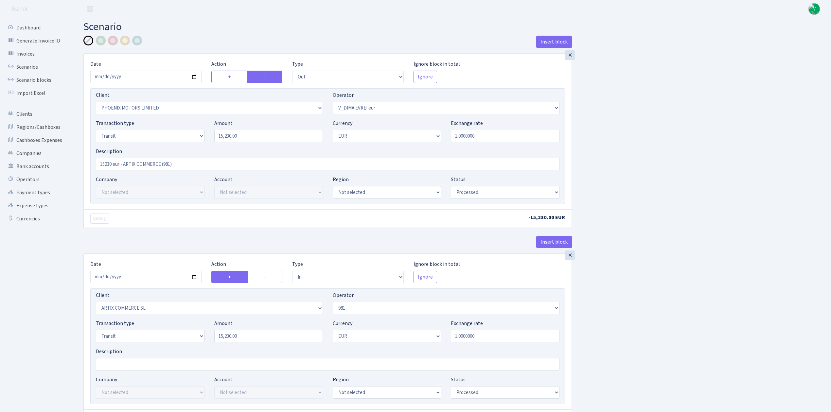
select select "processed"
select select "in"
select select "3226"
select select "61"
select select "5"
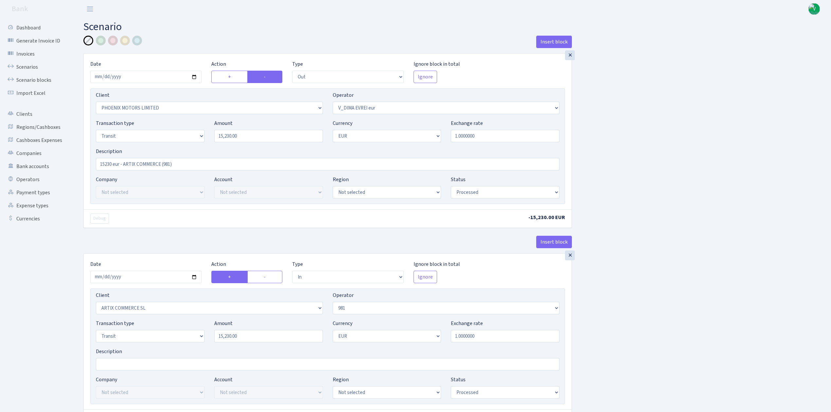
select select "1"
select select "processed"
select select "commission"
select select "61"
select select "processed"
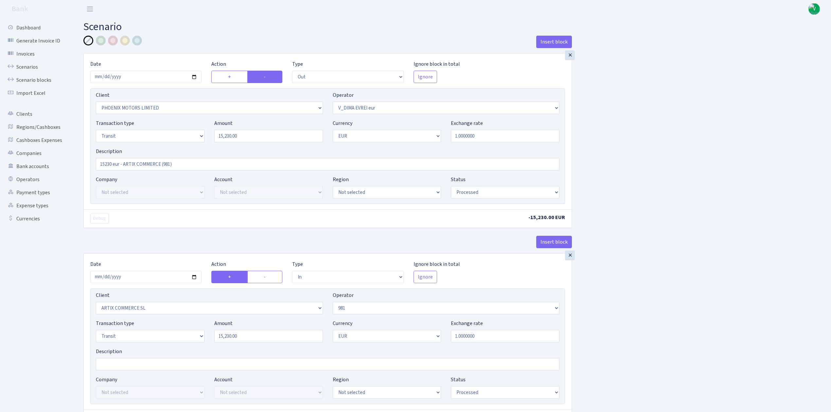
select select "commission"
select select "fixed"
select select "61"
select select "processed"
select select "commission"
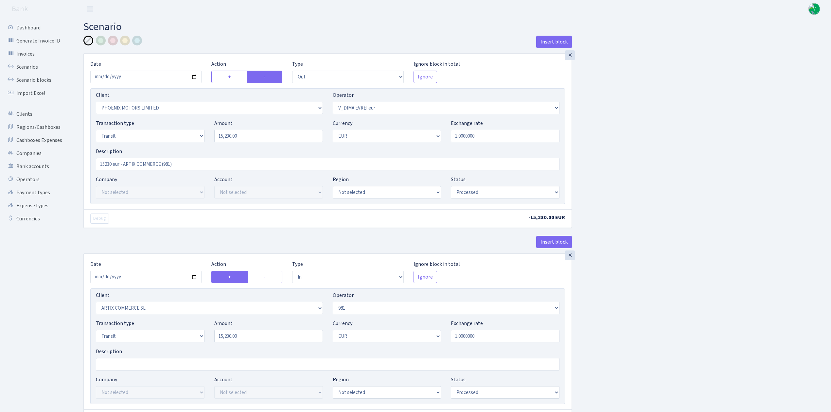
select select "fixed"
select select "431"
select select "processed"
click at [196, 75] on input "[DATE]" at bounding box center [145, 77] width 111 height 12
type input "[DATE]"
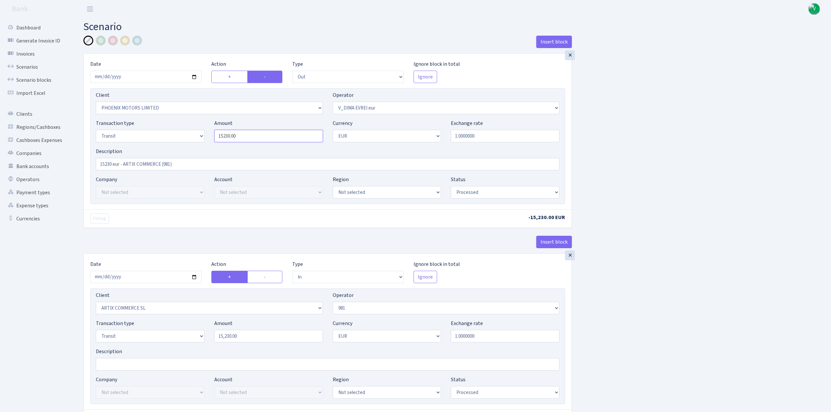
drag, startPoint x: 269, startPoint y: 134, endPoint x: 187, endPoint y: 125, distance: 81.6
click at [187, 125] on div "Transaction type Not selected 981 ELF FISH crypto [PERSON_NAME] MM-BALTIC eur U…" at bounding box center [327, 133] width 473 height 28
type input "13,508.00"
drag, startPoint x: 115, startPoint y: 164, endPoint x: 71, endPoint y: 164, distance: 44.5
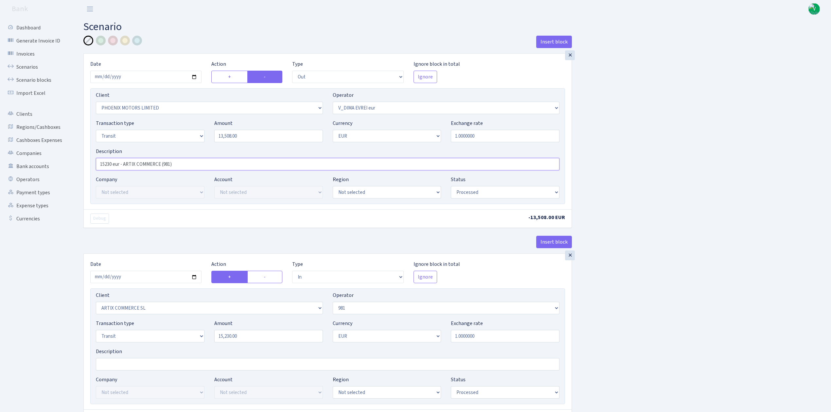
type input "ot ARTIX COMMERCE (981)"
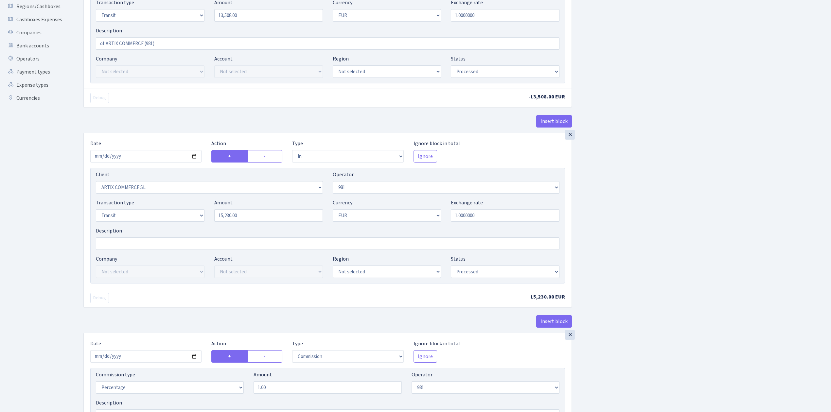
scroll to position [131, 0]
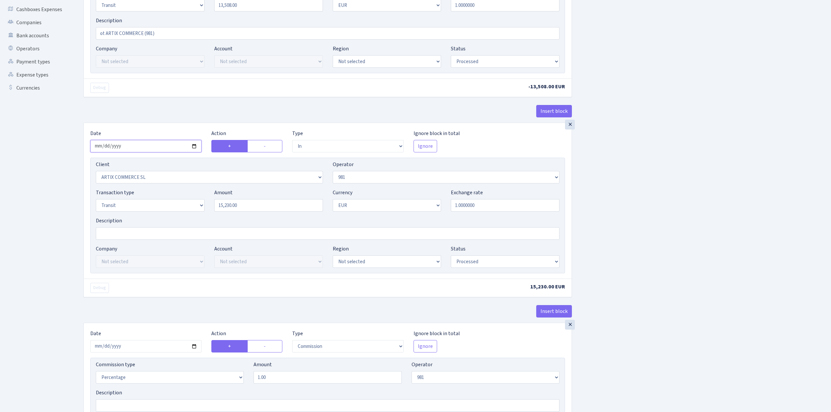
click at [194, 146] on input "[DATE]" at bounding box center [145, 146] width 111 height 12
type input "[DATE]"
drag, startPoint x: 246, startPoint y: 206, endPoint x: 184, endPoint y: 198, distance: 62.7
click at [186, 198] on div "Transaction type Not selected 981 ELF FISH crypto [PERSON_NAME] MM-BALTIC eur U…" at bounding box center [327, 203] width 473 height 28
click at [706, 218] on div "Insert block × Date [DATE] Action + - Type --- In Out Commission Field required…" at bounding box center [453, 387] width 748 height 964
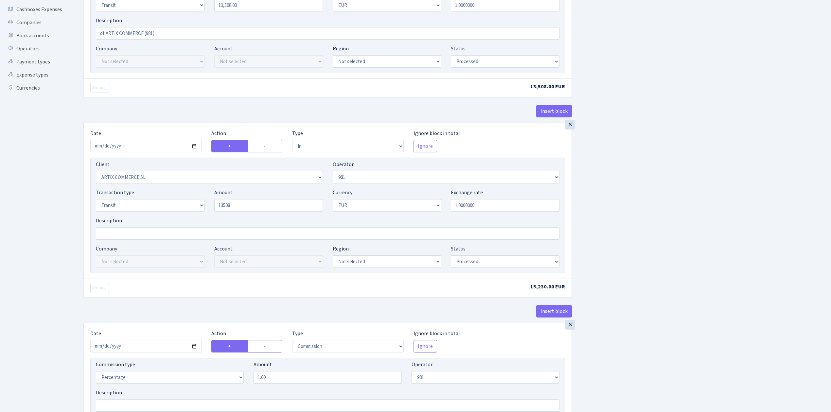
type input "13,508.00"
click at [479, 63] on select "Draft Pending Later Never Processed" at bounding box center [505, 61] width 109 height 12
select select "pending"
click at [451, 56] on select "Draft Pending Later Never Processed" at bounding box center [505, 61] width 109 height 12
click at [473, 262] on select "Draft Pending Later Never Processed" at bounding box center [505, 262] width 109 height 12
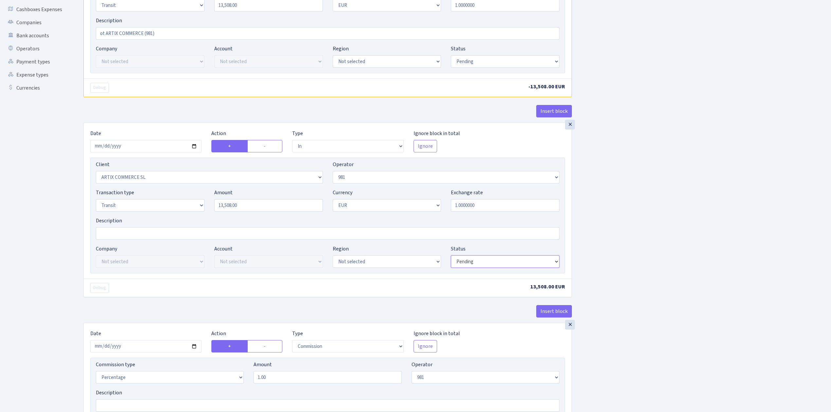
click at [451, 257] on select "Draft Pending Later Never Processed" at bounding box center [505, 262] width 109 height 12
click at [661, 261] on div "Insert block × Date 2025-09-10 Action + - Type --- In Out Commission Field requ…" at bounding box center [453, 387] width 748 height 964
click at [485, 263] on select "Draft Pending Later Never Processed" at bounding box center [505, 262] width 109 height 12
select select "processed"
click at [451, 257] on select "Draft Pending Later Never Processed" at bounding box center [505, 262] width 109 height 12
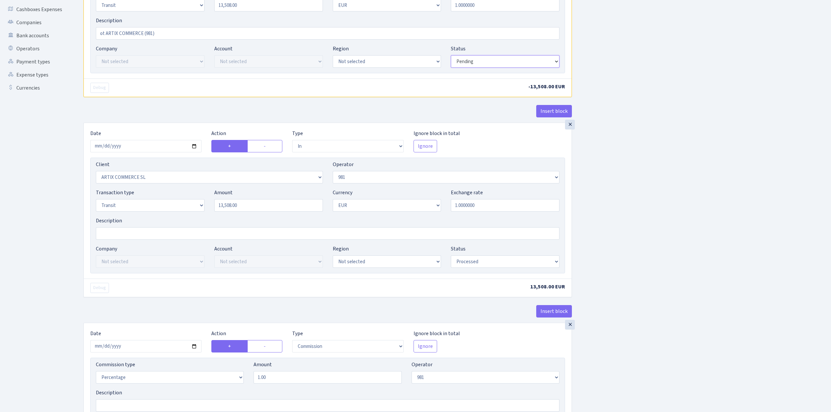
click at [470, 60] on select "Draft Pending Later Never Processed" at bounding box center [505, 61] width 109 height 12
select select "processed"
click at [451, 56] on select "Draft Pending Later Never Processed" at bounding box center [505, 61] width 109 height 12
click at [632, 210] on div "Insert block × Date 2025-09-10 Action + - Type --- In Out Commission Field requ…" at bounding box center [453, 387] width 748 height 964
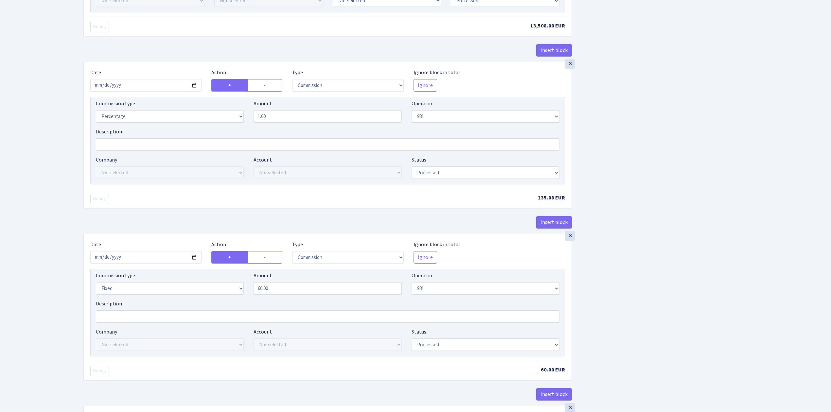
scroll to position [393, 0]
click at [193, 88] on input "2025-07-24" at bounding box center [145, 85] width 111 height 12
type input "[DATE]"
click at [439, 176] on select "Draft Pending Later Never Processed" at bounding box center [486, 172] width 148 height 12
click at [412, 169] on select "Draft Pending Later Never Processed" at bounding box center [486, 172] width 148 height 12
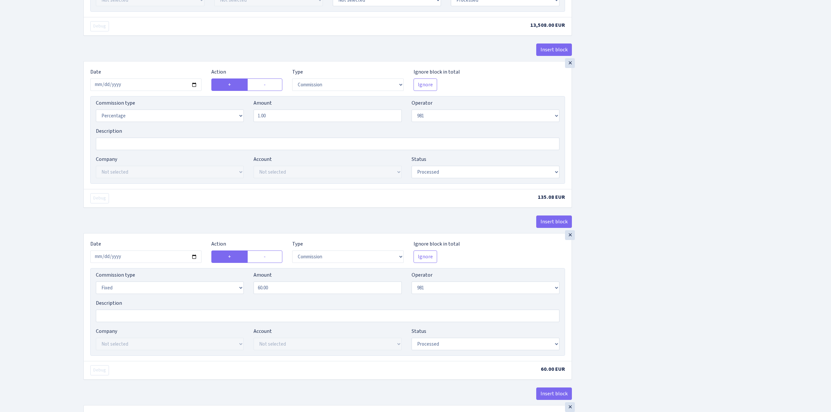
click at [660, 283] on div "Insert block × Date 2025-09-10 Action + - Type --- In Out Commission Field requ…" at bounding box center [453, 125] width 748 height 964
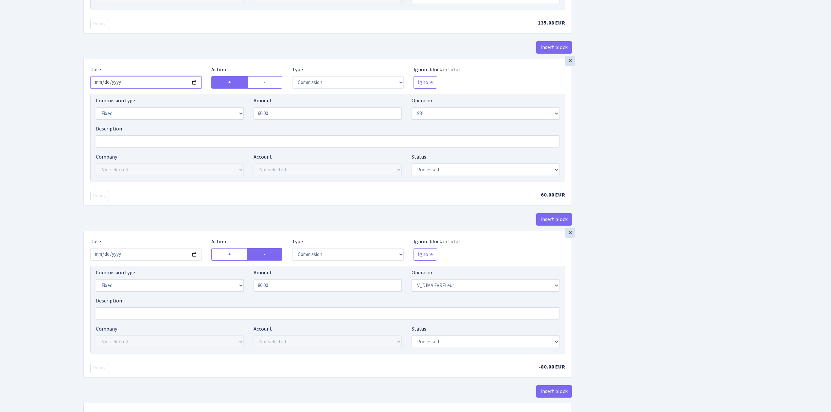
click at [193, 85] on input "2025-07-24" at bounding box center [145, 82] width 111 height 12
type input "2025-09-10"
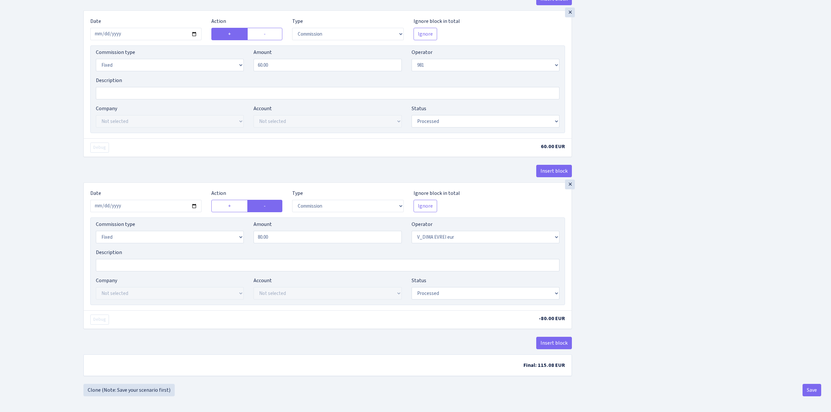
scroll to position [623, 0]
click at [189, 203] on input "2025-07-24" at bounding box center [145, 205] width 111 height 12
click at [194, 203] on input "2025-07-24" at bounding box center [145, 205] width 111 height 12
type input "2025-09-10"
click at [435, 292] on select "Draft Pending Later Never Processed" at bounding box center [486, 293] width 148 height 12
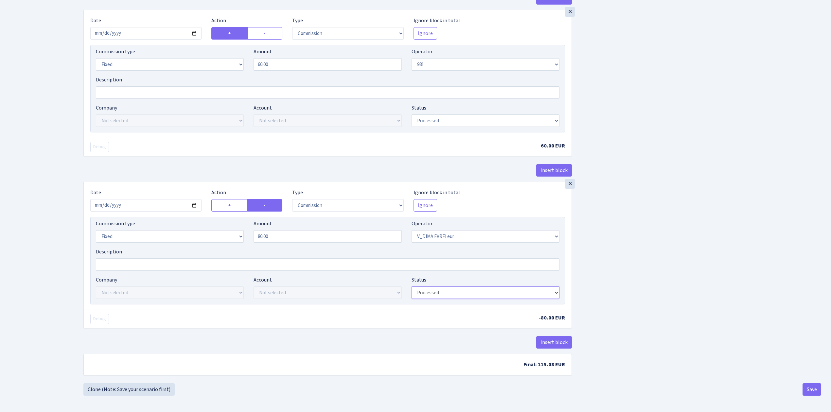
select select "pending"
click at [412, 287] on select "Draft Pending Later Never Processed" at bounding box center [486, 293] width 148 height 12
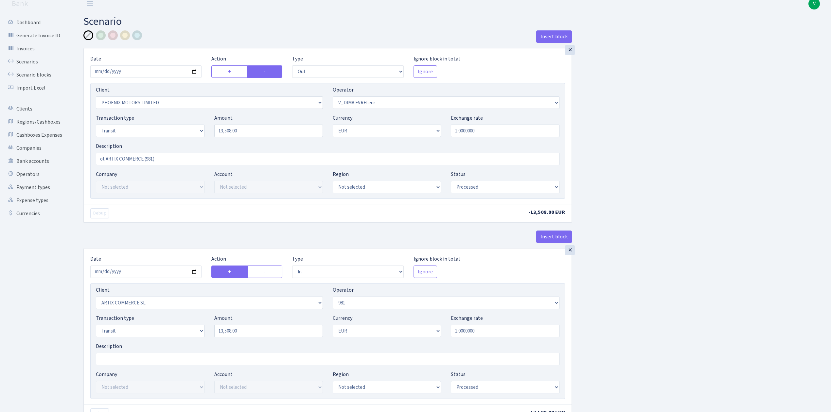
scroll to position [0, 0]
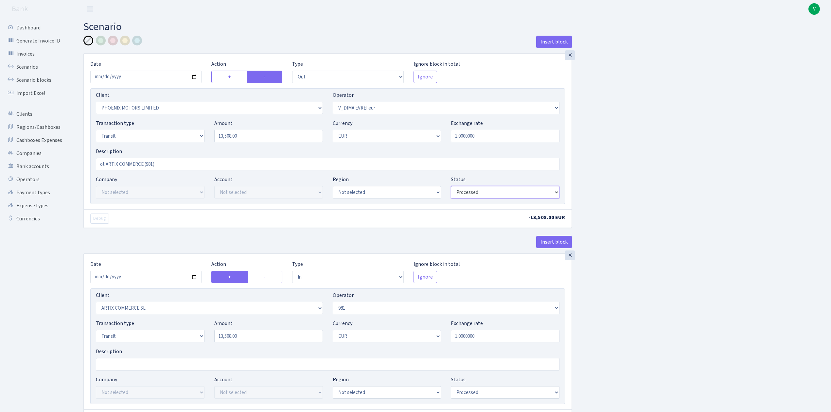
click at [492, 195] on select "Draft Pending Later Never Processed" at bounding box center [505, 192] width 109 height 12
select select "pending"
click at [451, 187] on select "Draft Pending Later Never Processed" at bounding box center [505, 192] width 109 height 12
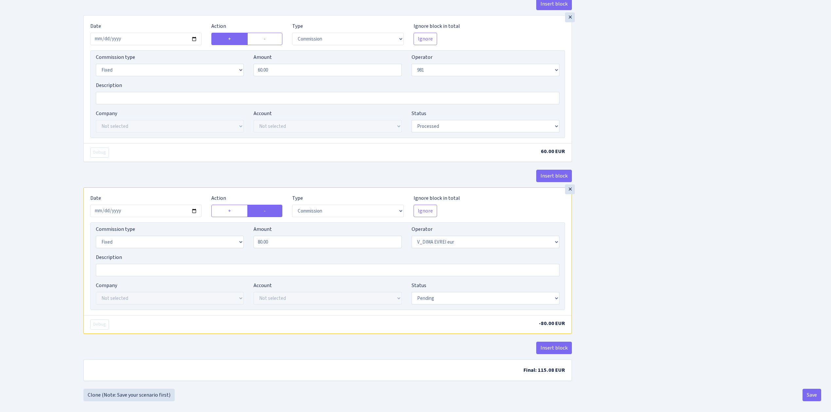
scroll to position [623, 0]
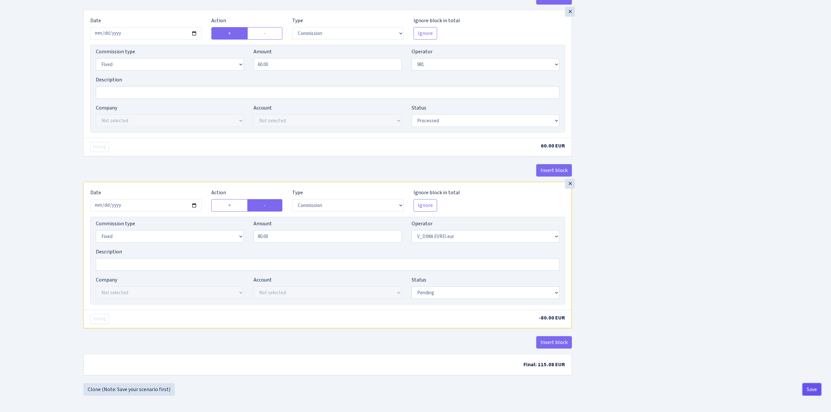
click at [809, 387] on button "Save" at bounding box center [812, 389] width 19 height 12
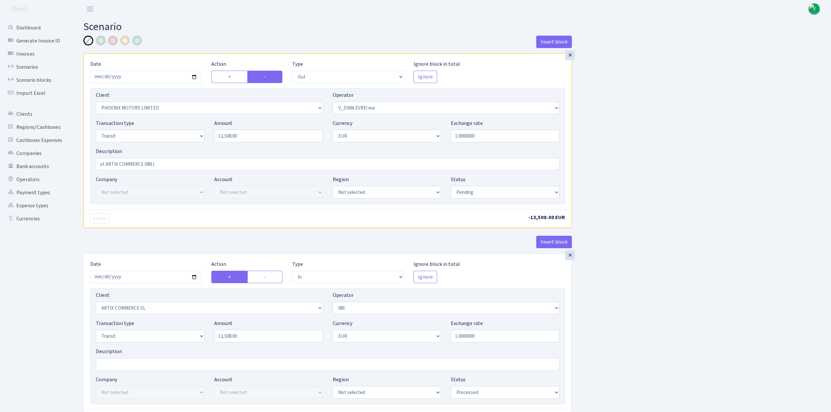
select select "out"
select select "3229"
select select "431"
select select "5"
select select "1"
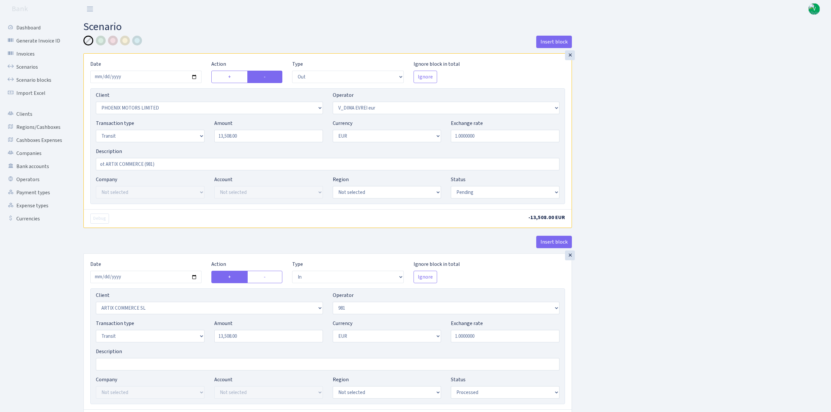
select select "pending"
select select "in"
select select "3226"
select select "61"
select select "5"
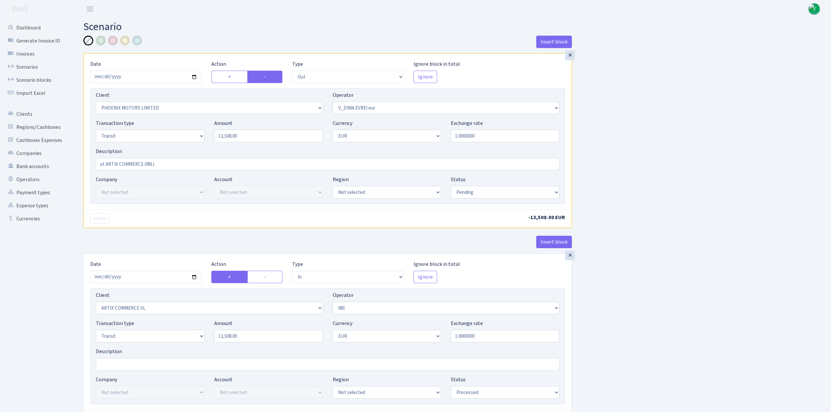
select select "1"
select select "processed"
select select "commission"
select select "61"
select select "processed"
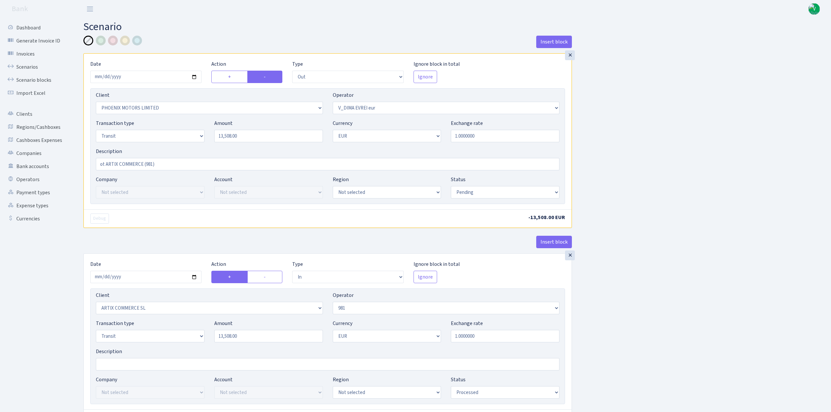
select select "commission"
select select "fixed"
select select "61"
select select "processed"
select select "commission"
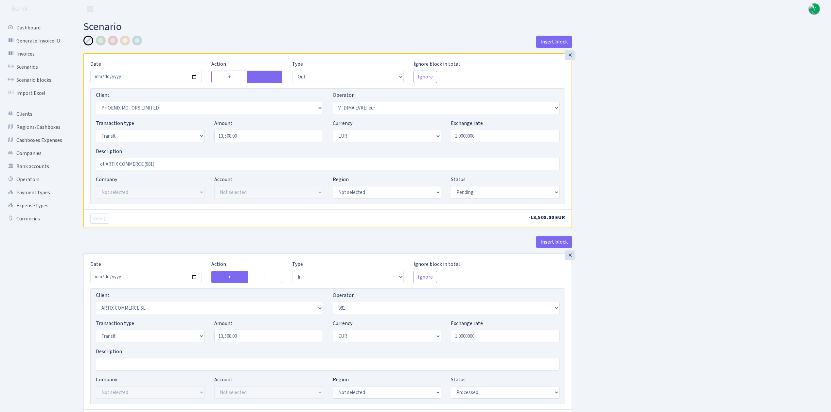
select select "fixed"
select select "431"
select select "pending"
click at [27, 63] on link "Scenarios" at bounding box center [35, 67] width 65 height 13
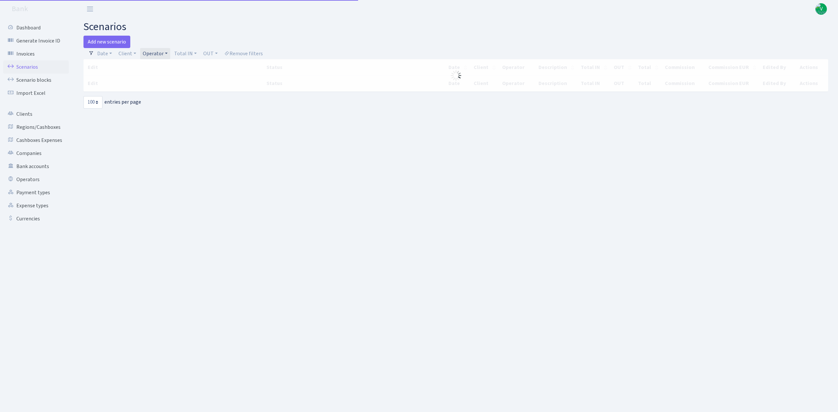
select select "100"
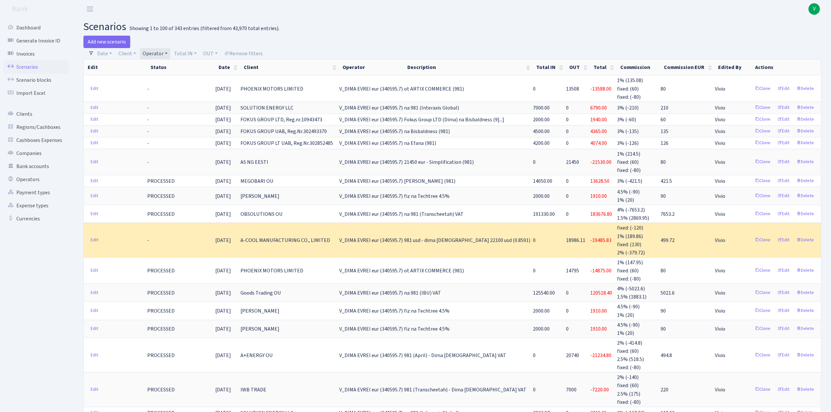
click at [44, 64] on link "Scenarios" at bounding box center [35, 67] width 65 height 13
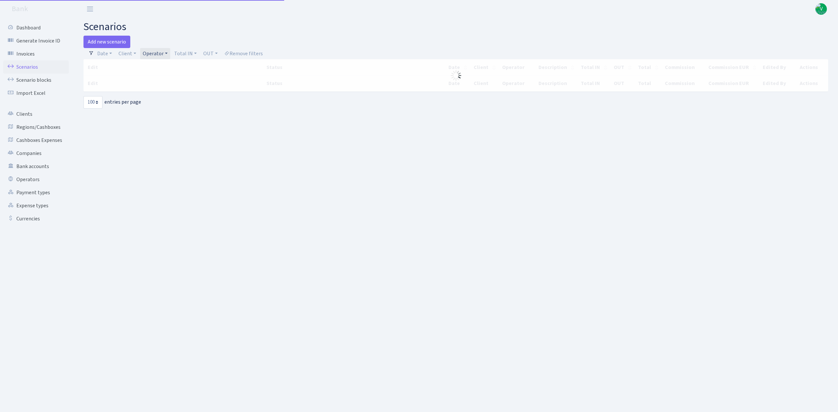
select select "100"
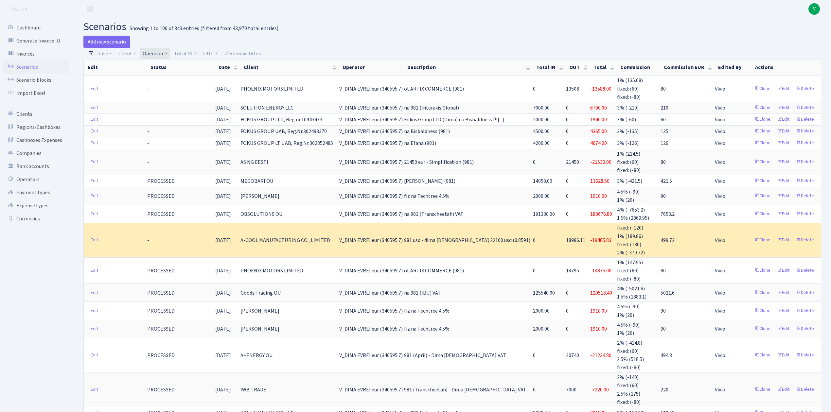
click at [155, 51] on link "Operator" at bounding box center [155, 53] width 30 height 11
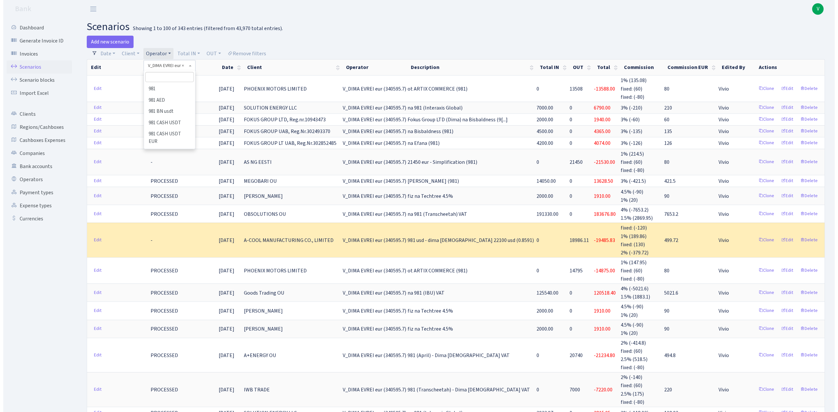
scroll to position [4435, 0]
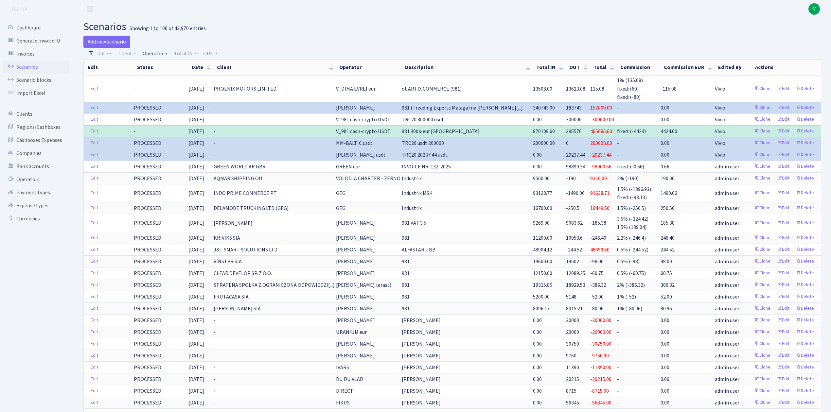
click at [150, 54] on link "Operator" at bounding box center [155, 53] width 30 height 11
click at [164, 81] on input "search" at bounding box center [166, 77] width 48 height 10
type input "edzi"
click at [169, 125] on li "EDZI MARVEL usdt" at bounding box center [165, 130] width 49 height 11
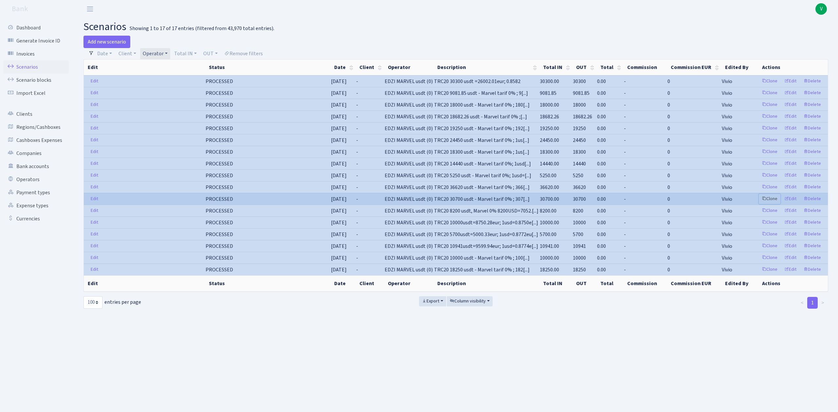
click at [767, 204] on link "Clone" at bounding box center [769, 199] width 22 height 10
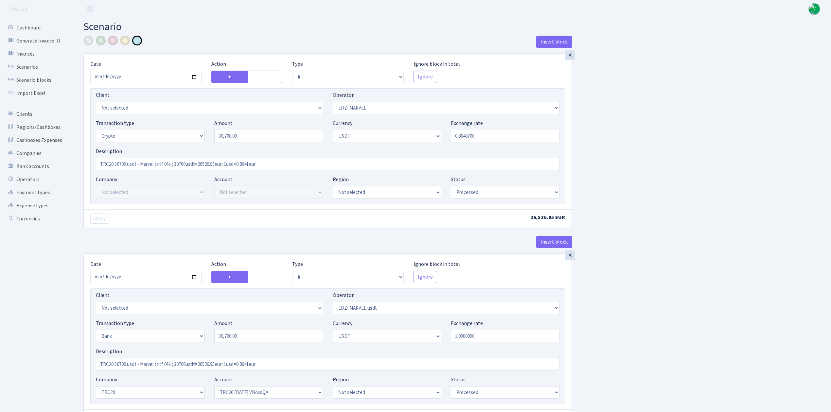
select select "in"
select select "494"
select select "3"
select select "6"
select select "processed"
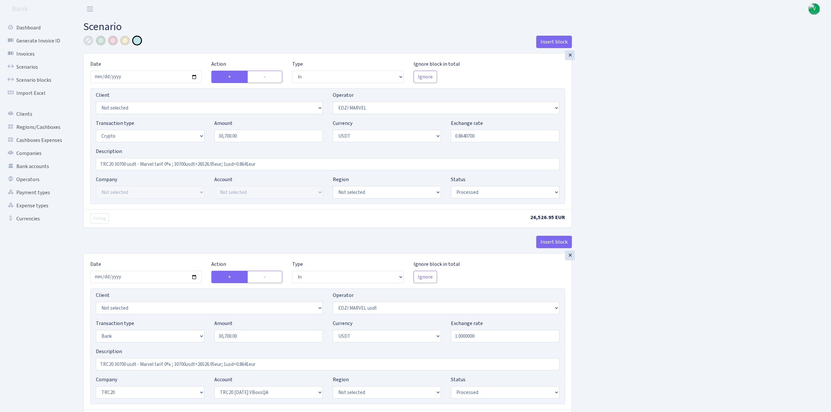
select select "in"
select select "495"
select select "2"
select select "6"
select select "20"
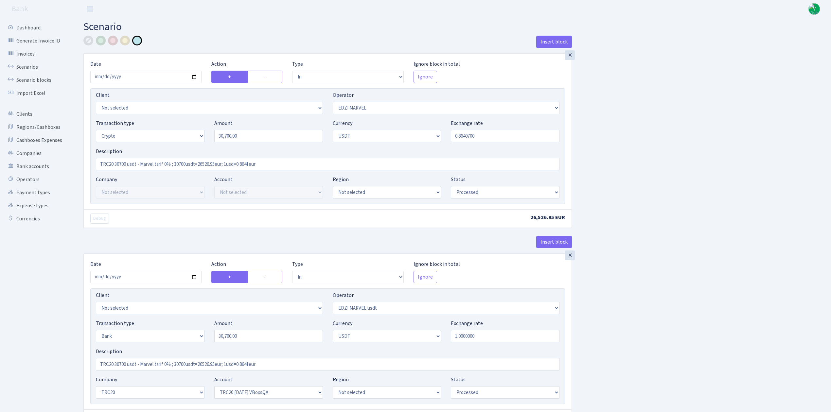
select select "57"
select select "processed"
select select "out"
select select "495"
select select "15"
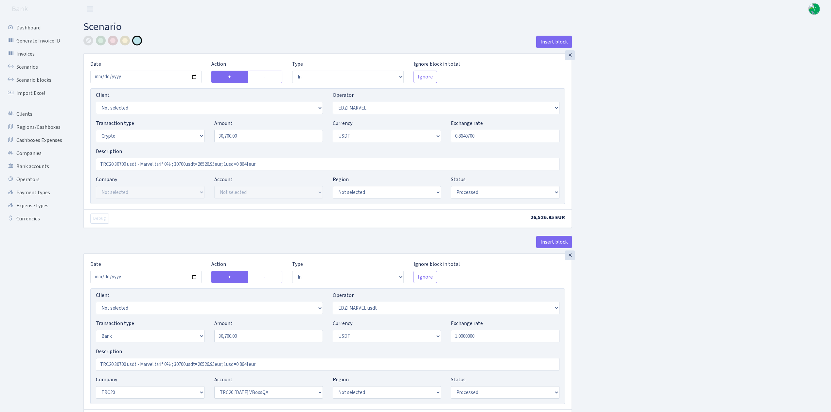
select select "6"
select select "processed"
click at [194, 77] on input "2025-06-12" at bounding box center [145, 77] width 111 height 12
type input "[DATE]"
drag, startPoint x: 242, startPoint y: 136, endPoint x: 164, endPoint y: 118, distance: 80.9
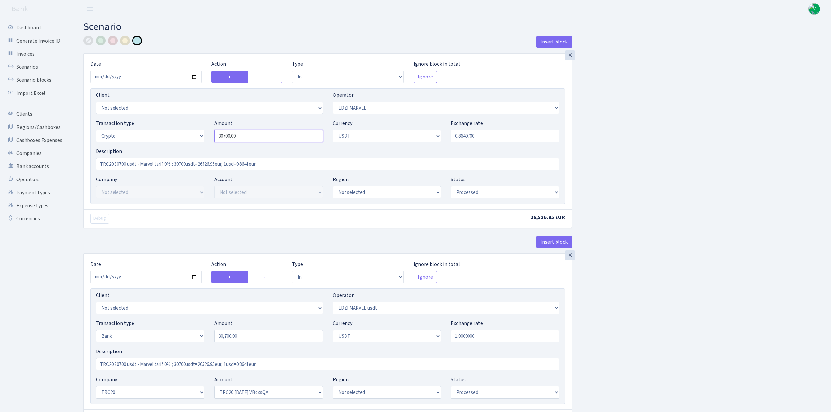
click at [164, 118] on div "Client Not selected 1 KOC GEMICILIK VE TASIMACILIK 1/BALDERE-SILDEDZE SIGNE 1/S…" at bounding box center [327, 146] width 475 height 116
click at [471, 135] on input "0.8640700" at bounding box center [505, 136] width 109 height 12
type input "12,898.00"
drag, startPoint x: 461, startPoint y: 134, endPoint x: 502, endPoint y: 137, distance: 40.3
click at [502, 137] on input "0.8640700" at bounding box center [505, 136] width 109 height 12
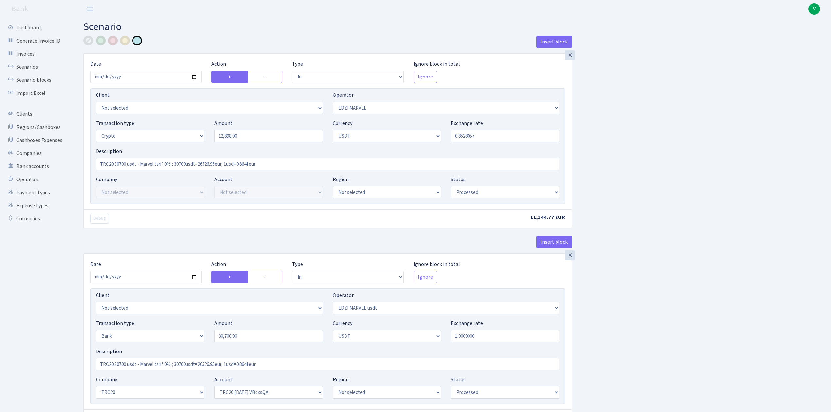
click at [703, 107] on div "Insert block × Date 2025-09-10 Action + - Type --- In Out Commission Field requ…" at bounding box center [453, 360] width 748 height 648
drag, startPoint x: 473, startPoint y: 134, endPoint x: 484, endPoint y: 136, distance: 10.7
click at [484, 136] on input "0.8528057" at bounding box center [505, 136] width 109 height 12
click at [599, 159] on div "Insert block × Date 2025-09-10 Action + - Type --- In Out Commission Field requ…" at bounding box center [453, 360] width 748 height 648
drag, startPoint x: 471, startPoint y: 135, endPoint x: 507, endPoint y: 140, distance: 35.7
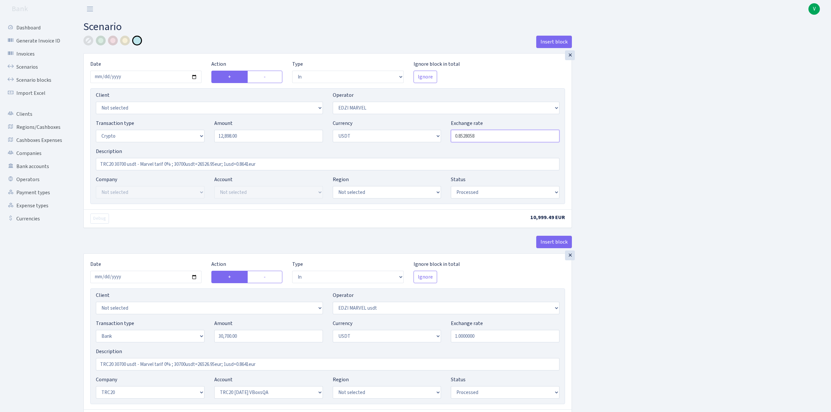
click at [507, 140] on input "0.8528058" at bounding box center [505, 136] width 109 height 12
click at [599, 181] on div "Insert block × Date [DATE] Action + - Type --- In Out Commission Field required…" at bounding box center [453, 360] width 748 height 648
drag, startPoint x: 469, startPoint y: 135, endPoint x: 520, endPoint y: 143, distance: 51.6
click at [520, 142] on input "0.8528060" at bounding box center [505, 136] width 109 height 12
click at [598, 156] on div "Insert block × Date [DATE] Action + - Type --- In Out Commission Field required…" at bounding box center [453, 360] width 748 height 648
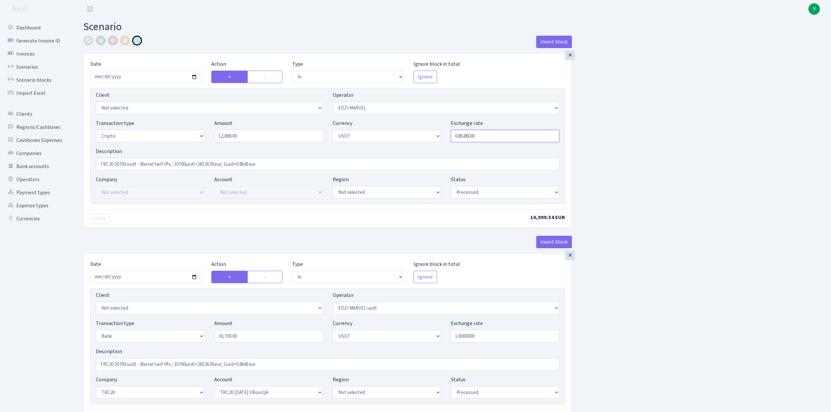
drag, startPoint x: 468, startPoint y: 136, endPoint x: 515, endPoint y: 141, distance: 47.3
click at [514, 140] on input "0.8528100" at bounding box center [505, 136] width 109 height 12
click at [680, 169] on div "Insert block × Date 2025-09-10 Action + - Type --- In Out Commission Field requ…" at bounding box center [453, 360] width 748 height 648
drag, startPoint x: 468, startPoint y: 135, endPoint x: 513, endPoint y: 143, distance: 45.6
click at [513, 143] on div "Transaction type Not selected 981 ELF FISH crypto GIRT IVO dekl MM-BALTIC eur U…" at bounding box center [327, 133] width 473 height 28
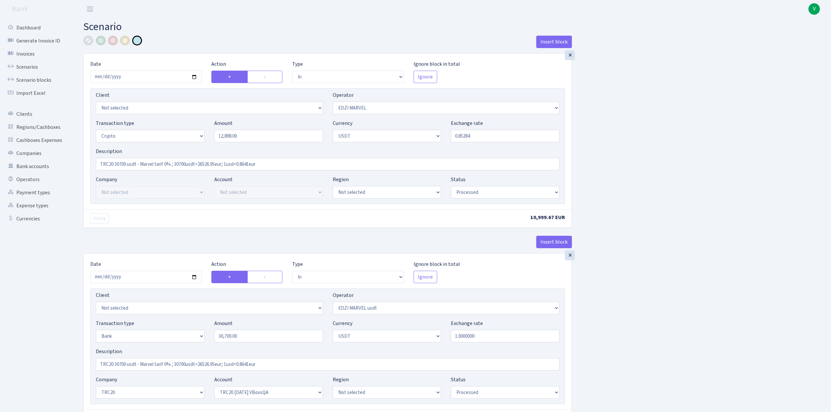
click at [617, 148] on div "Insert block × Date 2025-09-10 Action + - Type --- In Out Commission Field requ…" at bounding box center [453, 360] width 748 height 648
drag, startPoint x: 469, startPoint y: 134, endPoint x: 517, endPoint y: 139, distance: 48.4
click at [517, 139] on input "0.8528400" at bounding box center [505, 136] width 109 height 12
click at [605, 140] on div "Insert block × Date 2025-09-10 Action + - Type --- In Out Commission Field requ…" at bounding box center [453, 360] width 748 height 648
drag, startPoint x: 468, startPoint y: 137, endPoint x: 510, endPoint y: 136, distance: 42.5
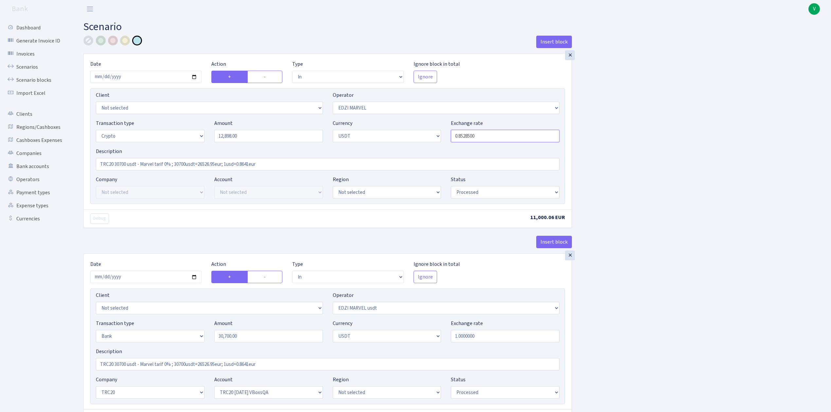
click at [510, 136] on input "0.8528500" at bounding box center [505, 136] width 109 height 12
drag, startPoint x: 555, startPoint y: 139, endPoint x: 578, endPoint y: 139, distance: 23.2
click at [556, 139] on input "0.852845" at bounding box center [505, 136] width 109 height 12
click at [580, 138] on div "Insert block × Date 2025-09-10 Action + - Type --- In Out Commission Field requ…" at bounding box center [453, 360] width 748 height 648
drag, startPoint x: 471, startPoint y: 138, endPoint x: 530, endPoint y: 141, distance: 58.6
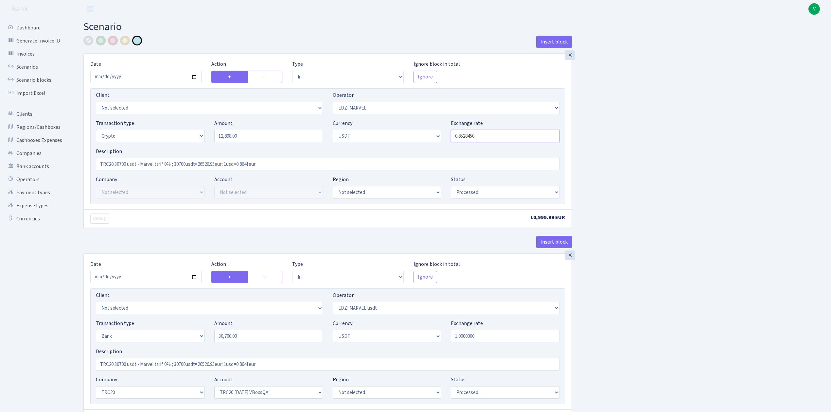
click at [530, 141] on input "0.8528450" at bounding box center [505, 136] width 109 height 12
click at [679, 139] on div "Insert block × Date 2025-09-10 Action + - Type --- In Out Commission Field requ…" at bounding box center [453, 360] width 748 height 648
type input "0.8528460"
drag, startPoint x: 114, startPoint y: 164, endPoint x: 126, endPoint y: 164, distance: 12.1
click at [126, 164] on input "TRC20 30700 usdt - Marvel tarif 0% ; 30700usdt=26526.95eur; 1usd=0.8641eur" at bounding box center [328, 164] width 464 height 12
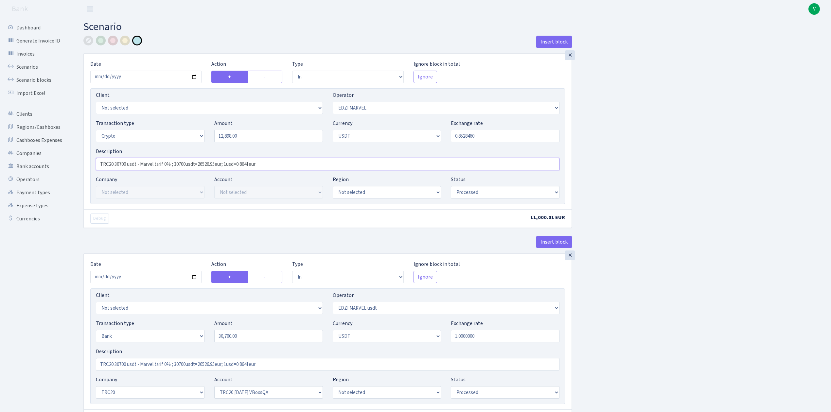
click at [123, 164] on input "TRC20 30700 usdt - Marvel tarif 0% ; 30700usdt=26526.95eur; 1usd=0.8641eur" at bounding box center [328, 164] width 464 height 12
click at [115, 164] on input "TRC20 30700 usdt - Marvel tarif 0% ; 30700usdt=26526.95eur; 1usd=0.8641eur" at bounding box center [328, 164] width 464 height 12
drag, startPoint x: 115, startPoint y: 164, endPoint x: 126, endPoint y: 165, distance: 11.2
click at [126, 165] on input "TRC20 30700 usdt - Marvel tarif 0% ; 30700usdt=26526.95eur; 1usd=0.8641eur" at bounding box center [328, 164] width 464 height 12
click at [200, 169] on input "TRC20 12898 usdt - Marvel tarif 0% ; 30700usdt=26526.95eur; 1usd=0.8641eur" at bounding box center [328, 164] width 464 height 12
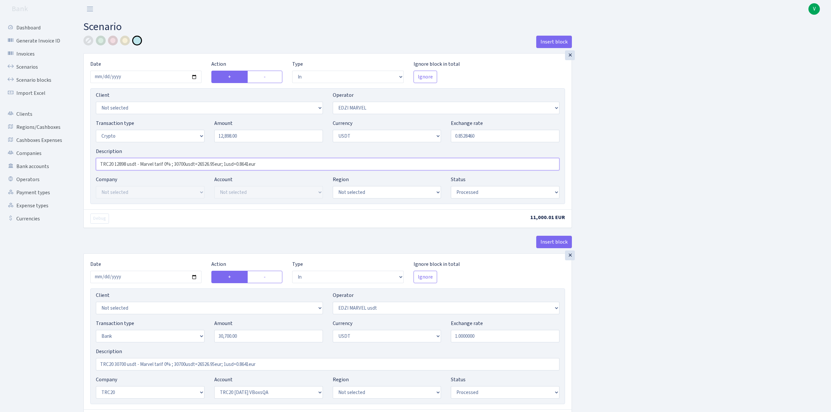
drag, startPoint x: 175, startPoint y: 164, endPoint x: 279, endPoint y: 168, distance: 104.4
click at [279, 168] on input "TRC20 12898 usdt - Marvel tarif 0% ; 30700usdt=26526.95eur; 1usd=0.8641eur" at bounding box center [328, 164] width 464 height 12
paste input "12898usdt=11000eur; 1.1726"
type input "TRC20 12898 usdt - Marvel tarif 0% ; 12898usdt=11000eur; 1.1726"
click at [653, 204] on div "Insert block × Date 2025-09-10 Action + - Type --- In Out Commission Field requ…" at bounding box center [453, 360] width 748 height 648
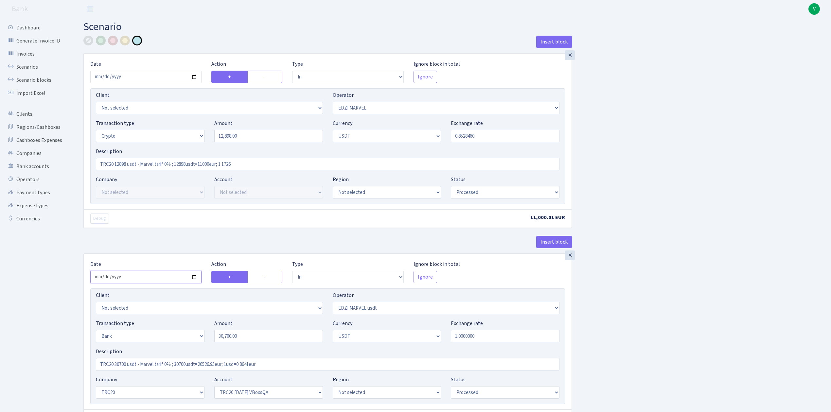
click at [194, 278] on input "2025-06-12" at bounding box center [145, 277] width 111 height 12
type input "2025-09-10"
drag, startPoint x: 254, startPoint y: 163, endPoint x: 63, endPoint y: 161, distance: 190.7
click at [63, 161] on div "Dashboard Generate Invoice ID Invoices Scenarios Scenario blocks Import Excel C…" at bounding box center [415, 357] width 831 height 678
click at [177, 365] on input "TRC20 30700 usdt - Marvel tarif 0% ; 30700usdt=26526.95eur; 1usd=0.8641eur" at bounding box center [328, 364] width 464 height 12
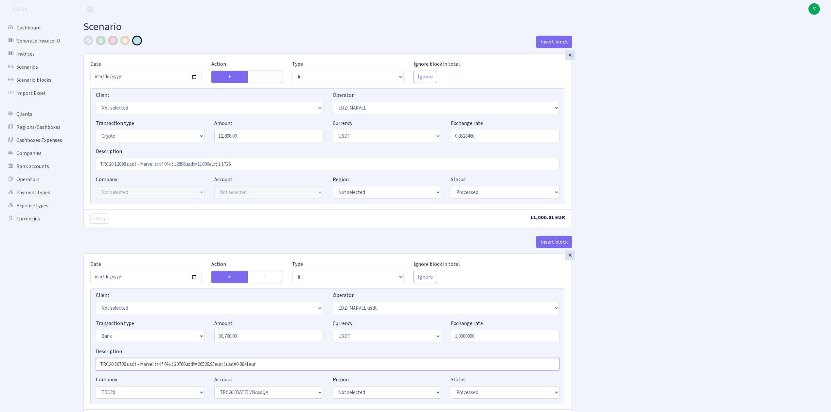
drag, startPoint x: 288, startPoint y: 369, endPoint x: 117, endPoint y: 376, distance: 171.2
click at [93, 374] on div "Description TRC20 30700 usdt - Marvel tarif 0% ; 30700usdt=26526.95eur; 1usd=0.…" at bounding box center [327, 362] width 473 height 28
paste input "12898 usdt - Marvel tarif 0% ; 12898usdt=11000eur; 1.1726"
type input "TRC20 12898 usdt - Marvel tarif 0% ; 12898usdt=11000eur; 1.1726"
click at [616, 300] on div "Insert block × Date 2025-09-10 Action + - Type --- In Out Commission Field requ…" at bounding box center [453, 360] width 748 height 648
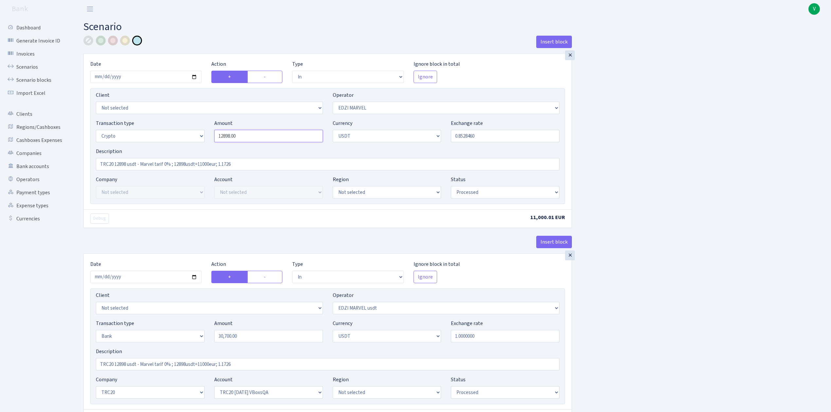
drag, startPoint x: 244, startPoint y: 134, endPoint x: 190, endPoint y: 133, distance: 54.0
click at [190, 133] on div "Transaction type Not selected 981 ELF FISH crypto GIRT IVO dekl MM-BALTIC eur U…" at bounding box center [327, 133] width 473 height 28
click at [249, 334] on input "30,700.00" at bounding box center [268, 336] width 109 height 12
type input "12,898.00"
drag, startPoint x: 260, startPoint y: 334, endPoint x: 193, endPoint y: 334, distance: 67.1
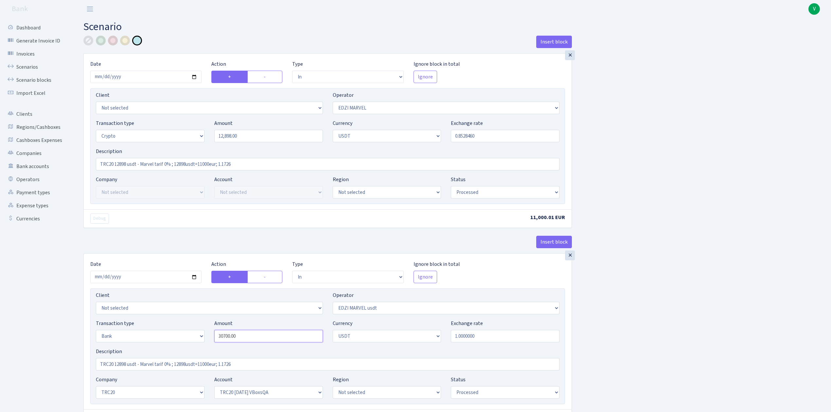
click at [193, 334] on div "Transaction type Not selected 981 ELF FISH crypto GIRT IVO dekl MM-BALTIC eur U…" at bounding box center [327, 334] width 473 height 28
paste input "12898"
click at [664, 287] on div "Insert block × Date 2025-09-10 Action + - Type --- In Out Commission Field requ…" at bounding box center [453, 360] width 748 height 648
type input "12,898.00"
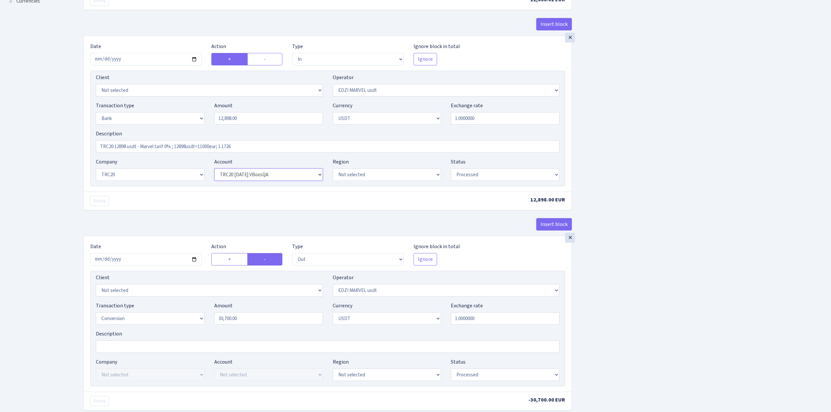
click at [292, 177] on select "Not selected TRC20 2024.08.01 S8dYrDY TRC20 2024.09.12 KEMg2gdc TRC20 2024.10.1…" at bounding box center [268, 174] width 109 height 12
select select "61"
click at [214, 170] on select "Not selected TRC20 2024.08.01 S8dYrDY TRC20 2024.09.12 KEMg2gdc TRC20 2024.10.1…" at bounding box center [268, 174] width 109 height 12
click at [193, 259] on input "2025-06-12" at bounding box center [145, 259] width 111 height 12
type input "2025-09-10"
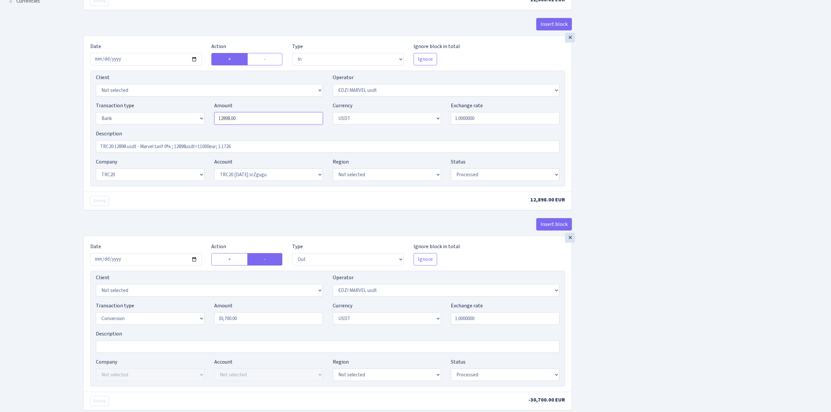
drag, startPoint x: 254, startPoint y: 122, endPoint x: 202, endPoint y: 121, distance: 52.4
click at [202, 121] on div "Transaction type Not selected 981 ELF FISH crypto GIRT IVO dekl MM-BALTIC eur U…" at bounding box center [327, 116] width 473 height 28
click at [232, 322] on input "30,700.00" at bounding box center [268, 318] width 109 height 12
type input "12,898.00"
drag, startPoint x: 268, startPoint y: 322, endPoint x: 204, endPoint y: 322, distance: 63.1
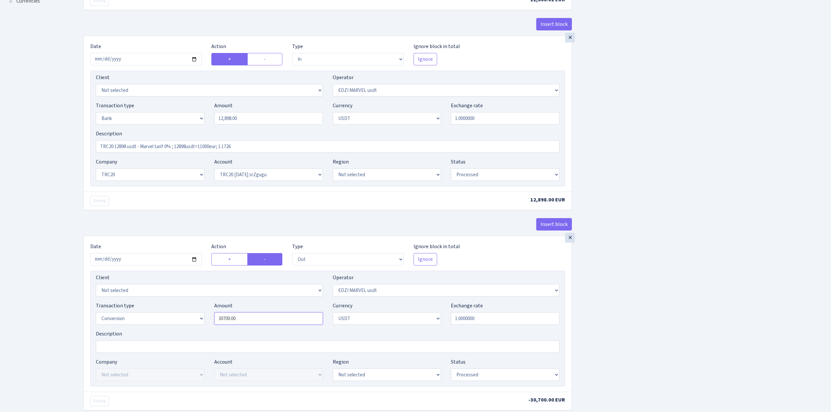
click at [204, 322] on div "Transaction type Not selected 981 ELF FISH crypto GIRT IVO dekl MM-BALTIC eur U…" at bounding box center [327, 316] width 473 height 28
paste input "12898"
click at [635, 311] on div "Insert block × Date 2025-09-10 Action + - Type --- In Out Commission Field requ…" at bounding box center [453, 142] width 748 height 648
type input "12,898.00"
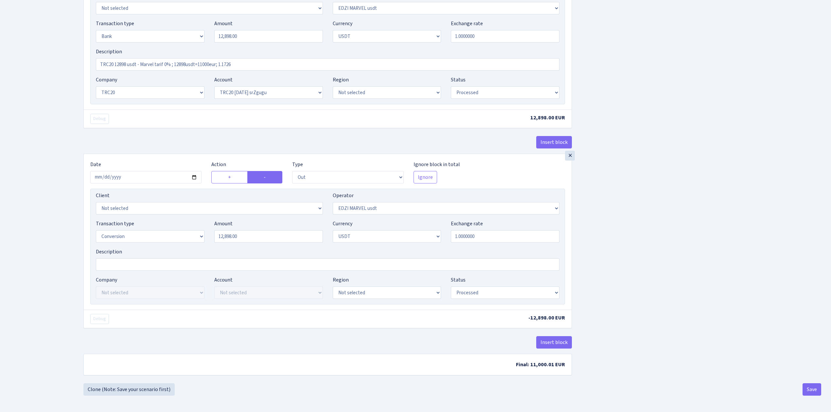
scroll to position [304, 0]
click at [808, 387] on button "Save" at bounding box center [812, 389] width 19 height 12
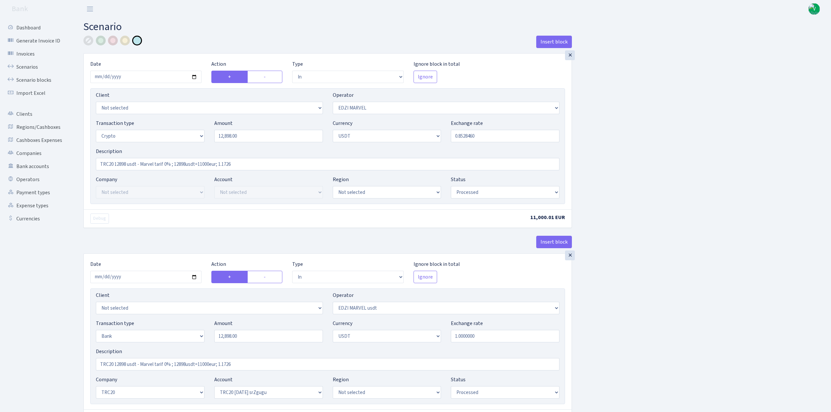
select select "in"
select select "494"
select select "3"
select select "6"
select select "processed"
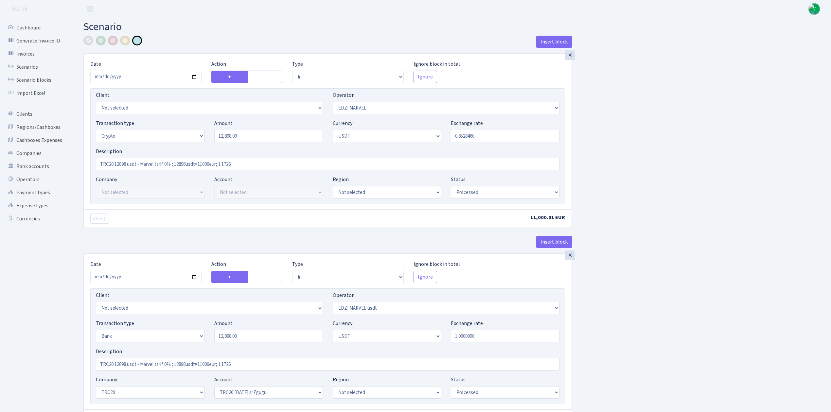
select select "in"
select select "495"
select select "2"
select select "6"
select select "20"
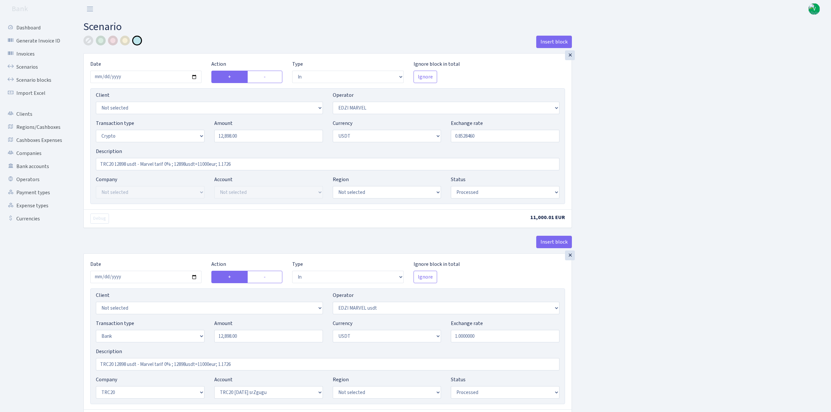
select select "61"
select select "processed"
select select "out"
select select "495"
select select "15"
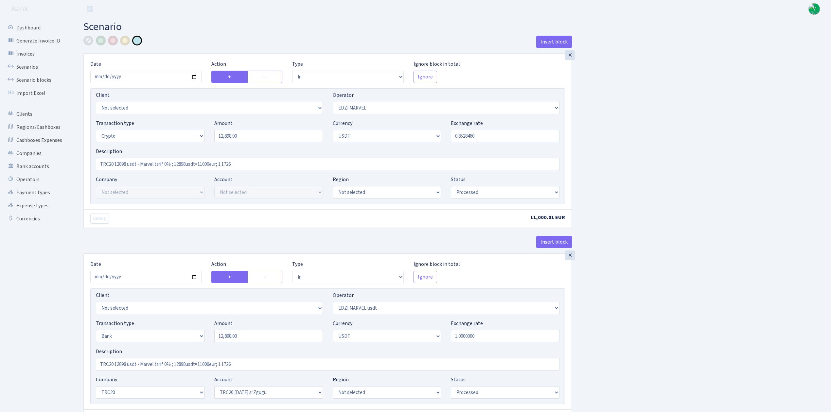
select select "6"
select select "processed"
click at [29, 66] on link "Scenarios" at bounding box center [35, 67] width 65 height 13
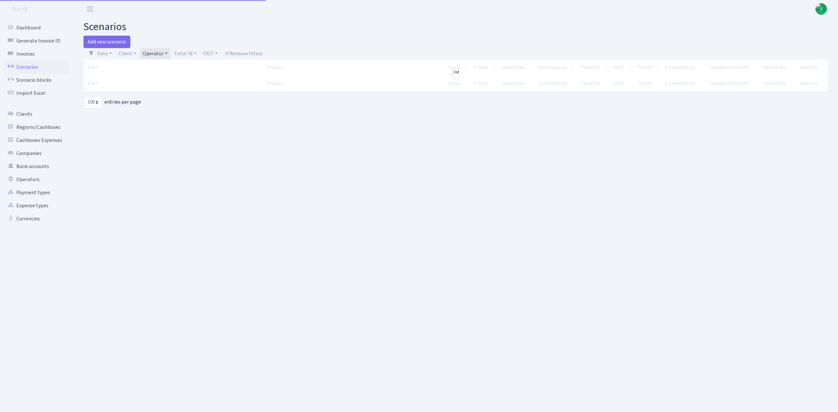
select select "100"
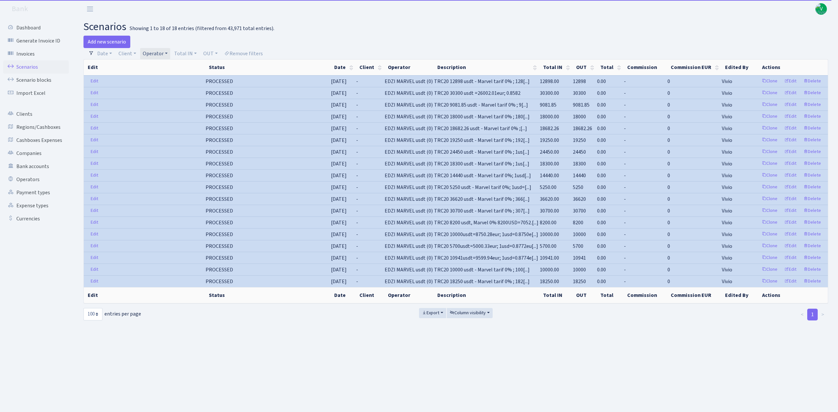
click at [163, 47] on div "Add new scenario" at bounding box center [266, 42] width 367 height 12
click at [163, 51] on link "Operator" at bounding box center [155, 53] width 30 height 11
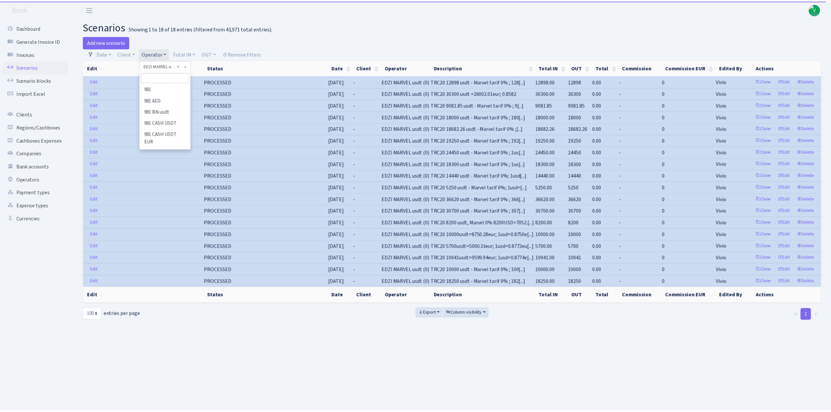
scroll to position [1137, 0]
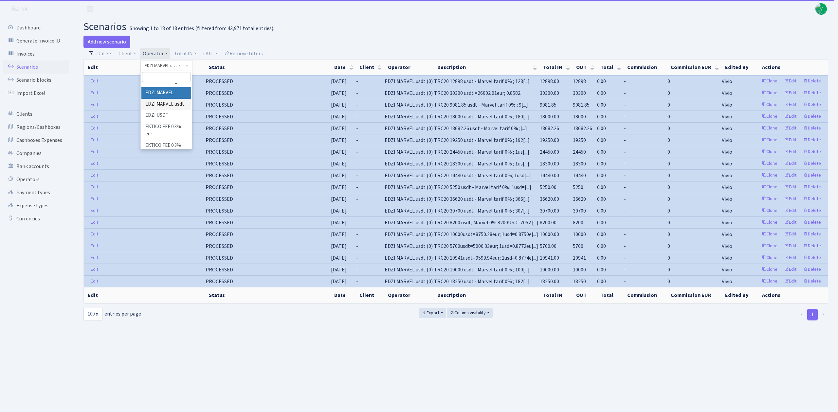
click at [162, 99] on li "EDZI MARVEL" at bounding box center [165, 92] width 49 height 11
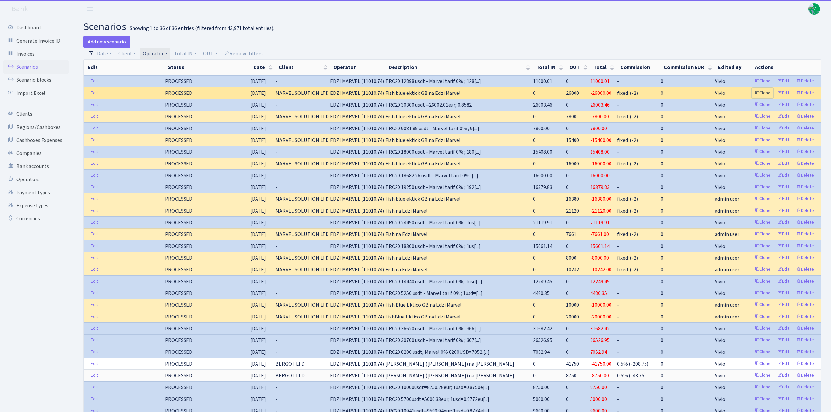
click at [765, 91] on link "Clone" at bounding box center [763, 93] width 22 height 10
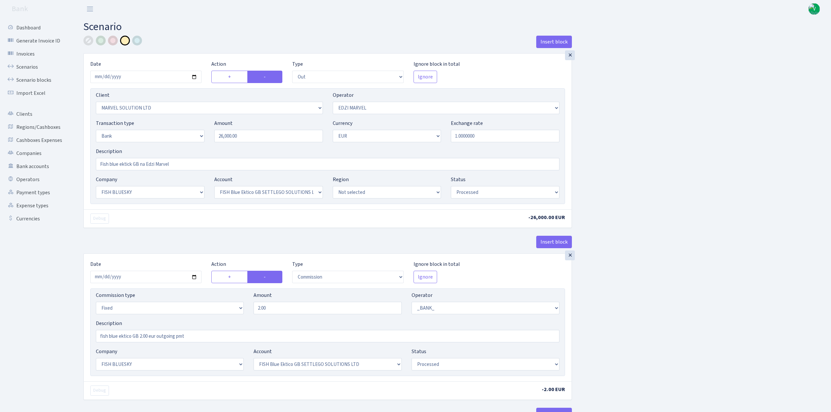
select select "out"
select select "3154"
select select "494"
select select "2"
select select "1"
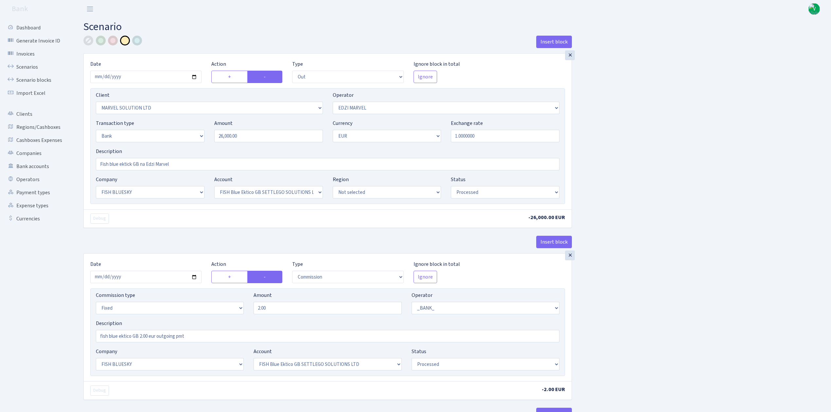
select select "23"
select select "67"
select select "processed"
select select "commission"
select select "fixed"
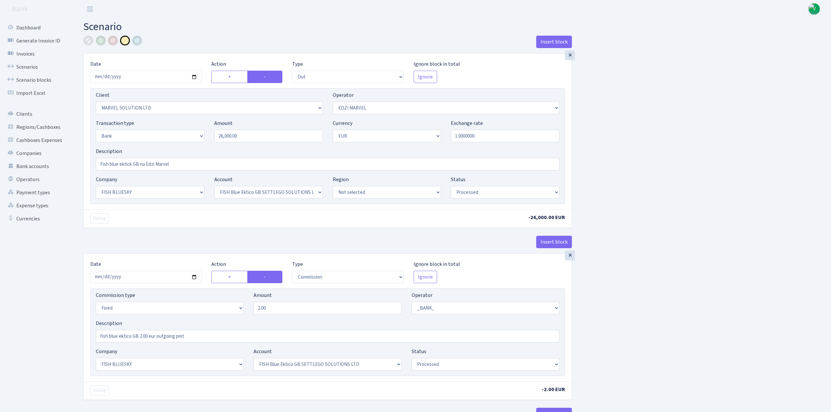
select select "1"
select select "23"
select select "67"
select select "processed"
click at [191, 75] on input "[DATE]" at bounding box center [145, 77] width 111 height 12
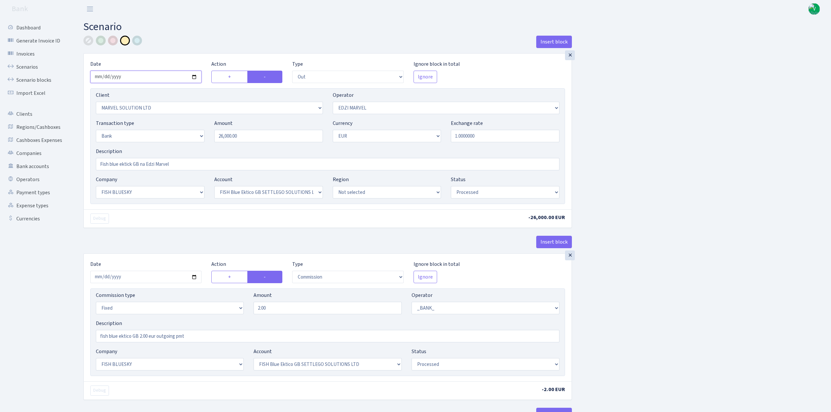
type input "[DATE]"
drag, startPoint x: 272, startPoint y: 136, endPoint x: 195, endPoint y: 133, distance: 77.3
click at [195, 133] on div "Transaction type Not selected 981 ELF FISH crypto GIRT IVO dekl MM-BALTIC eur U…" at bounding box center [327, 133] width 473 height 28
click at [640, 132] on div "Insert block × Date 2025-09-10 Action + - Type --- In Out Commission Field requ…" at bounding box center [453, 245] width 748 height 419
type input "11,000.00"
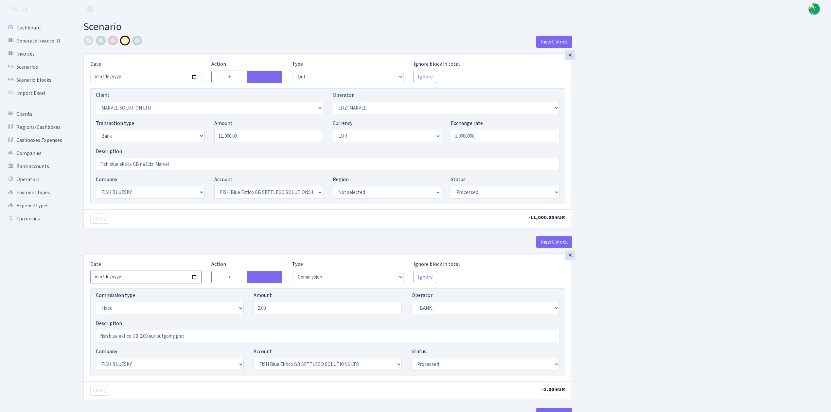
click at [192, 279] on input "2025-09-04" at bounding box center [145, 277] width 111 height 12
type input "2025-09-10"
click at [662, 275] on div "Insert block × Date 2025-09-10 Action + - Type --- In Out Commission Field requ…" at bounding box center [453, 245] width 748 height 419
click at [662, 273] on div "Insert block × Date 2025-09-10 Action + - Type --- In Out Commission Field requ…" at bounding box center [453, 245] width 748 height 419
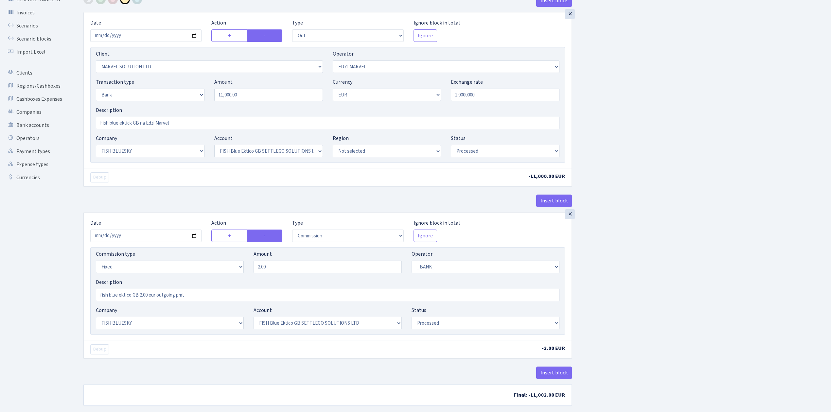
scroll to position [75, 0]
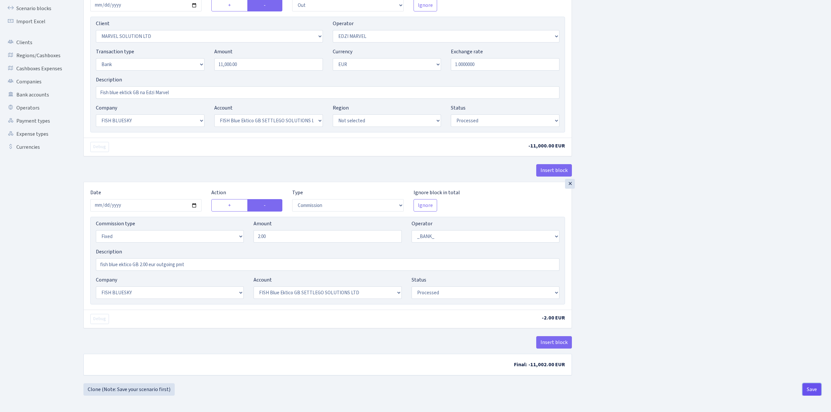
click at [812, 389] on button "Save" at bounding box center [812, 389] width 19 height 12
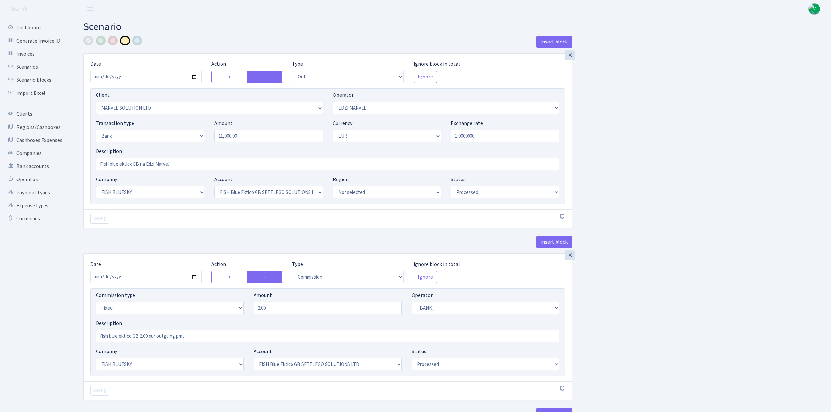
select select "out"
select select "3154"
select select "494"
select select "2"
select select "1"
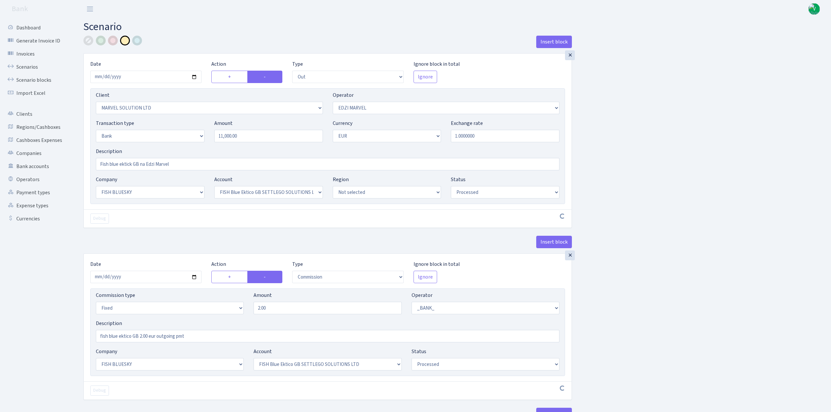
select select "23"
select select "67"
select select "processed"
select select "commission"
select select "fixed"
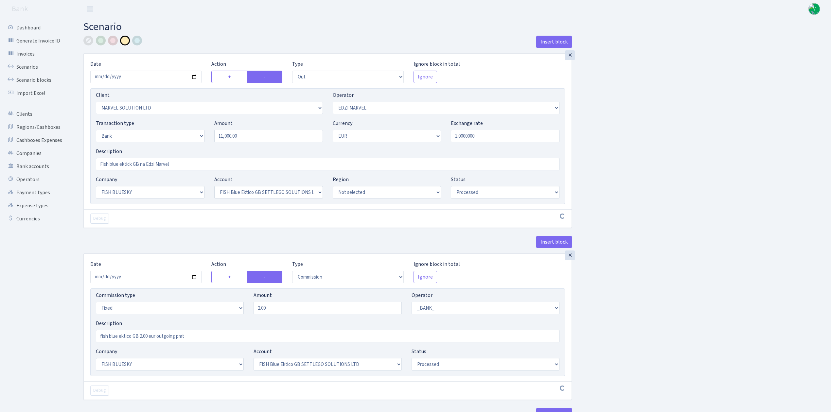
select select "1"
select select "23"
select select "67"
select select "processed"
click at [24, 65] on link "Scenarios" at bounding box center [35, 67] width 65 height 13
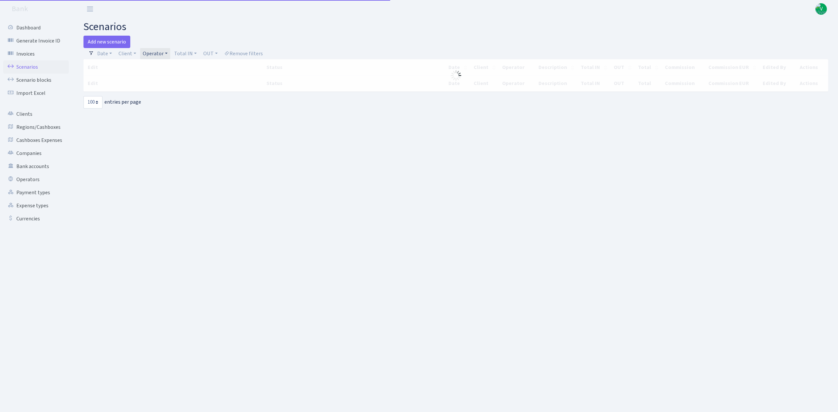
select select "100"
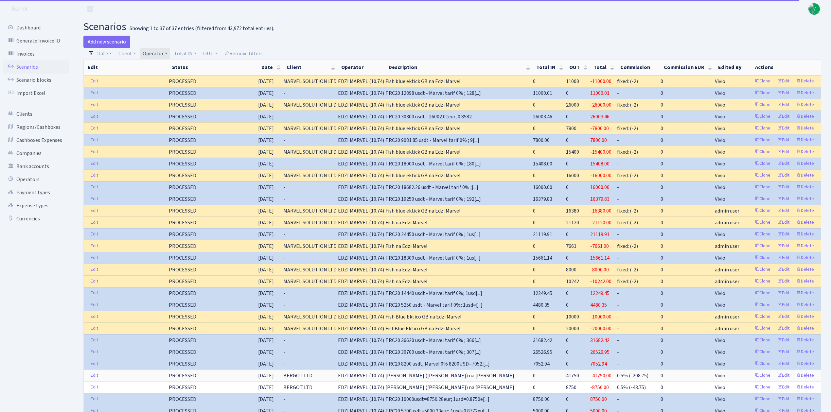
click at [153, 51] on link "Operator" at bounding box center [155, 53] width 30 height 11
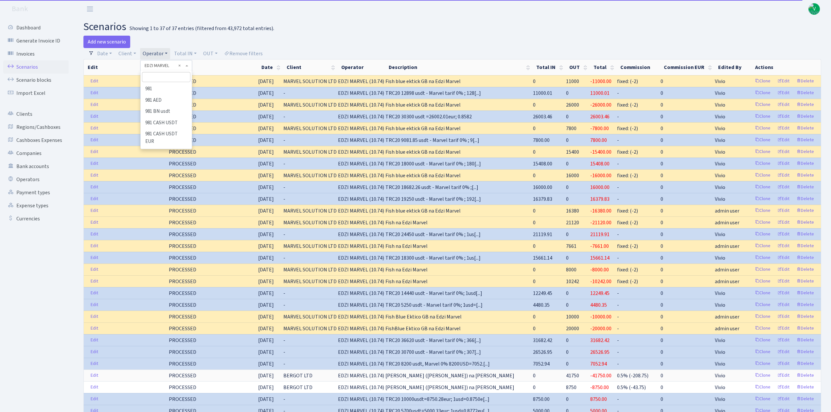
scroll to position [1140, 0]
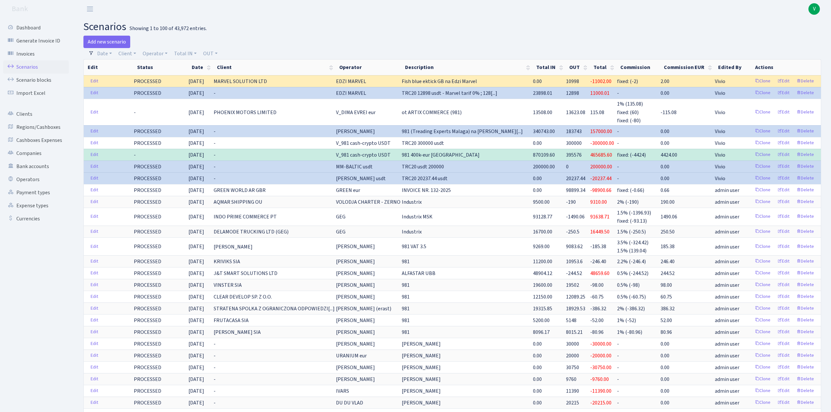
click at [437, 7] on header "Bank V My Account Logout" at bounding box center [415, 9] width 831 height 18
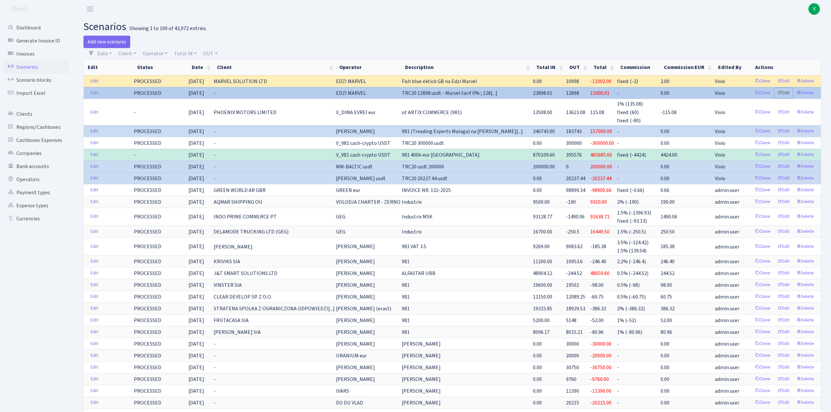
click at [786, 89] on link "Edit" at bounding box center [783, 93] width 18 height 10
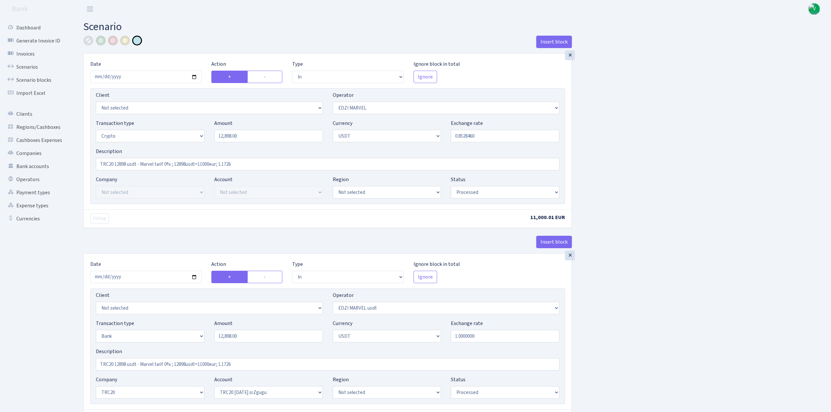
select select "in"
select select "494"
select select "3"
select select "6"
select select "processed"
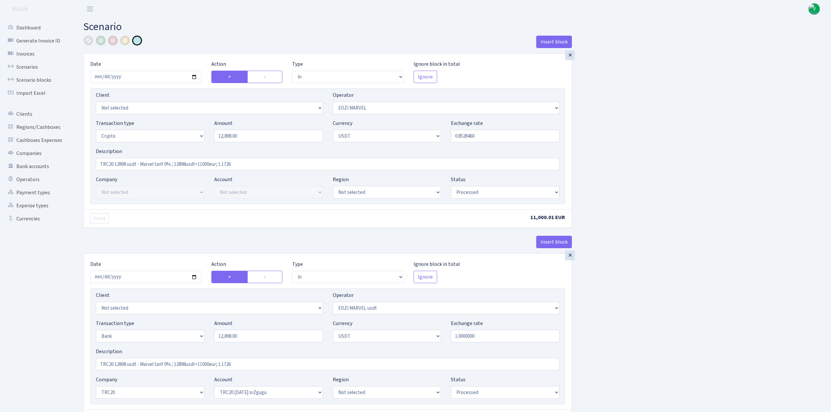
select select "in"
select select "495"
select select "2"
select select "6"
select select "20"
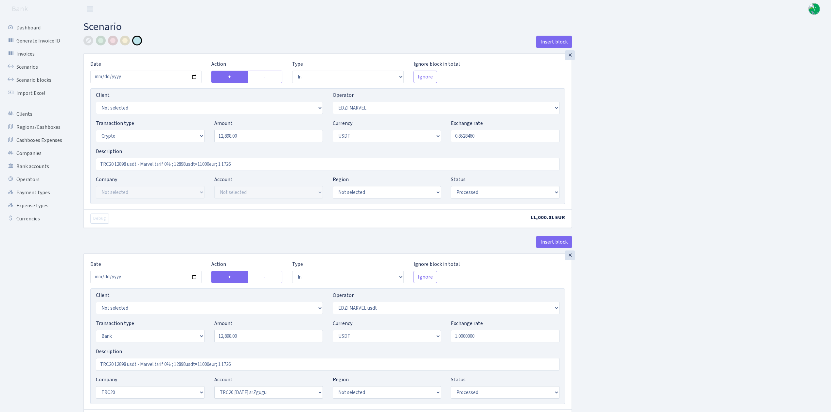
select select "61"
select select "processed"
select select "out"
select select "495"
select select "15"
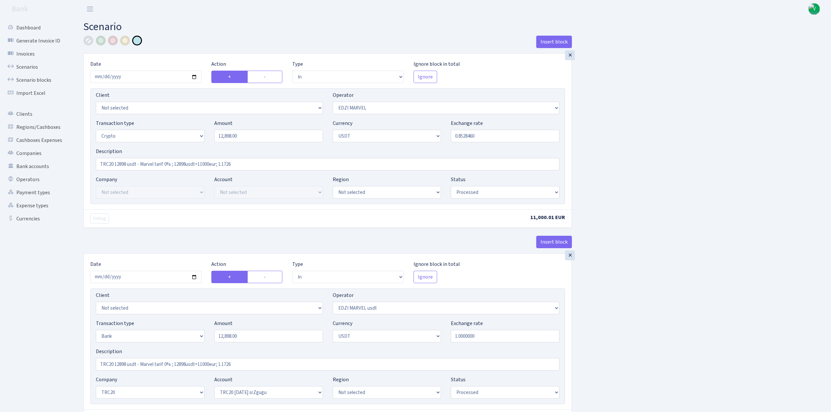
select select "6"
select select "processed"
click at [29, 63] on link "Scenarios" at bounding box center [35, 67] width 65 height 13
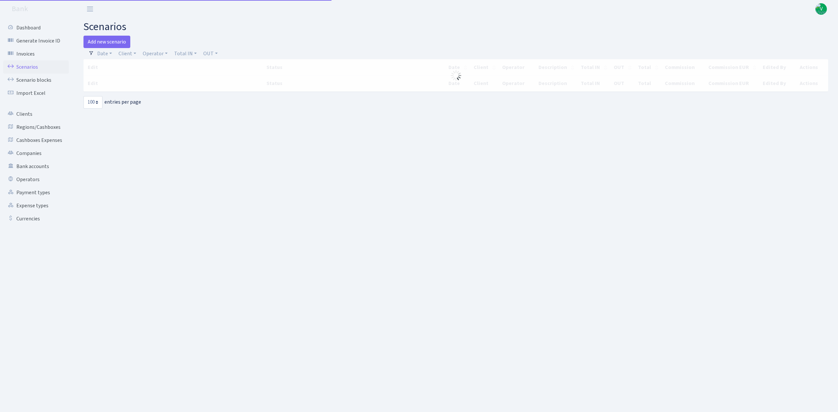
select select "100"
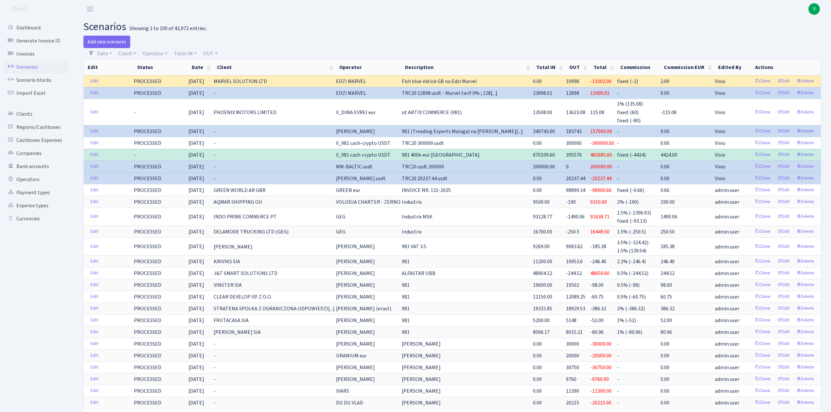
click at [401, 17] on header "Bank V My Account Logout" at bounding box center [415, 9] width 831 height 18
click at [33, 66] on link "Scenarios" at bounding box center [35, 67] width 65 height 13
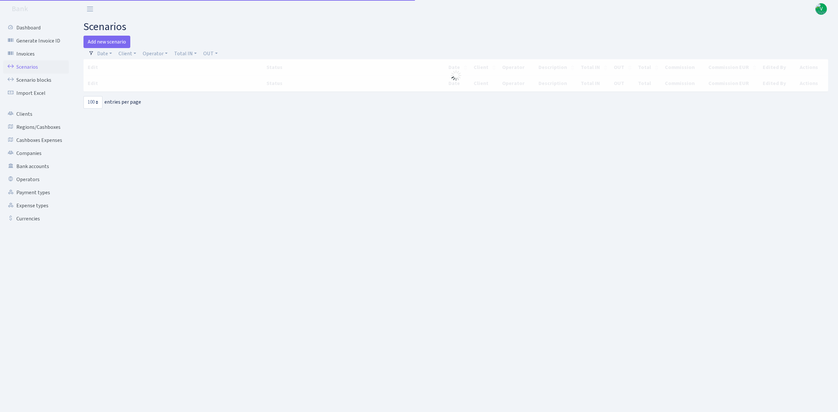
select select "100"
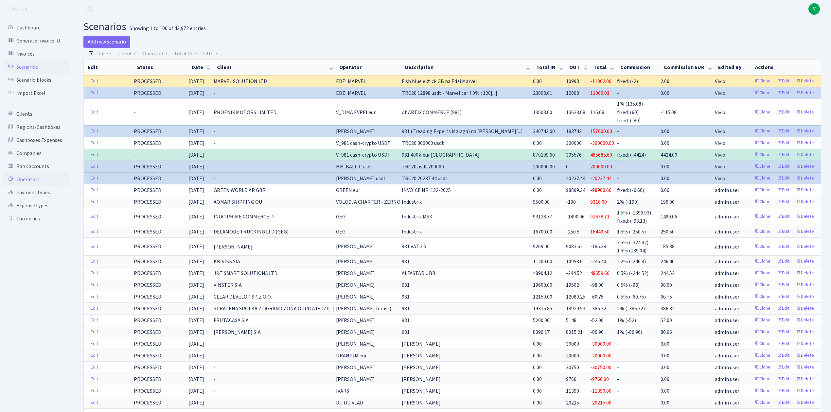
click at [29, 177] on link "Operators" at bounding box center [35, 179] width 65 height 13
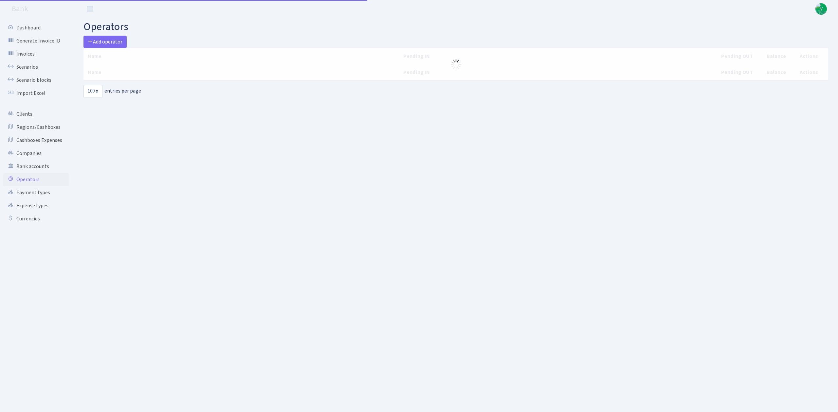
select select "100"
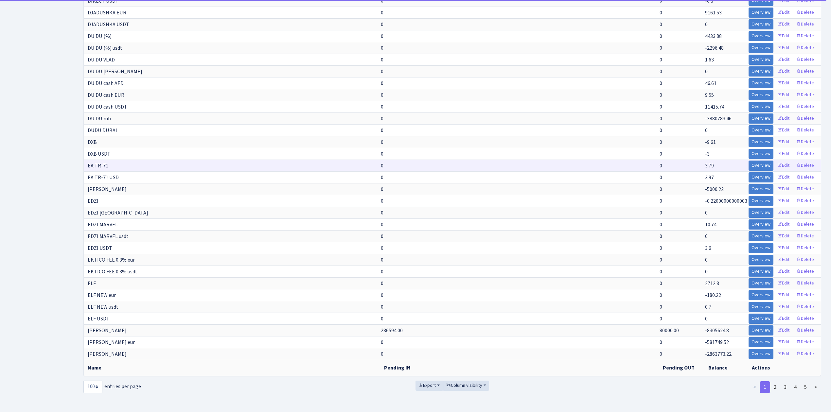
scroll to position [922, 0]
click at [459, 382] on span "Column visibility" at bounding box center [464, 385] width 36 height 7
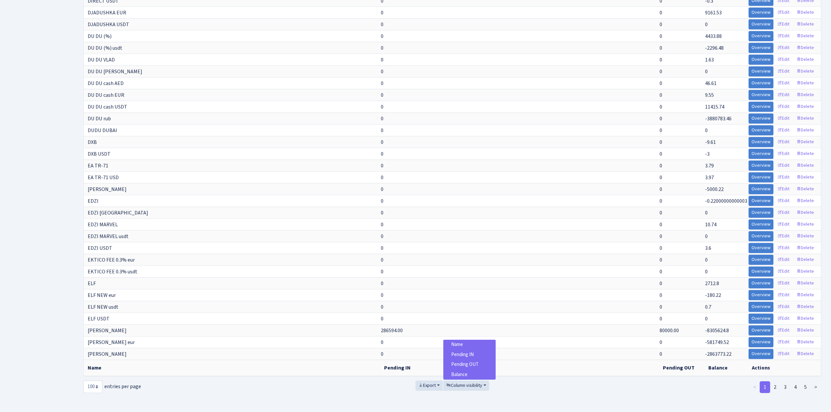
click at [463, 371] on span "Balance" at bounding box center [459, 374] width 16 height 7
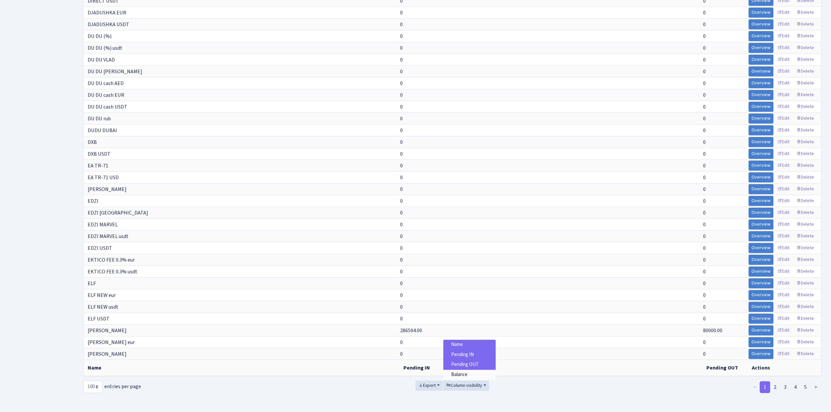
click at [463, 371] on span "Balance" at bounding box center [459, 374] width 16 height 7
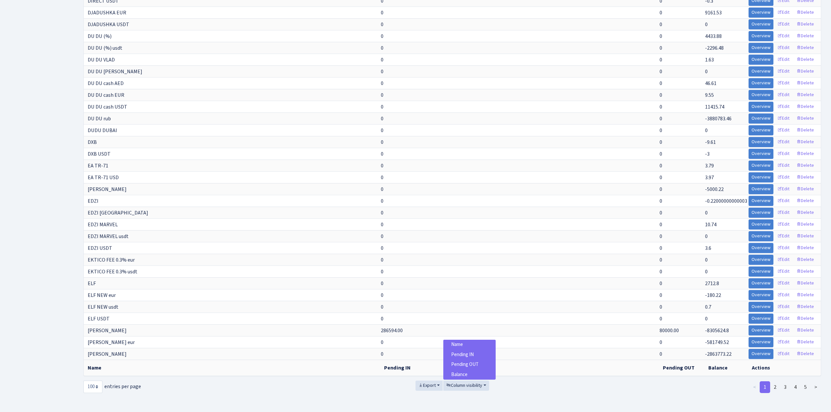
click at [681, 402] on footer at bounding box center [415, 404] width 831 height 16
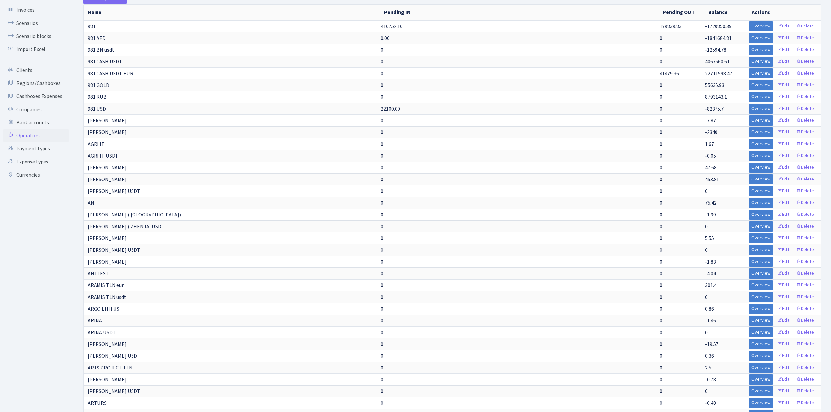
scroll to position [0, 0]
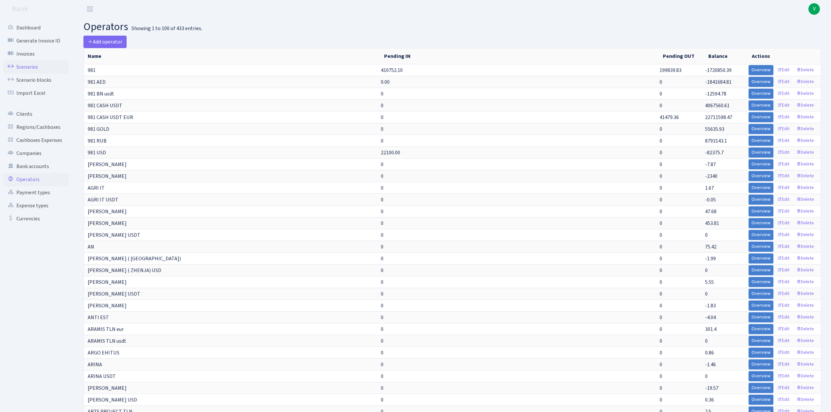
click at [39, 64] on link "Scenarios" at bounding box center [35, 67] width 65 height 13
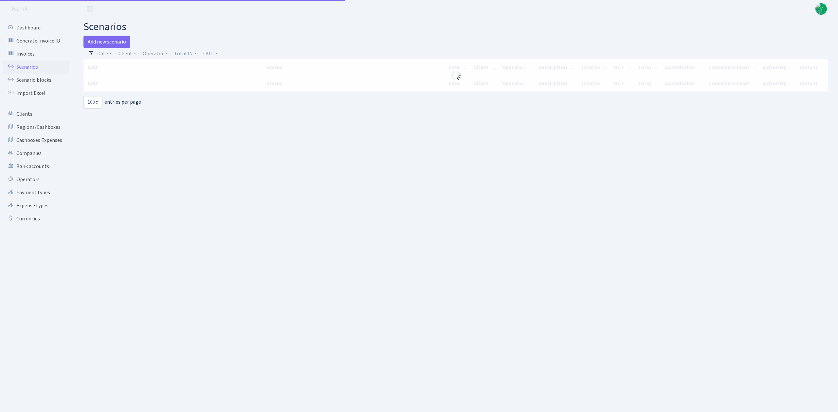
select select "100"
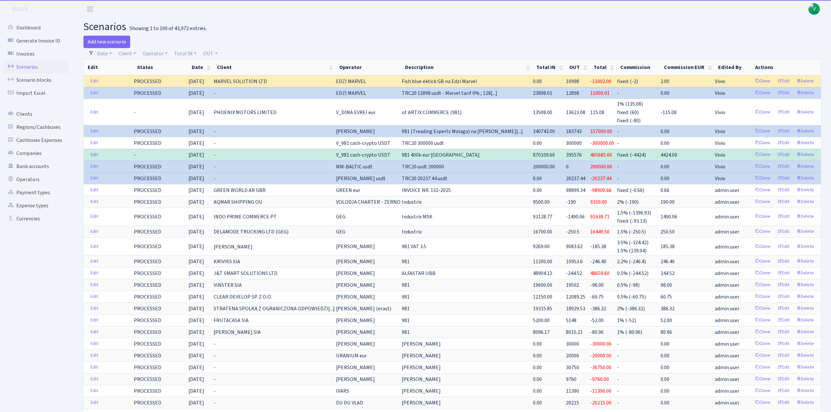
click at [812, 12] on span "V" at bounding box center [813, 8] width 11 height 11
click at [785, 34] on link "Logout" at bounding box center [793, 38] width 59 height 10
